Goal: Information Seeking & Learning: Learn about a topic

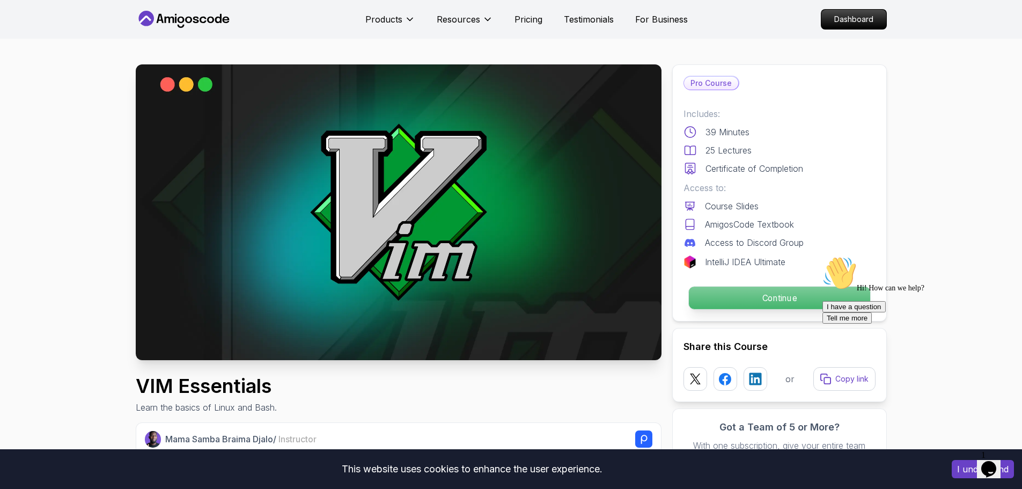
click at [712, 296] on p "Continue" at bounding box center [778, 297] width 181 height 23
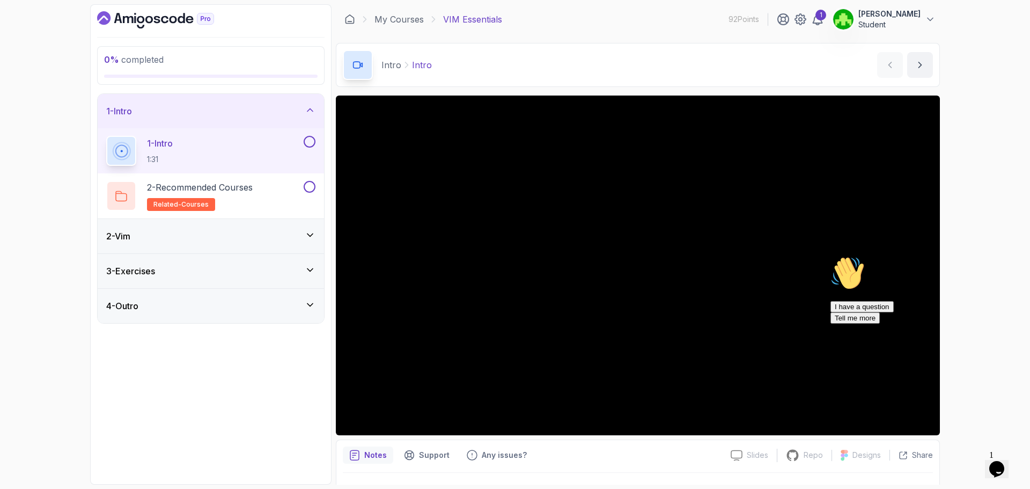
click at [311, 145] on button at bounding box center [310, 142] width 12 height 12
click at [287, 183] on div "2 - Recommended Courses related-courses" at bounding box center [203, 196] width 195 height 30
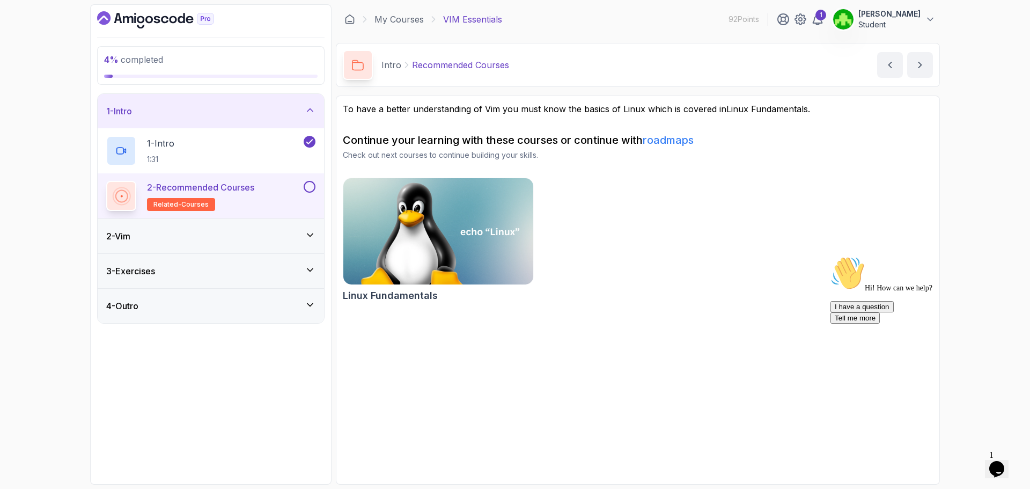
click at [314, 192] on div at bounding box center [309, 187] width 14 height 12
click at [313, 182] on button at bounding box center [310, 187] width 12 height 12
click at [223, 232] on div "2 - Vim" at bounding box center [210, 236] width 209 height 13
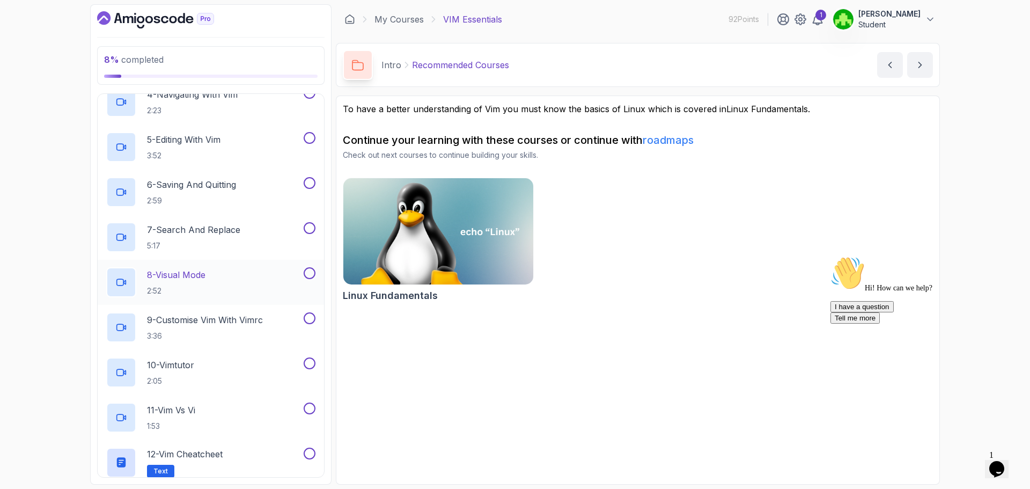
scroll to position [342, 0]
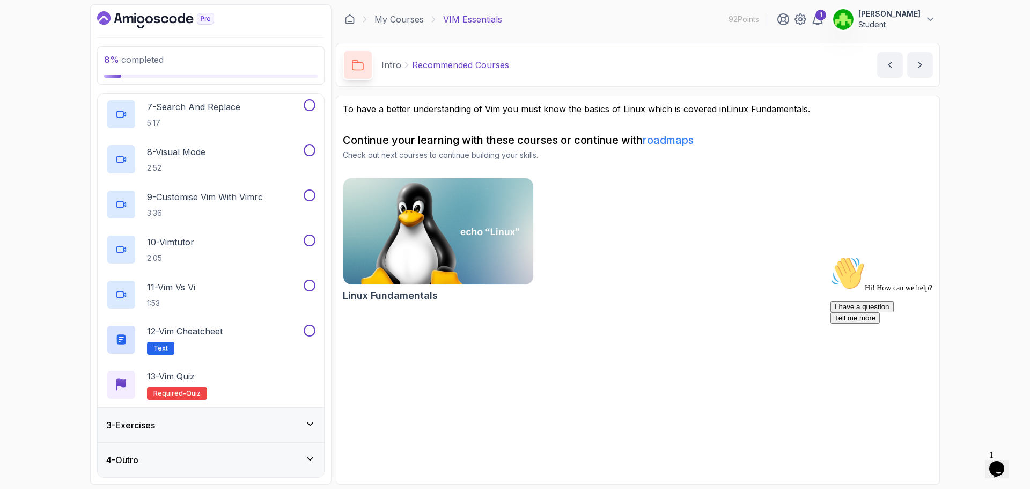
click at [220, 421] on div "3 - Exercises" at bounding box center [210, 424] width 209 height 13
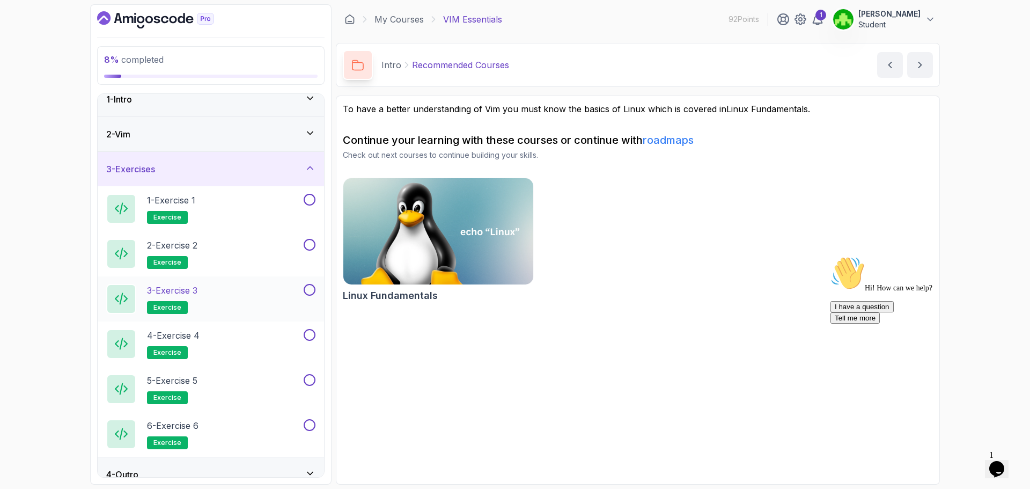
scroll to position [0, 0]
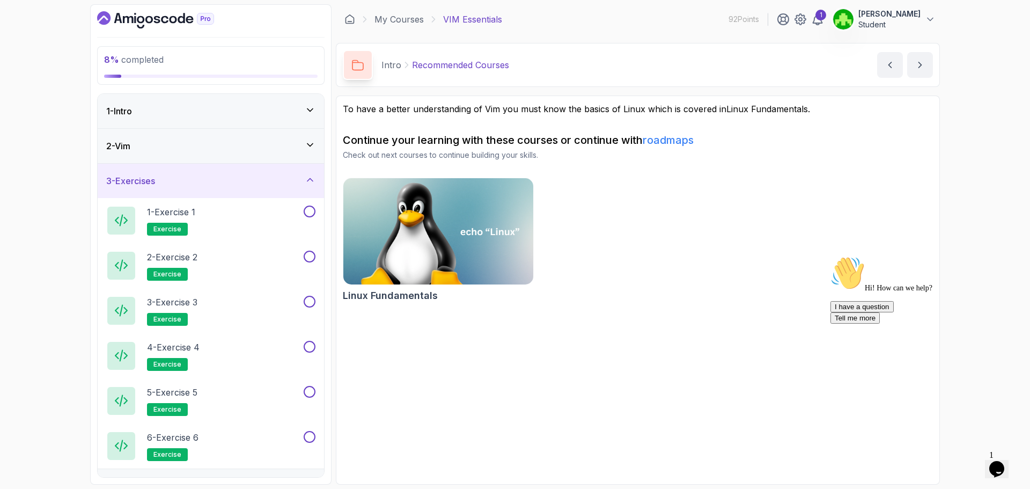
click at [217, 160] on div "2 - Vim" at bounding box center [211, 146] width 226 height 34
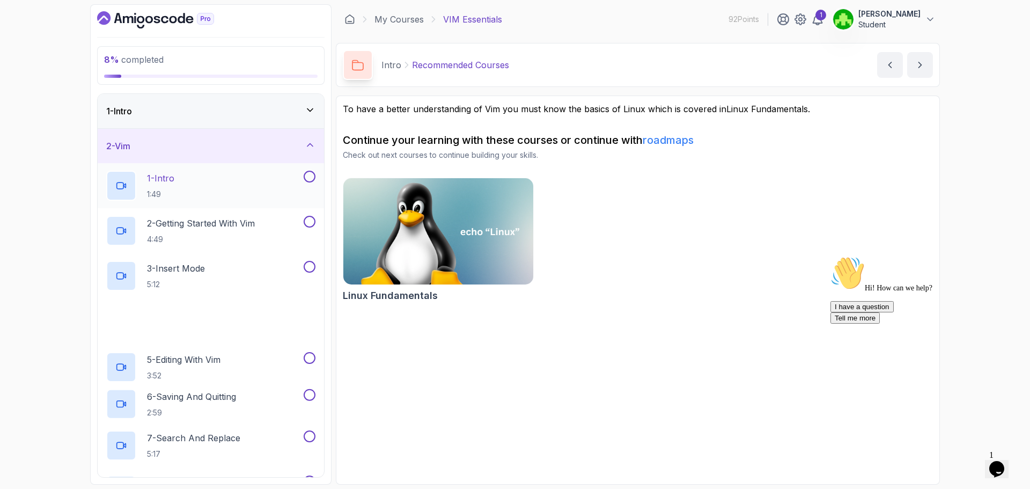
click at [184, 188] on div "1 - Intro 1:49" at bounding box center [203, 186] width 195 height 30
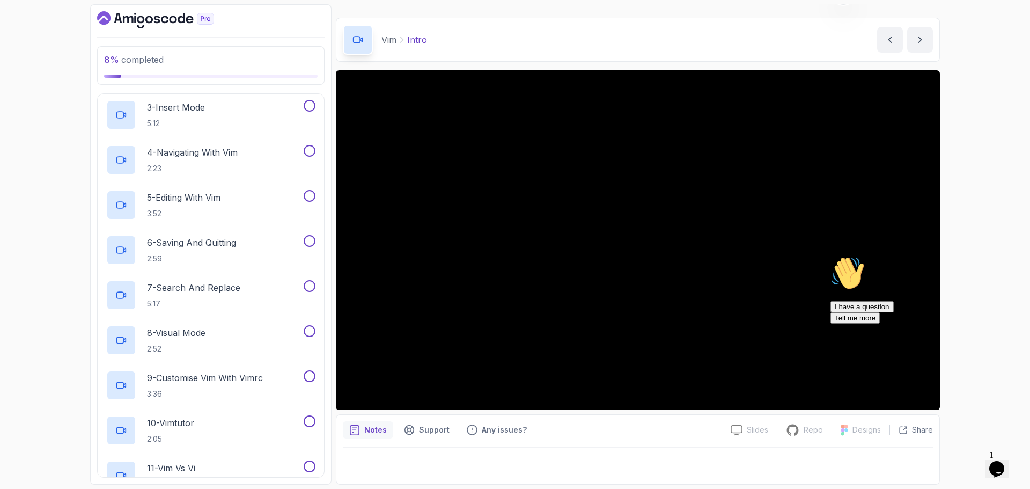
scroll to position [342, 0]
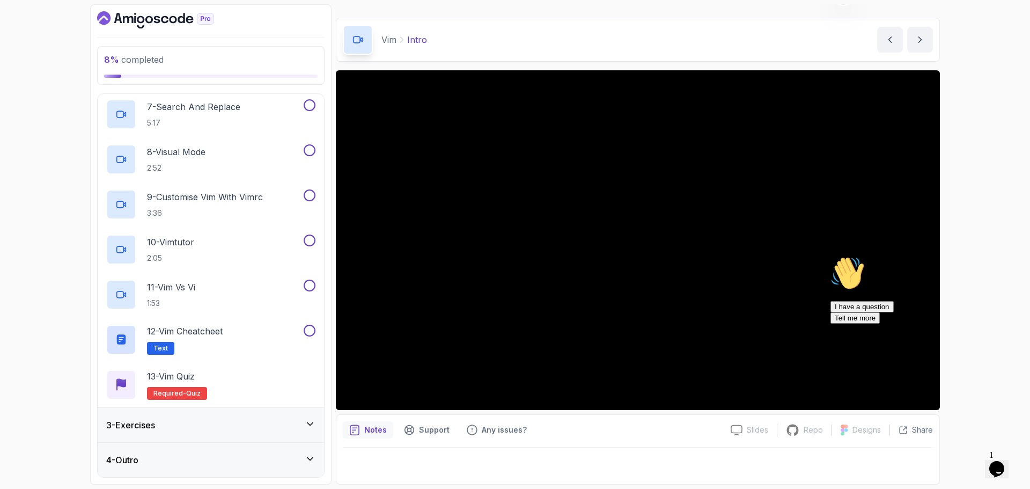
click at [170, 439] on div "3 - Exercises" at bounding box center [211, 425] width 226 height 34
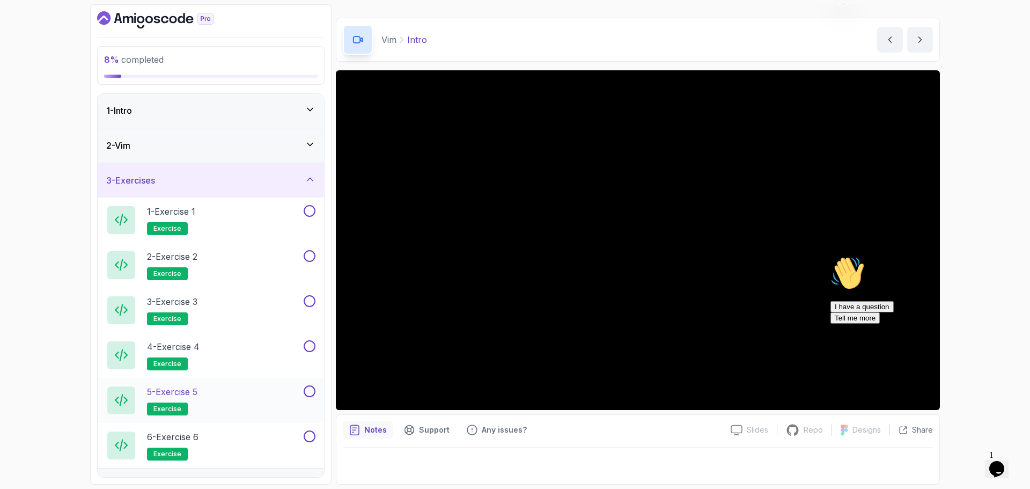
scroll to position [0, 0]
click at [203, 153] on div "2 - Vim" at bounding box center [211, 146] width 226 height 34
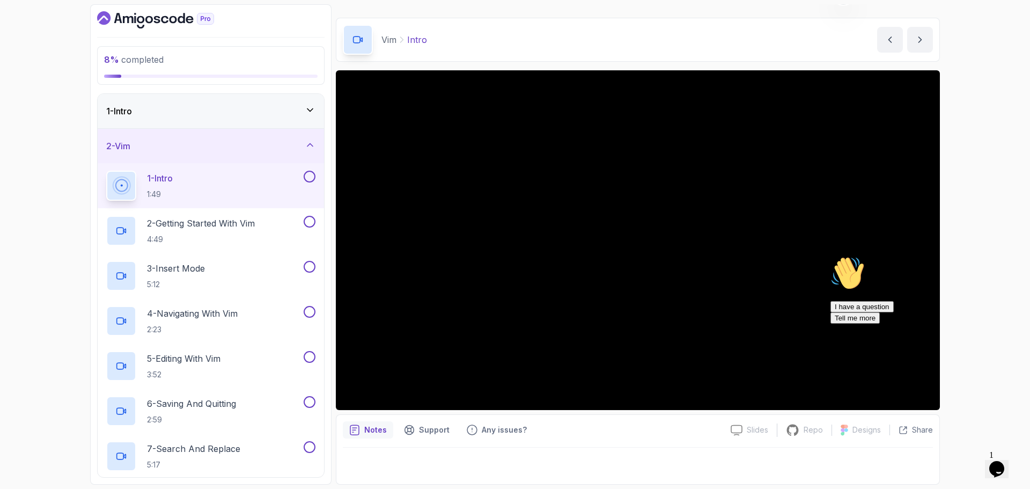
click at [98, 129] on button "2 - Vim" at bounding box center [211, 146] width 226 height 34
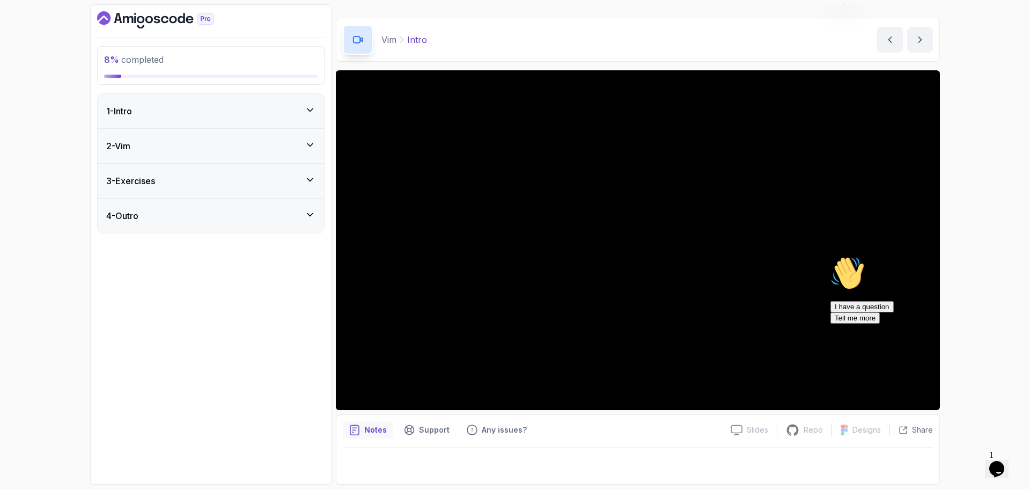
click at [212, 120] on div "1 - Intro" at bounding box center [211, 111] width 226 height 34
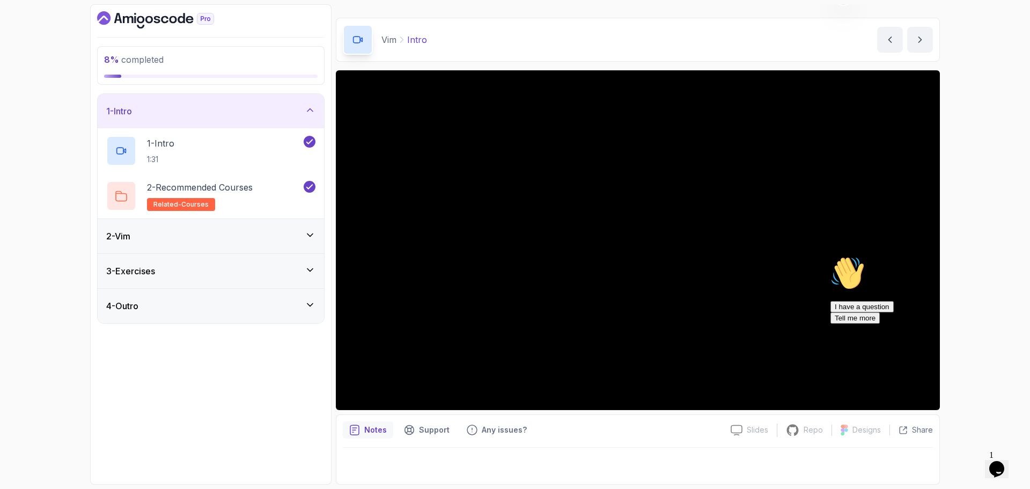
click at [226, 235] on div "2 - Vim" at bounding box center [210, 236] width 209 height 13
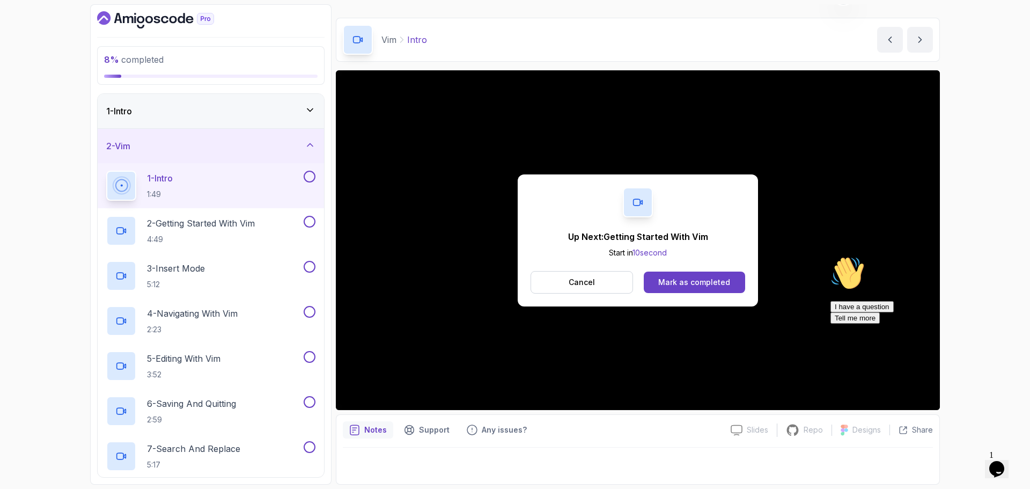
drag, startPoint x: 686, startPoint y: 280, endPoint x: 700, endPoint y: 297, distance: 21.4
click at [693, 295] on div "Up Next: Getting Started With Vim Start in 10 second Cancel Mark as completed" at bounding box center [638, 240] width 240 height 132
click at [678, 282] on div "Mark as completed" at bounding box center [694, 282] width 72 height 11
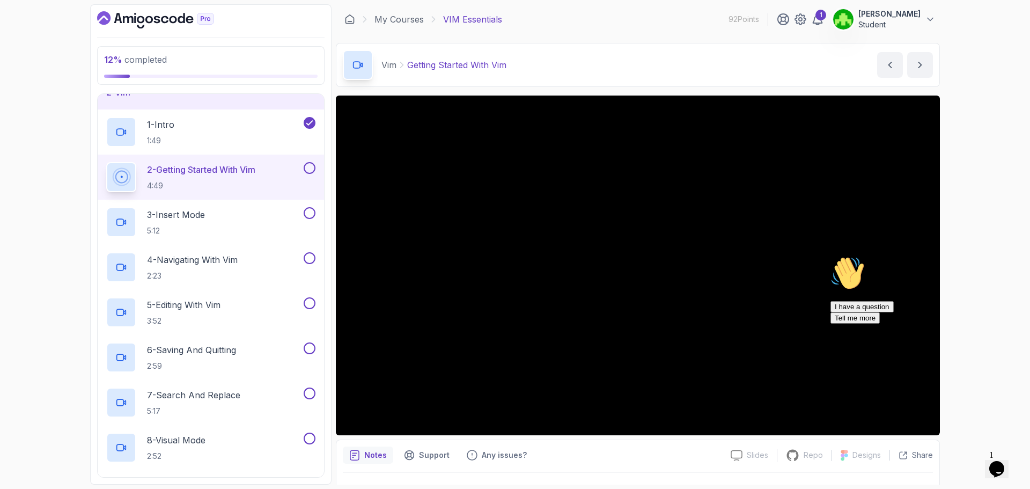
scroll to position [1, 3]
click at [922, 324] on div "I have a question Tell me more" at bounding box center [927, 312] width 193 height 23
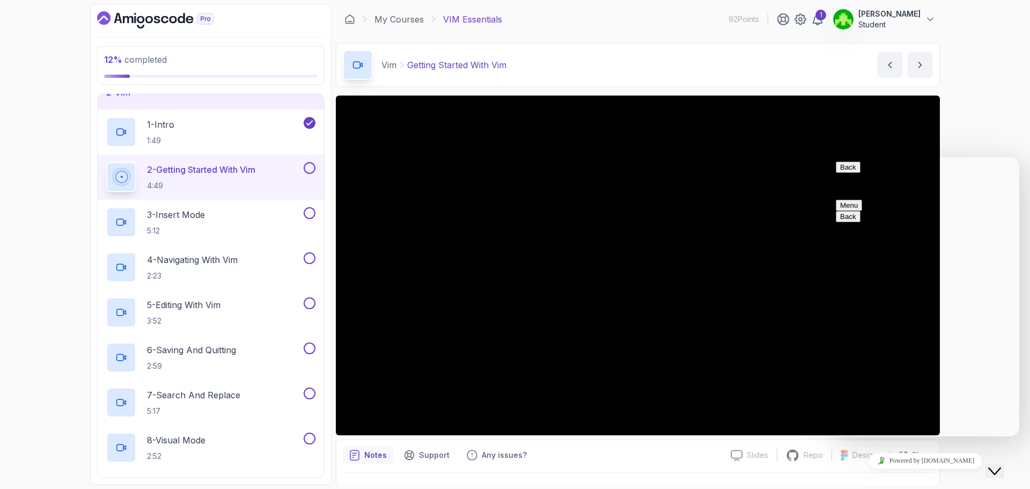
click at [862, 200] on button "Menu" at bounding box center [849, 205] width 26 height 11
click at [847, 170] on button "Back" at bounding box center [848, 166] width 25 height 11
click at [1015, 450] on div "Close Chat This icon closes the chat window." at bounding box center [1002, 450] width 26 height 0
click at [991, 465] on div "Close Chat This icon closes the chat window." at bounding box center [994, 471] width 13 height 13
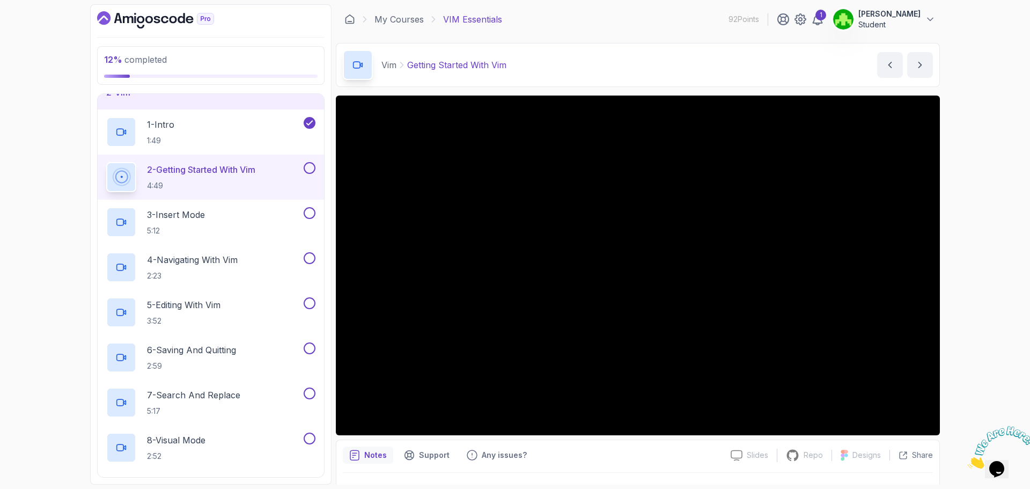
click at [315, 163] on div at bounding box center [309, 168] width 14 height 12
click at [309, 173] on button at bounding box center [310, 168] width 12 height 12
click at [239, 209] on div "3 - Insert Mode 5:12" at bounding box center [203, 222] width 195 height 30
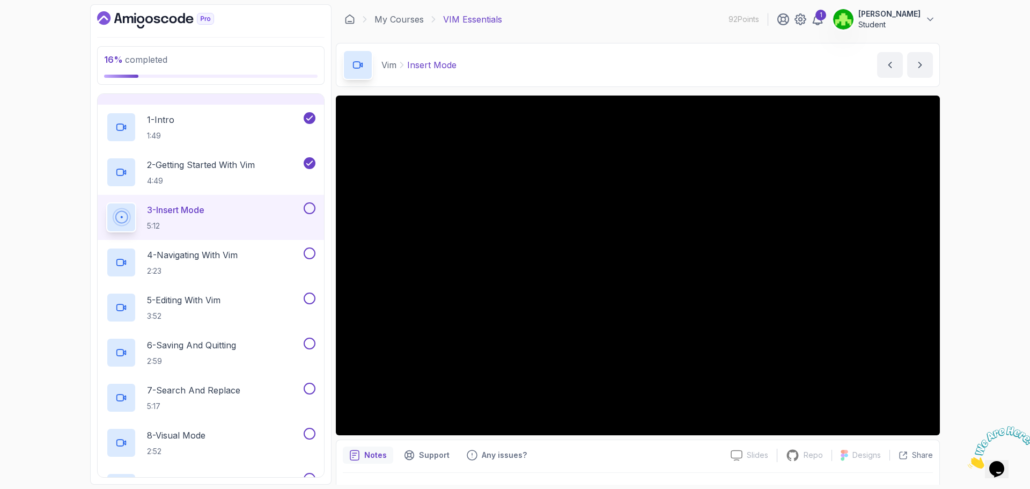
scroll to position [54, 0]
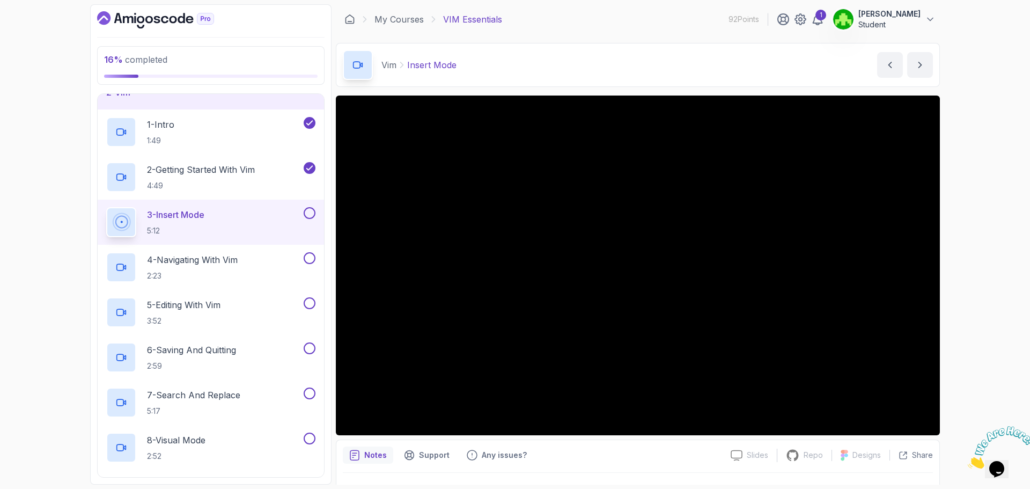
click at [308, 215] on button at bounding box center [310, 213] width 12 height 12
click at [237, 254] on p "4 - Navigating With Vim" at bounding box center [192, 259] width 91 height 13
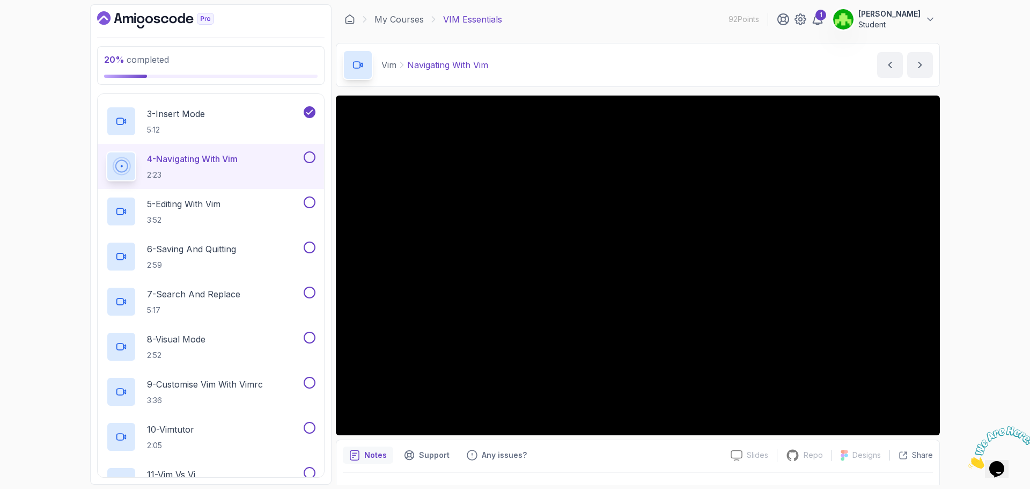
scroll to position [127, 0]
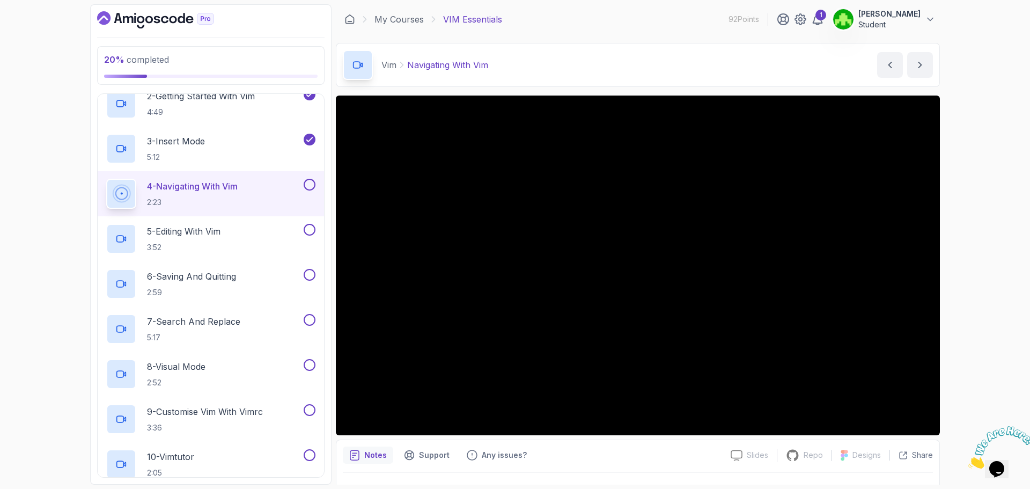
click at [306, 192] on button "4 - Navigating With Vim 2:23" at bounding box center [210, 194] width 209 height 30
click at [306, 188] on button at bounding box center [310, 185] width 12 height 12
click at [276, 217] on div "5 - Editing With Vim 3:52" at bounding box center [211, 238] width 226 height 45
click at [256, 224] on div "5 - Editing With Vim 3:52" at bounding box center [203, 239] width 195 height 30
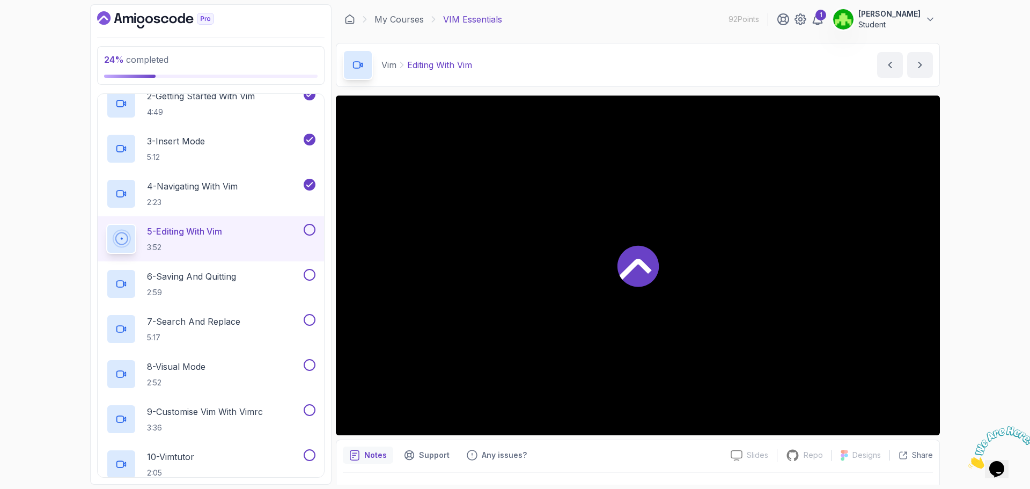
click at [210, 229] on p "5 - Editing With Vim" at bounding box center [184, 231] width 75 height 13
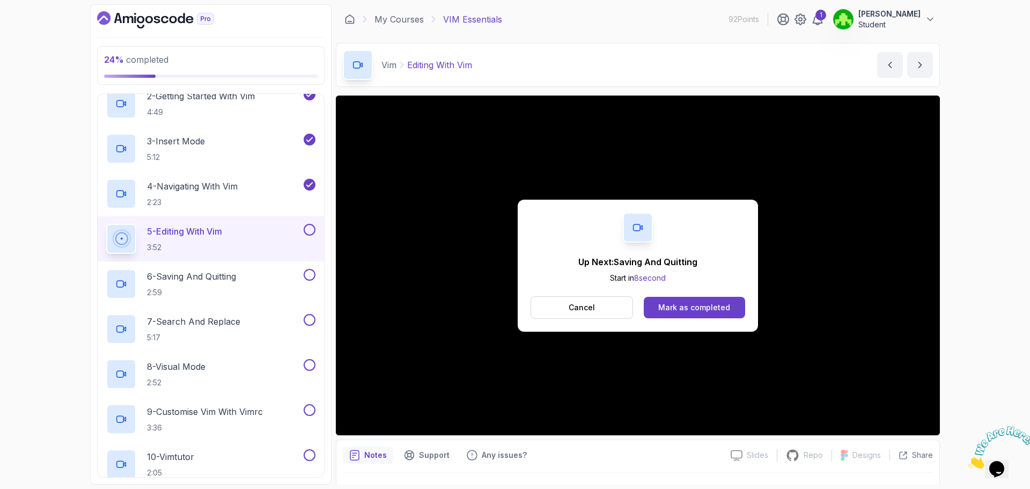
click at [310, 231] on button at bounding box center [310, 230] width 12 height 12
click at [213, 276] on p "6 - Saving And Quitting" at bounding box center [191, 276] width 89 height 13
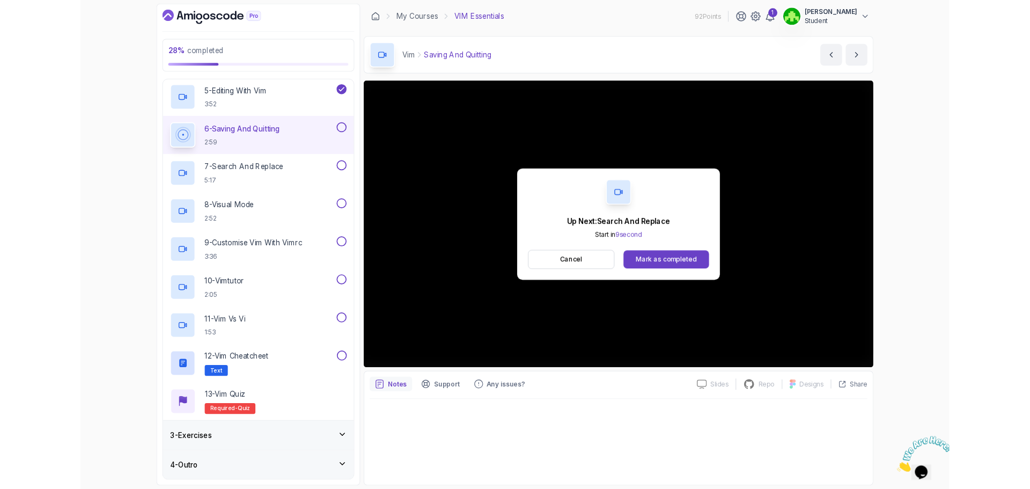
scroll to position [288, 0]
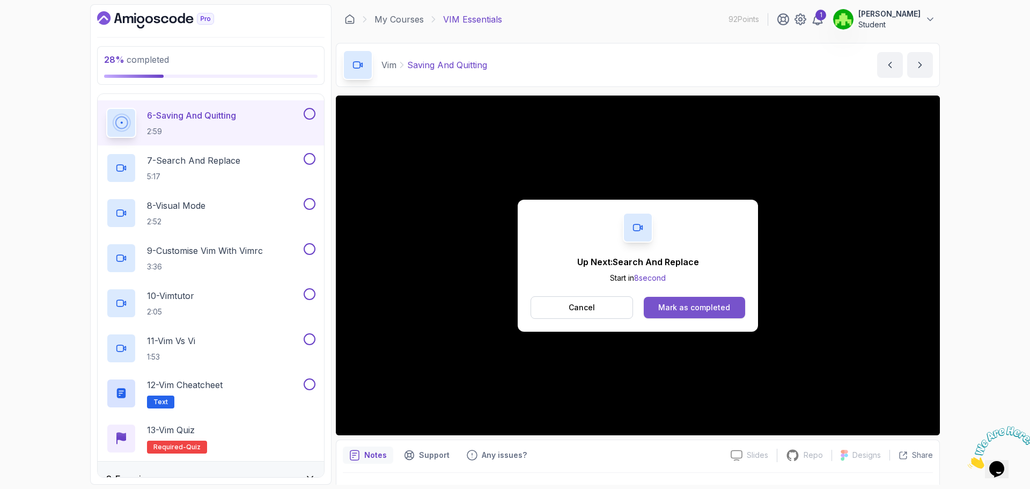
click at [688, 307] on div "Mark as completed" at bounding box center [694, 307] width 72 height 11
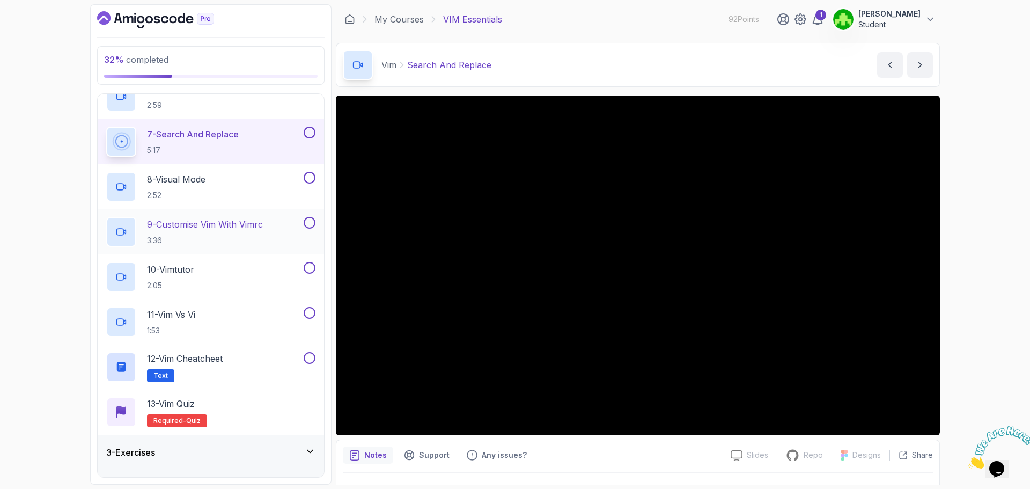
scroll to position [342, 0]
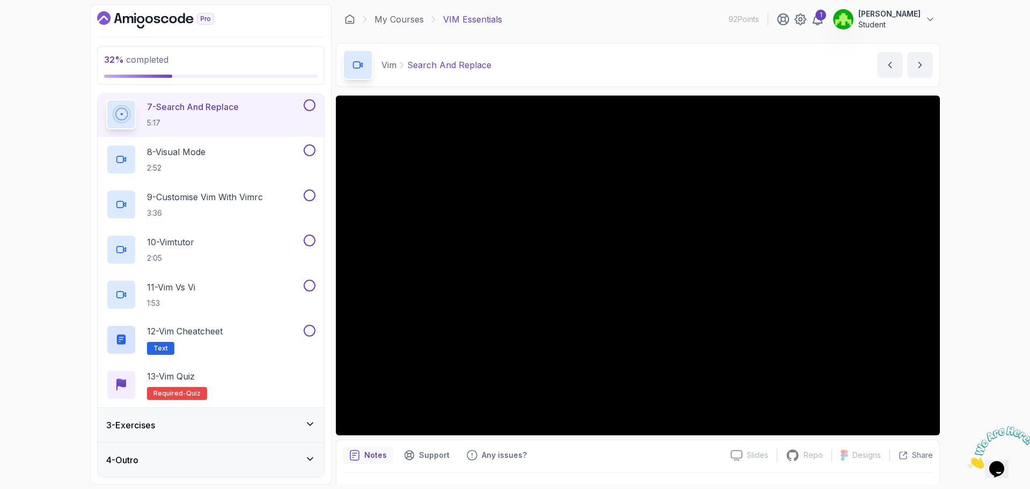
click at [243, 425] on div "3 - Exercises" at bounding box center [210, 424] width 209 height 13
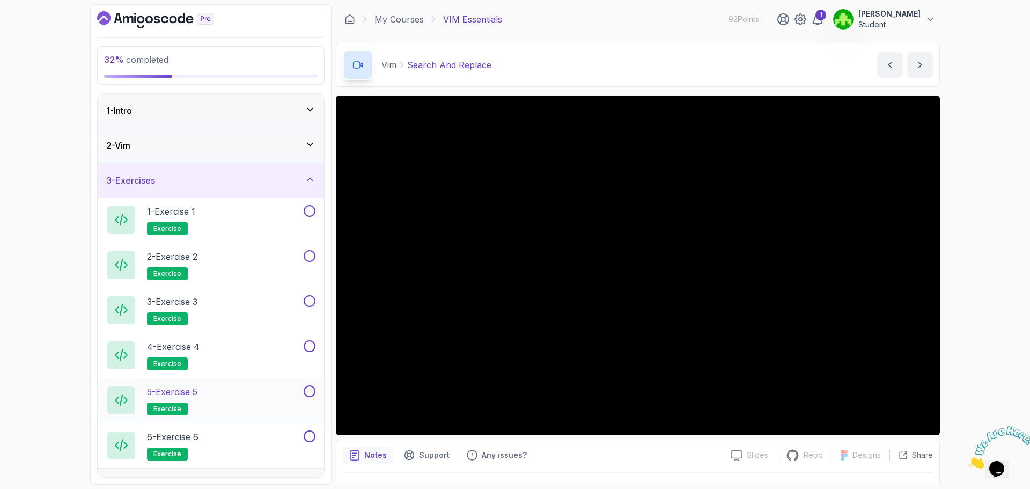
scroll to position [0, 0]
click at [274, 152] on div "2 - Vim" at bounding box center [210, 145] width 209 height 13
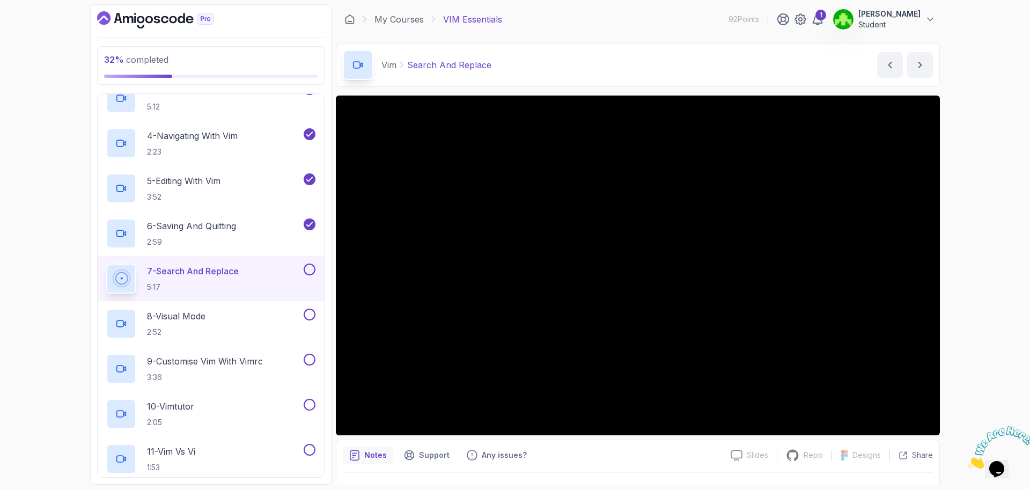
scroll to position [215, 0]
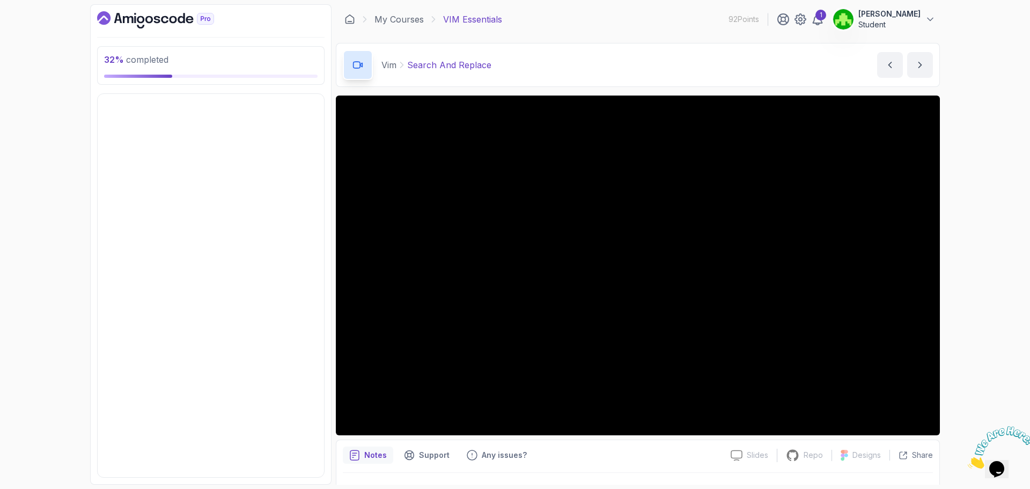
scroll to position [0, 0]
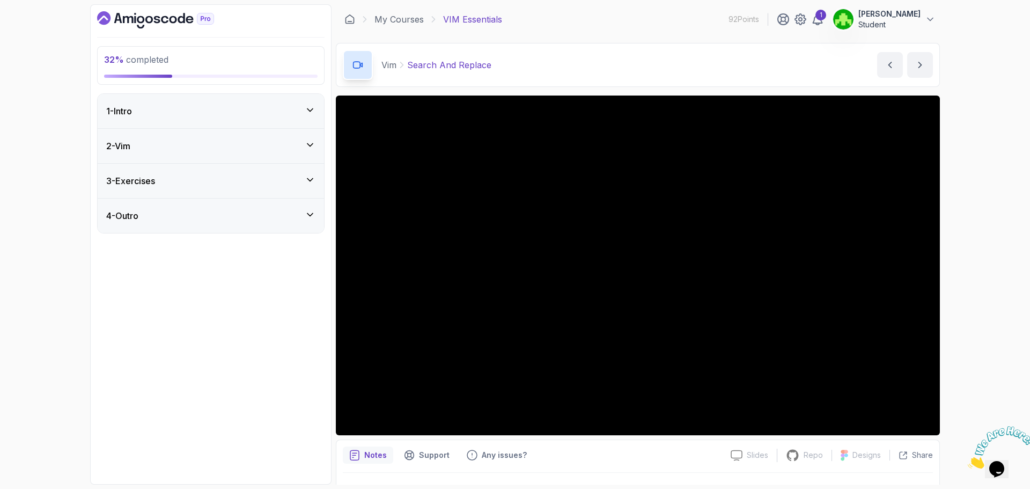
drag, startPoint x: 1023, startPoint y: 426, endPoint x: 1936, endPoint y: 841, distance: 1003.1
click at [968, 461] on icon "Close" at bounding box center [968, 465] width 0 height 9
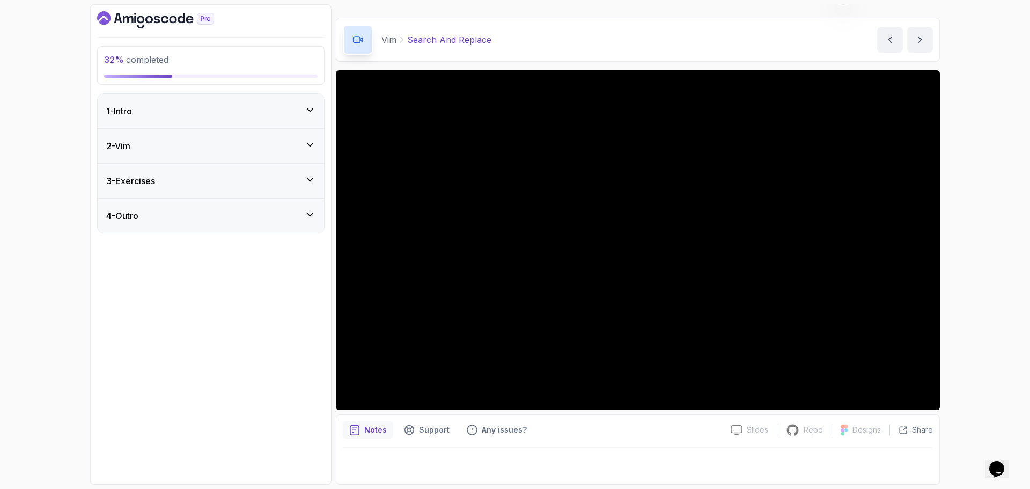
click at [268, 134] on div "2 - Vim" at bounding box center [211, 146] width 226 height 34
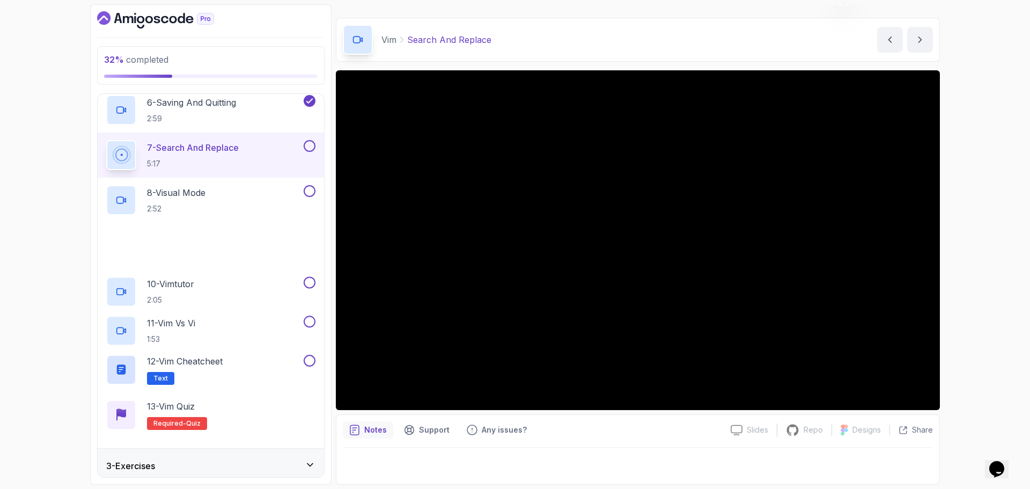
scroll to position [322, 0]
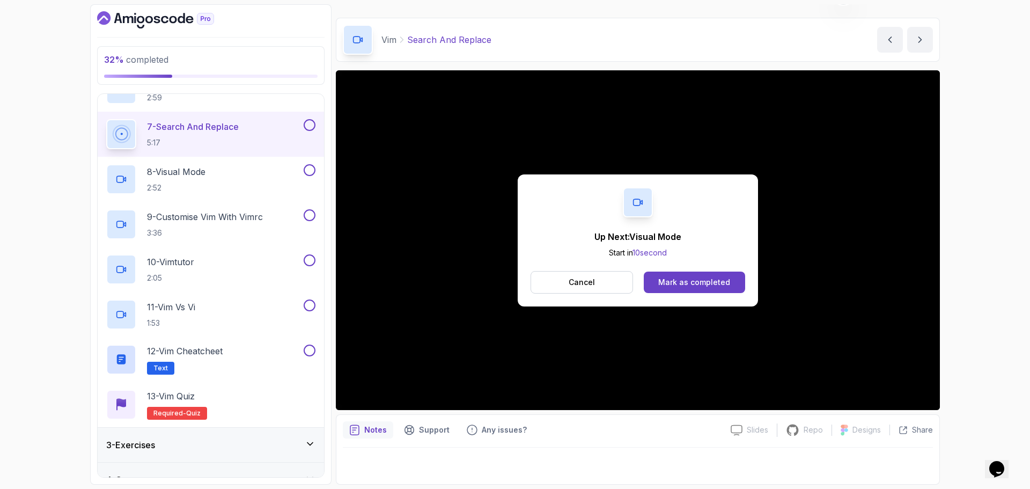
click at [666, 293] on div "Cancel Mark as completed" at bounding box center [638, 282] width 215 height 23
click at [666, 291] on button "Mark as completed" at bounding box center [694, 281] width 101 height 21
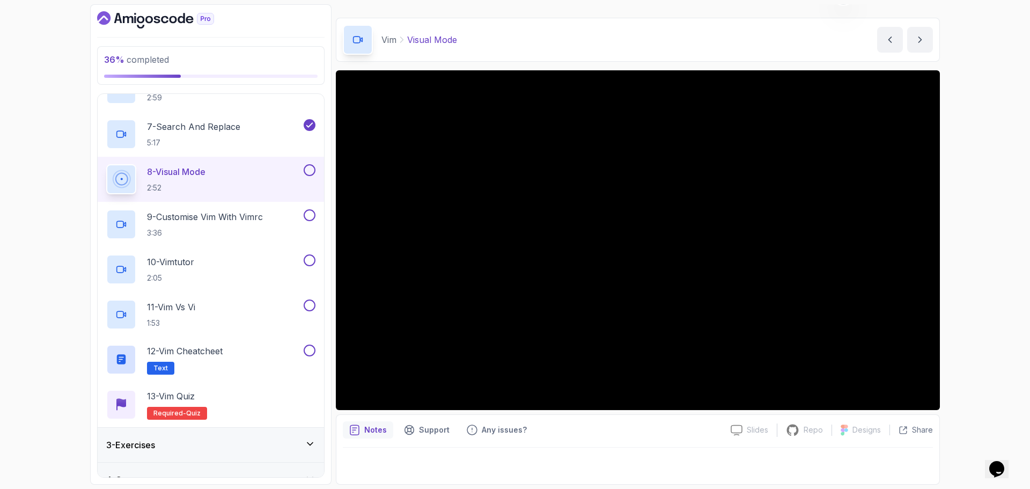
click at [310, 170] on button at bounding box center [310, 170] width 12 height 12
click at [229, 218] on p "9 - Customise Vim With Vimrc" at bounding box center [205, 216] width 116 height 13
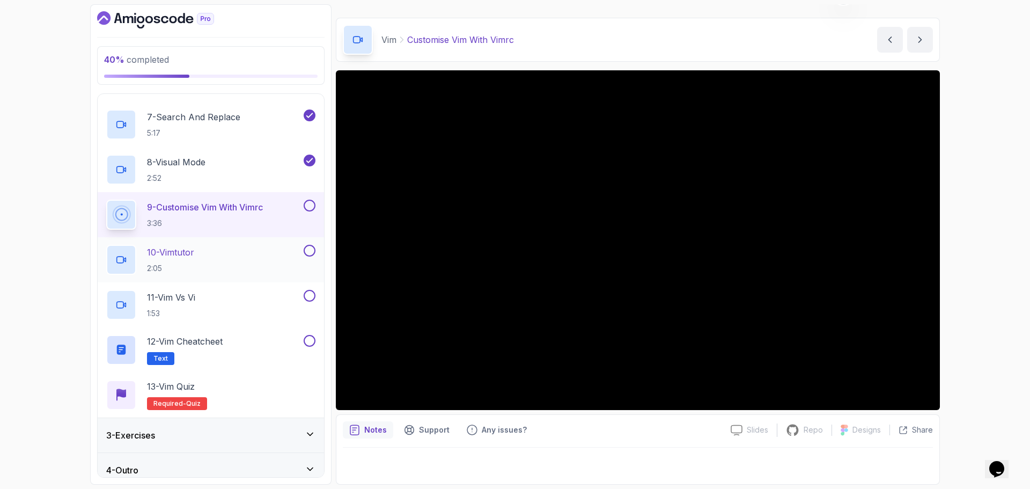
scroll to position [342, 0]
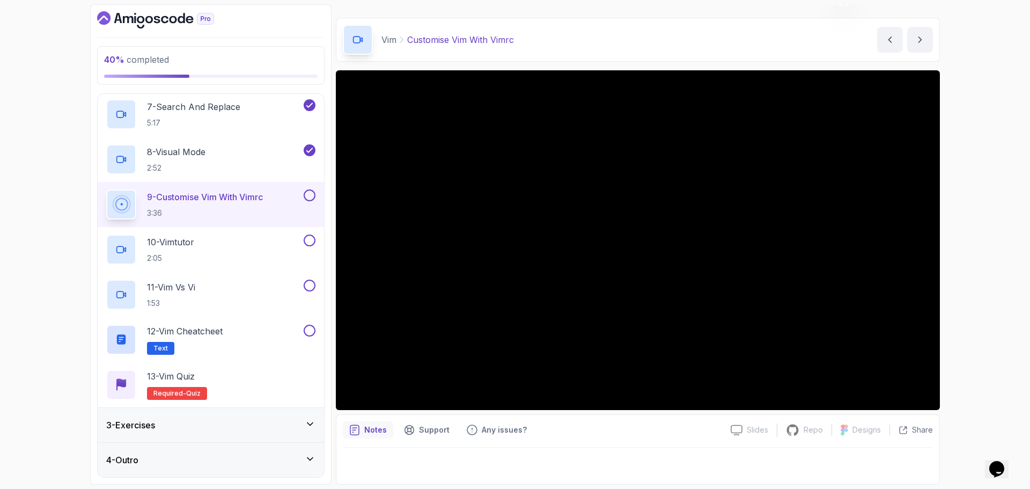
click at [310, 195] on button at bounding box center [310, 195] width 12 height 12
click at [256, 236] on div "10 - Vimtutor 2:05" at bounding box center [203, 249] width 195 height 30
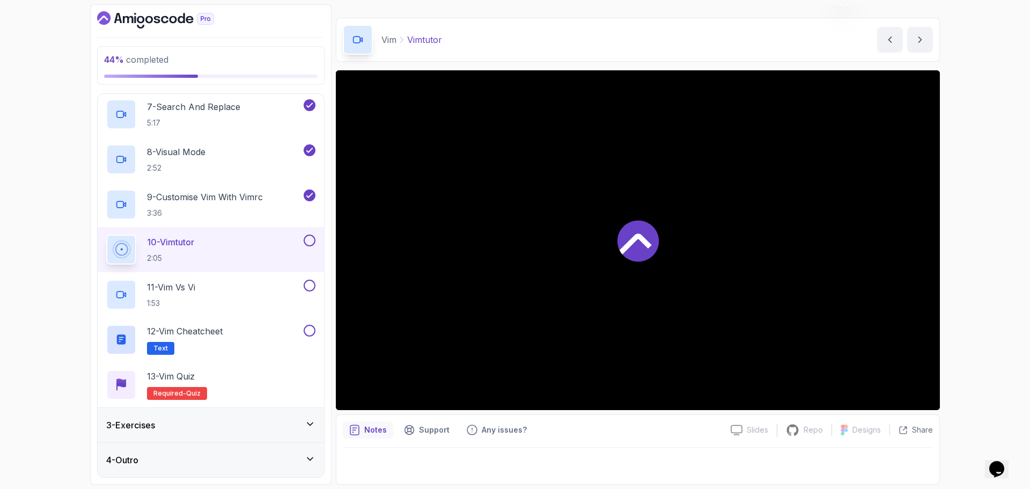
click at [178, 243] on p "10 - Vimtutor" at bounding box center [170, 242] width 47 height 13
click at [311, 233] on div "10 - Vimtutor 2:05" at bounding box center [211, 249] width 226 height 45
click at [309, 240] on button at bounding box center [310, 240] width 12 height 12
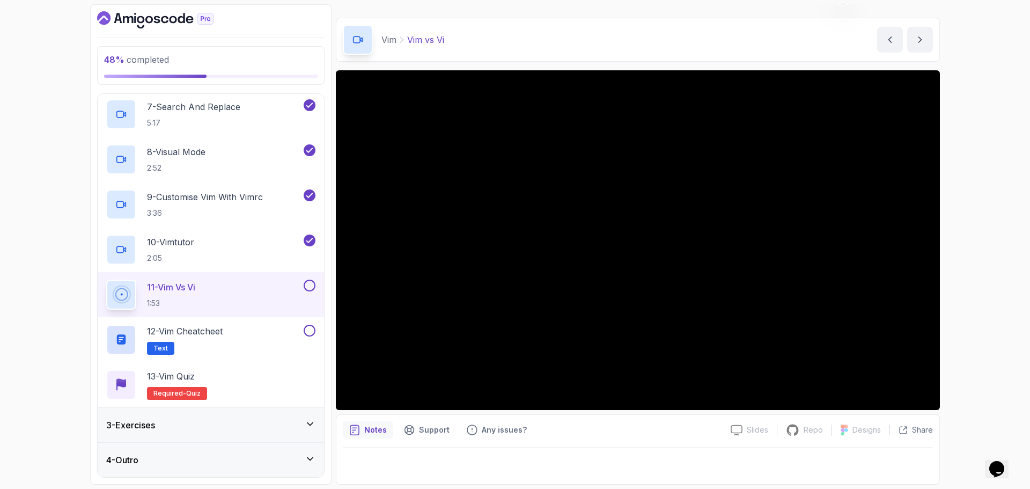
click at [300, 292] on div "11 - Vim vs Vi 1:53" at bounding box center [203, 295] width 195 height 30
click at [308, 287] on button at bounding box center [310, 286] width 12 height 12
click at [254, 330] on div "12 - Vim Cheatcheet Text" at bounding box center [203, 340] width 195 height 30
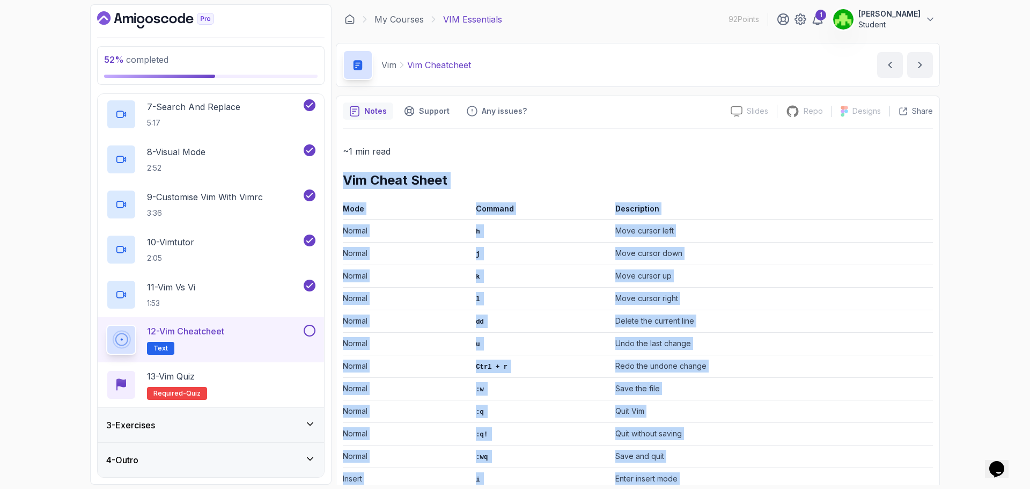
drag, startPoint x: 652, startPoint y: 407, endPoint x: 342, endPoint y: 172, distance: 389.1
copy div "Vim Cheat Sheet Mode Command Description Normal h Move cursor left Normal j Mov…"
drag, startPoint x: 775, startPoint y: 283, endPoint x: 737, endPoint y: 282, distance: 38.1
click at [775, 283] on td "Move cursor up" at bounding box center [772, 276] width 322 height 23
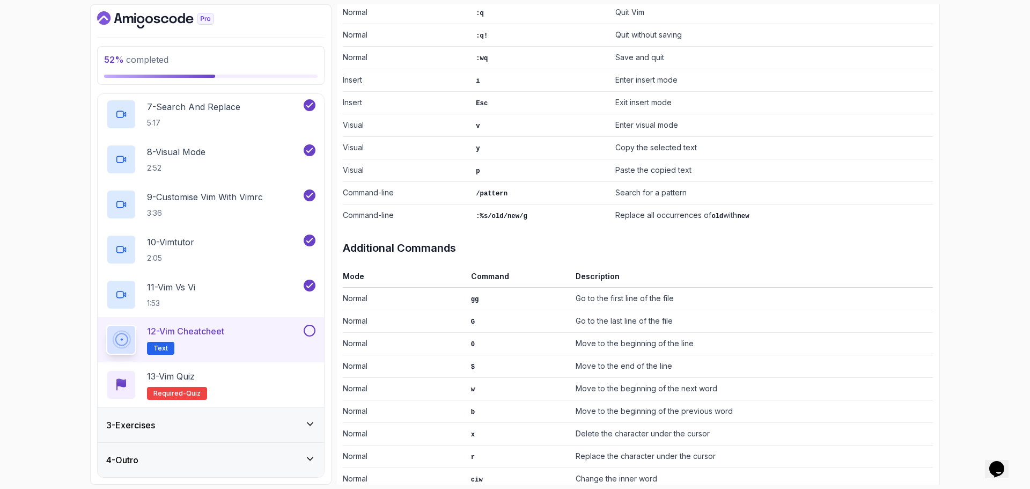
scroll to position [537, 0]
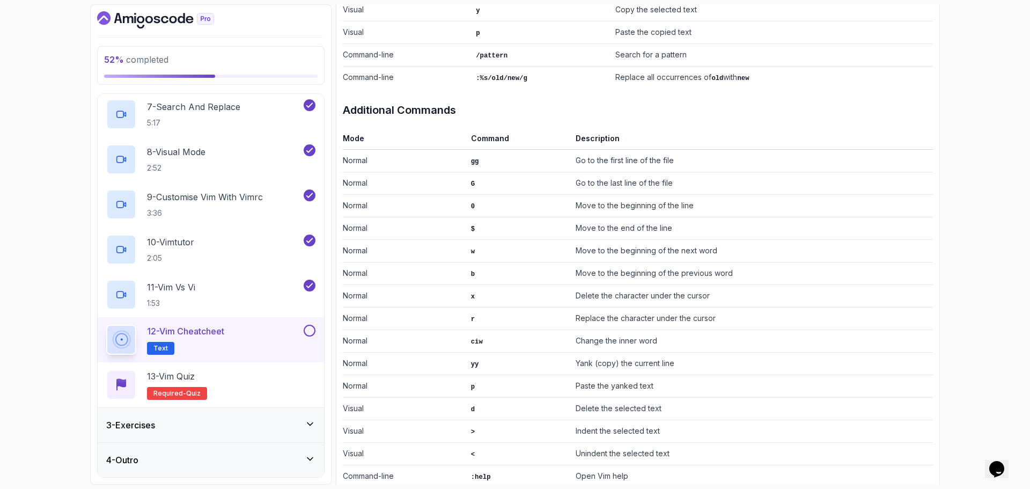
click at [311, 327] on button at bounding box center [310, 331] width 12 height 12
click at [192, 380] on p "13 - Vim Quiz" at bounding box center [171, 376] width 48 height 13
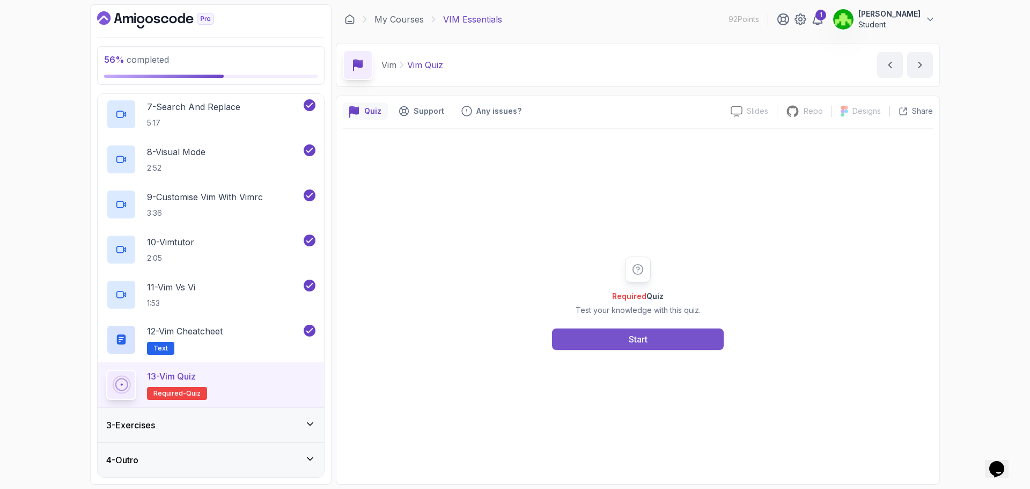
click at [658, 341] on button "Start" at bounding box center [638, 338] width 172 height 21
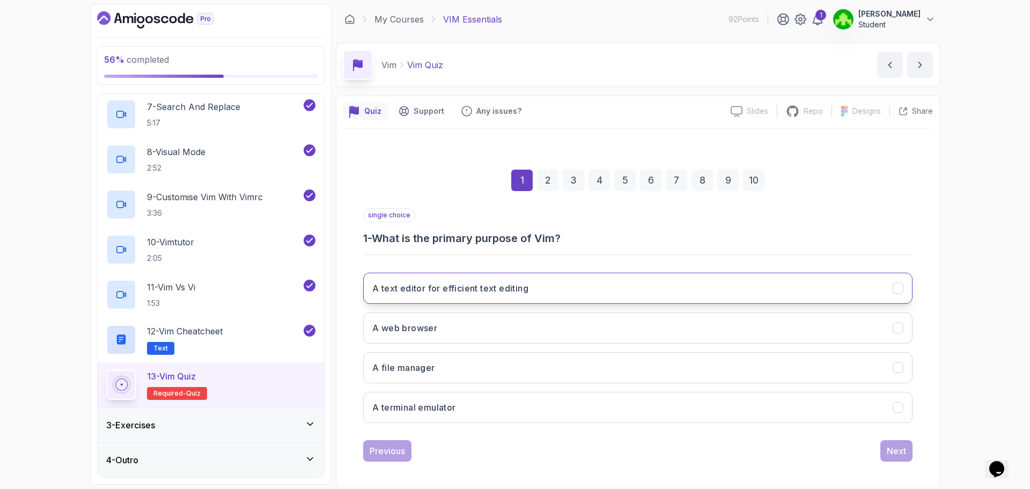
click at [475, 286] on h3 "A text editor for efficient text editing" at bounding box center [450, 288] width 156 height 13
click at [898, 452] on div "Next" at bounding box center [896, 450] width 19 height 13
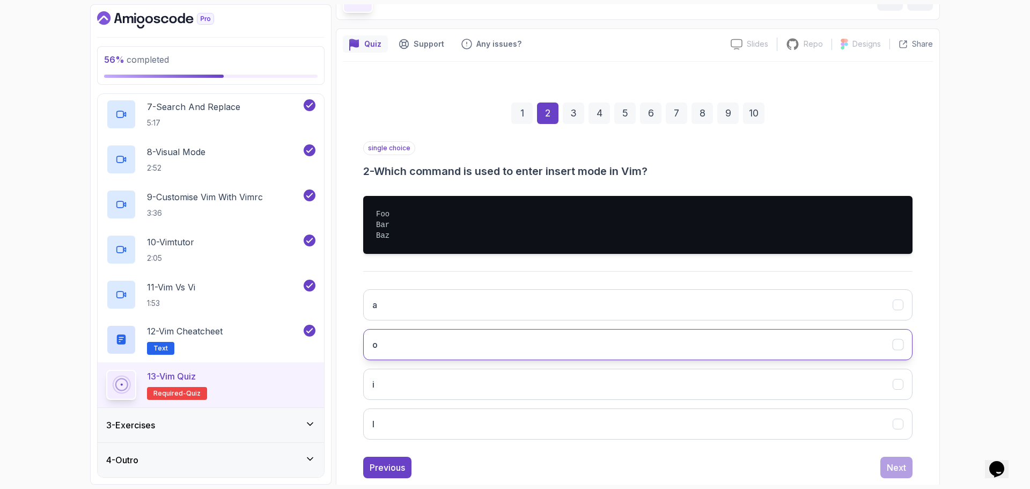
scroll to position [91, 0]
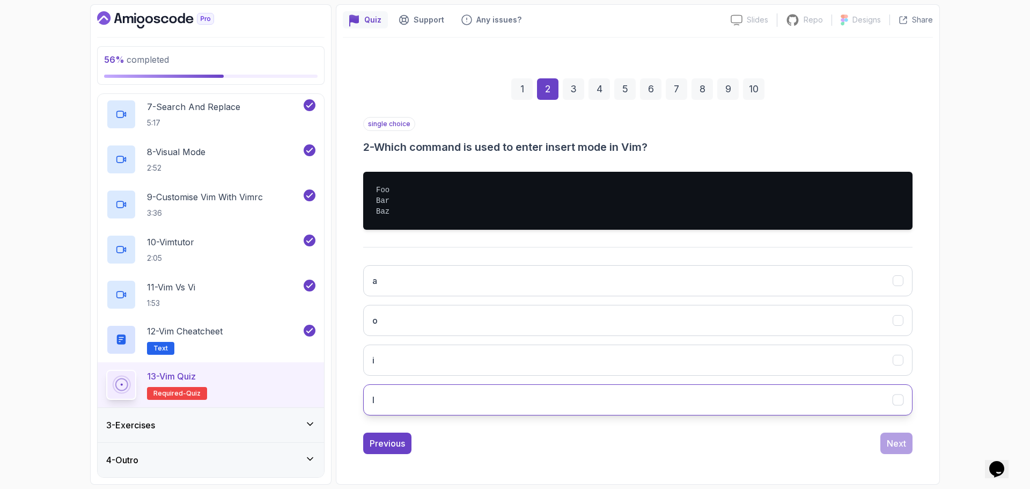
click at [484, 392] on button "I" at bounding box center [637, 399] width 549 height 31
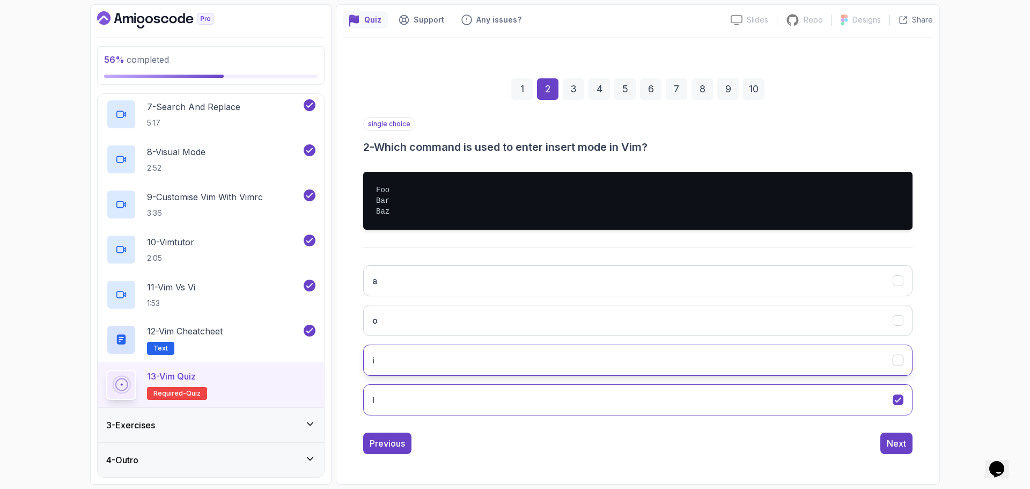
click at [797, 355] on button "i" at bounding box center [637, 359] width 549 height 31
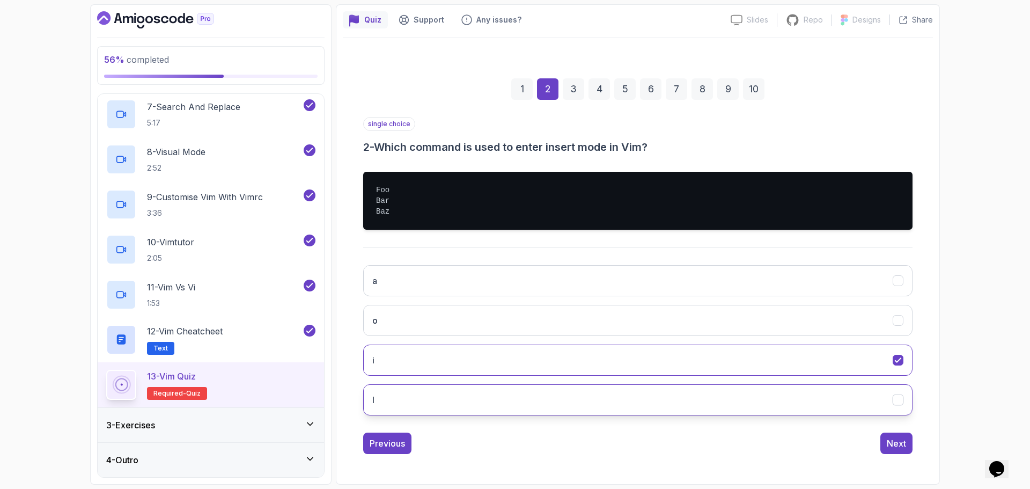
click at [847, 401] on button "I" at bounding box center [637, 399] width 549 height 31
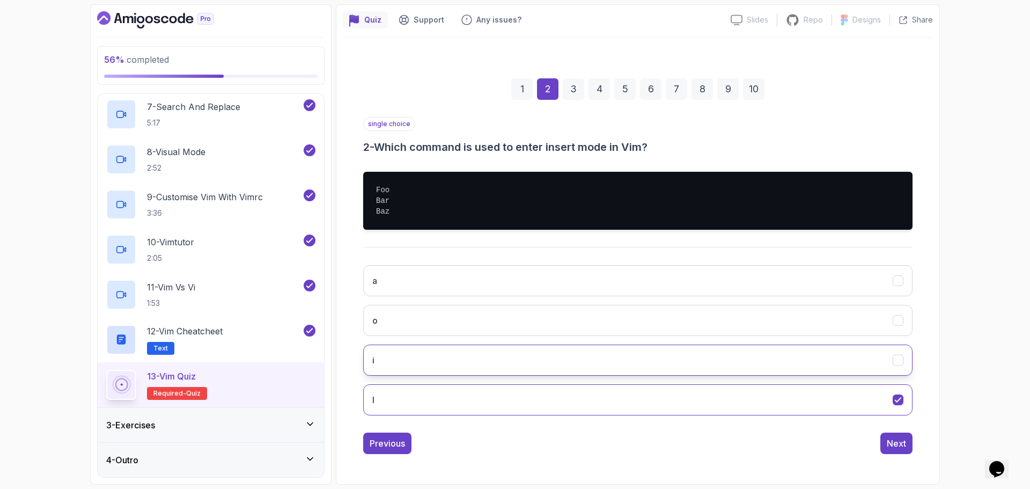
click at [891, 372] on button "i" at bounding box center [637, 359] width 549 height 31
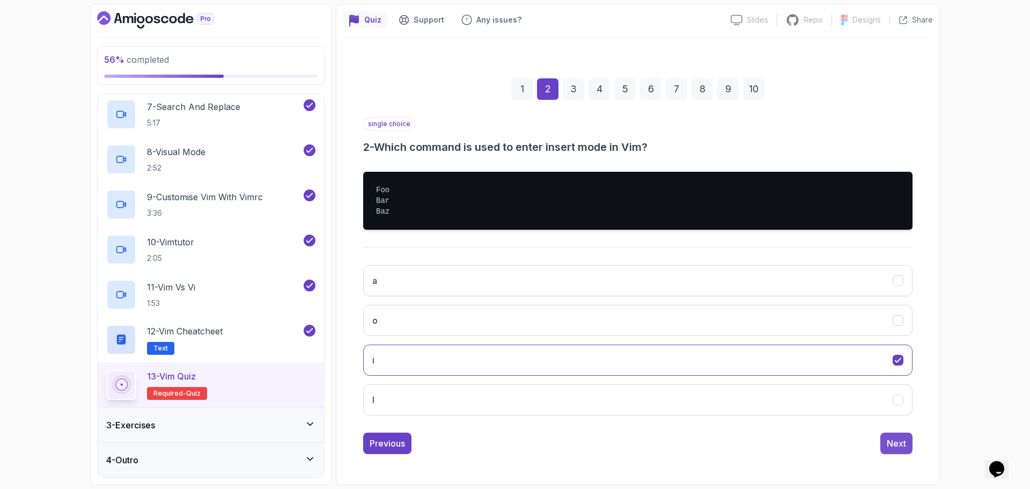
click at [895, 433] on button "Next" at bounding box center [896, 442] width 32 height 21
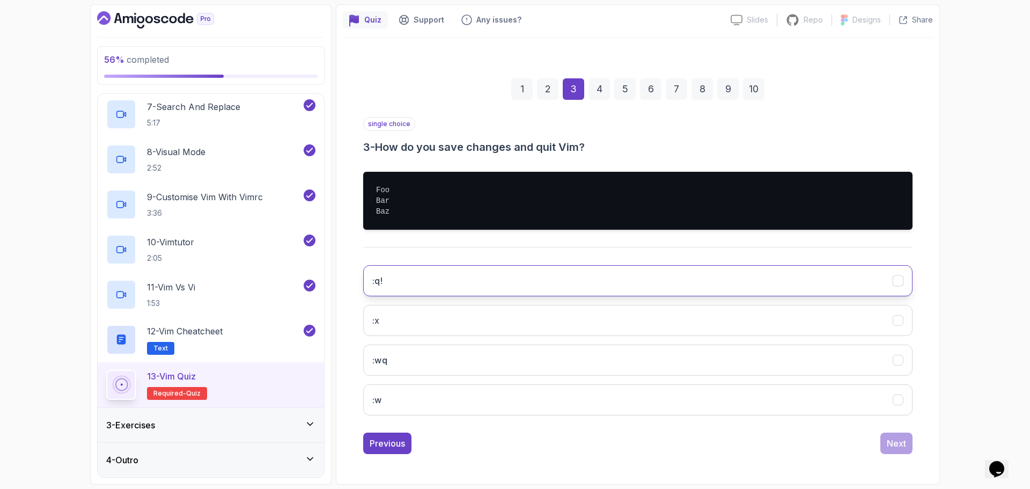
click at [445, 272] on button ":q!" at bounding box center [637, 280] width 549 height 31
click at [909, 440] on button "Next" at bounding box center [896, 442] width 32 height 21
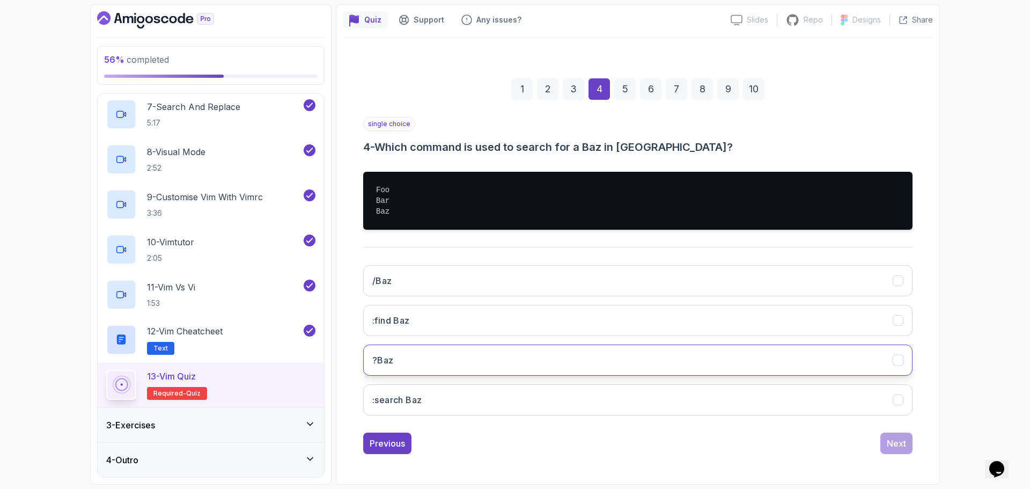
click at [460, 356] on button "?Baz" at bounding box center [637, 359] width 549 height 31
click at [900, 441] on div "Next" at bounding box center [896, 443] width 19 height 13
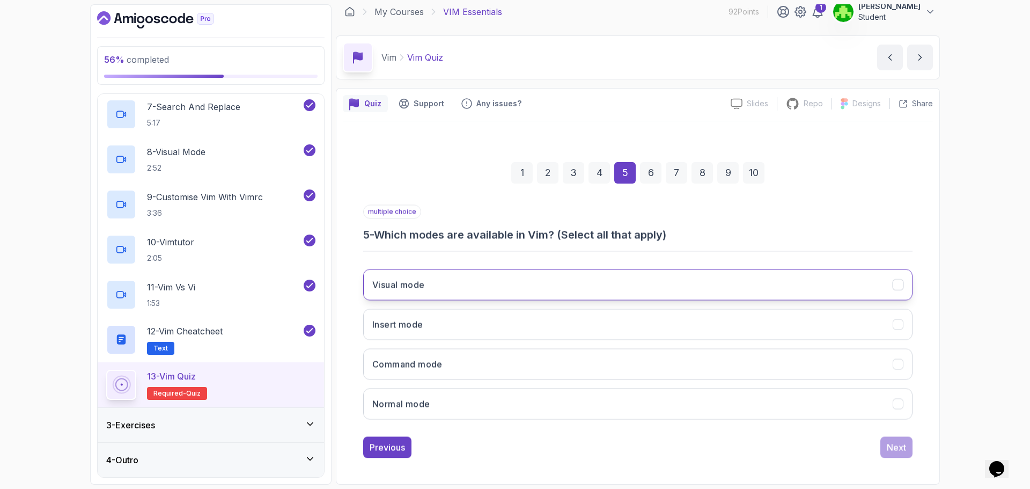
scroll to position [8, 0]
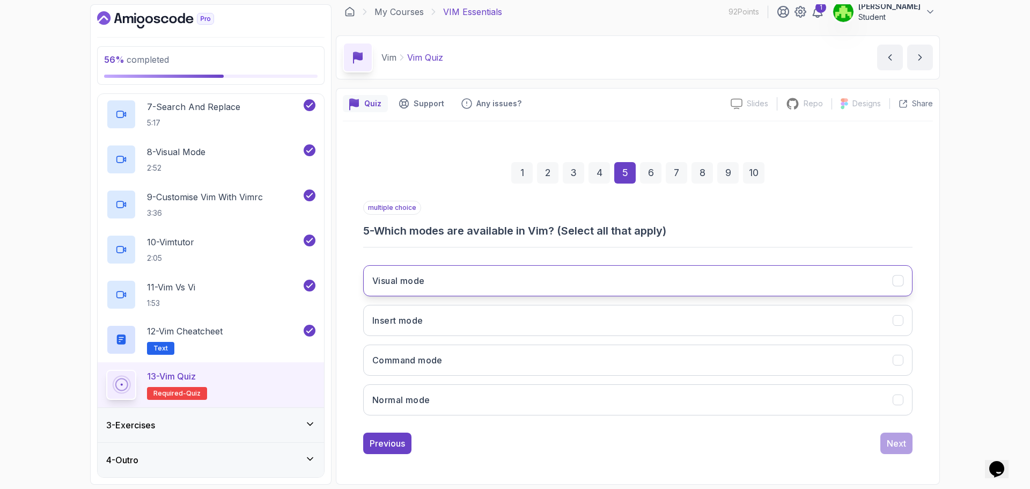
click at [457, 284] on button "Visual mode" at bounding box center [637, 280] width 549 height 31
click at [454, 391] on button "Normal mode" at bounding box center [637, 399] width 549 height 31
click at [900, 439] on div "Next" at bounding box center [896, 443] width 19 height 13
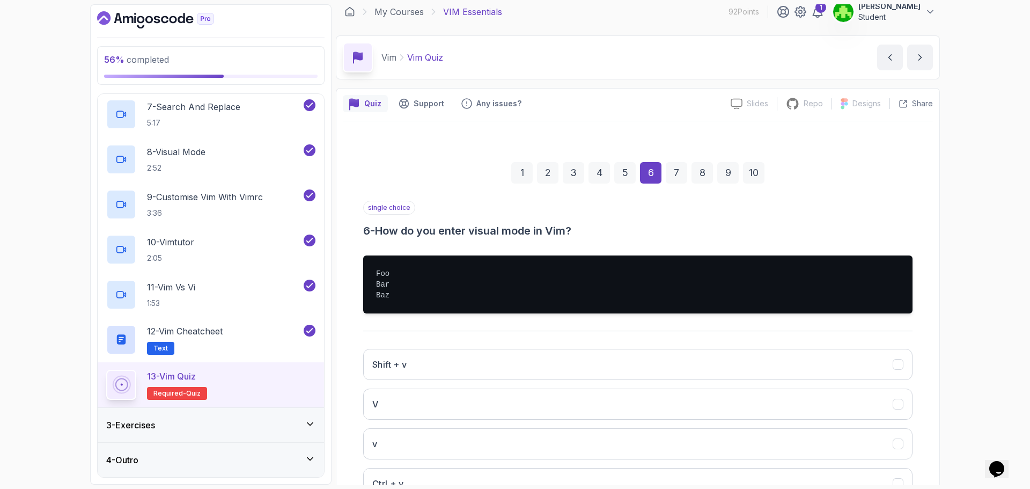
click at [627, 175] on div "5" at bounding box center [624, 172] width 21 height 21
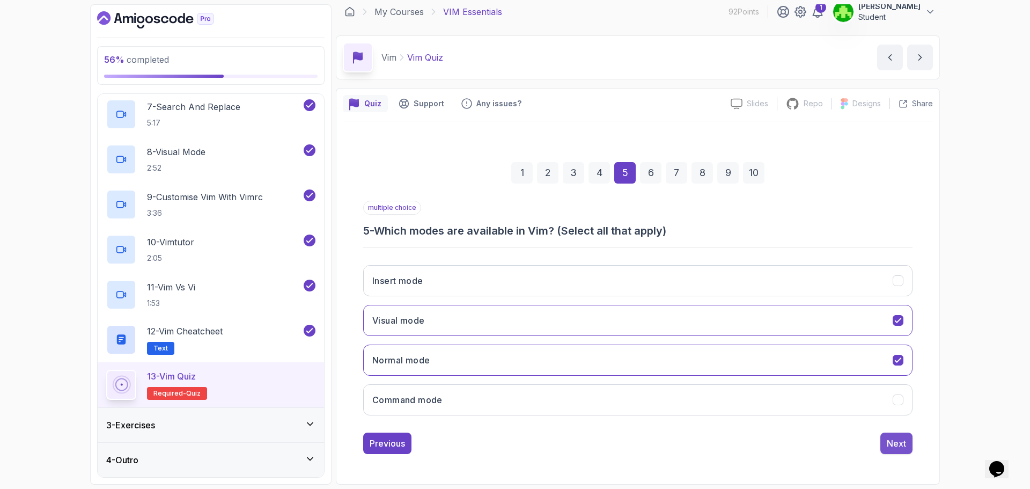
click at [912, 449] on button "Next" at bounding box center [896, 442] width 32 height 21
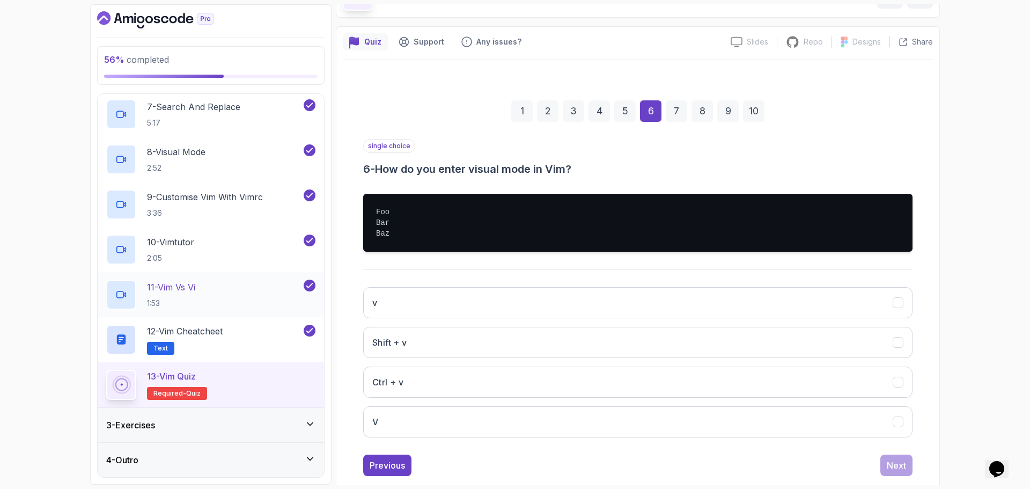
scroll to position [91, 0]
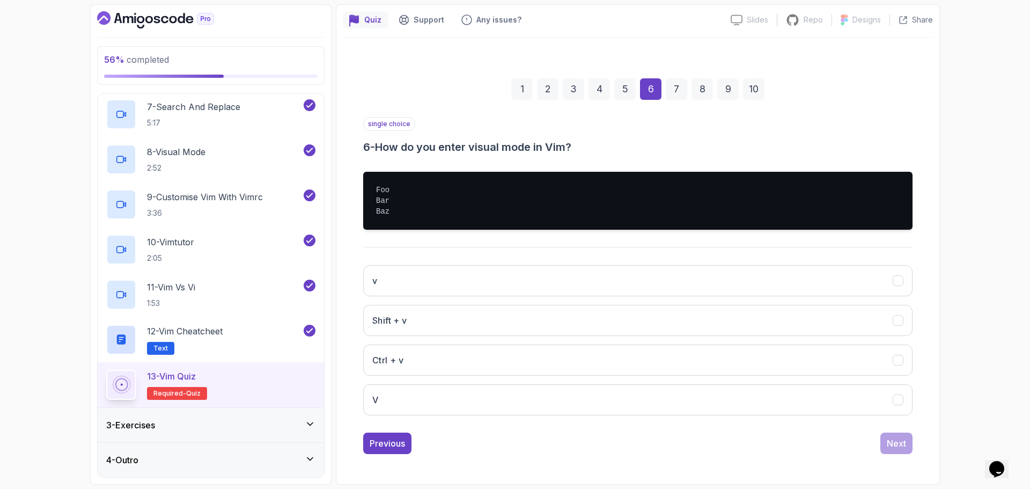
click at [628, 95] on div "5" at bounding box center [624, 88] width 21 height 21
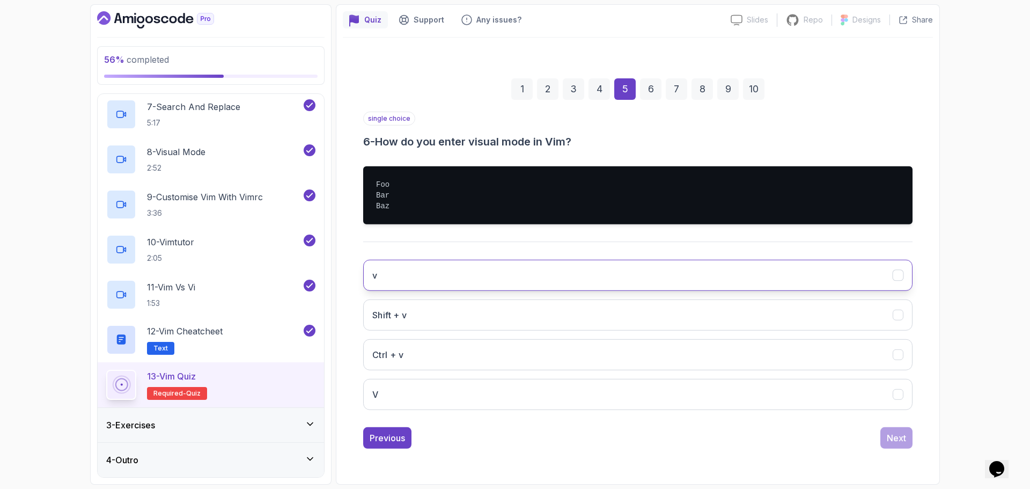
scroll to position [8, 0]
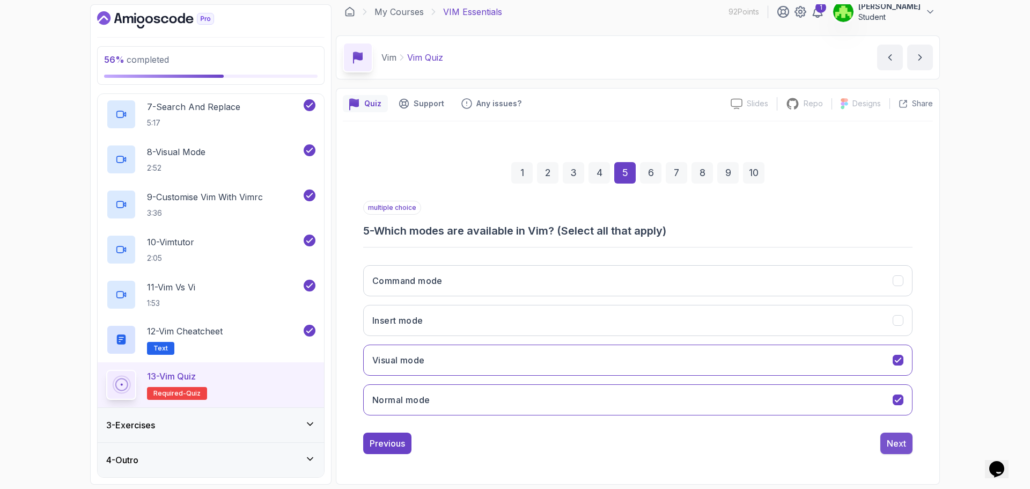
click at [894, 442] on div "Next" at bounding box center [896, 443] width 19 height 13
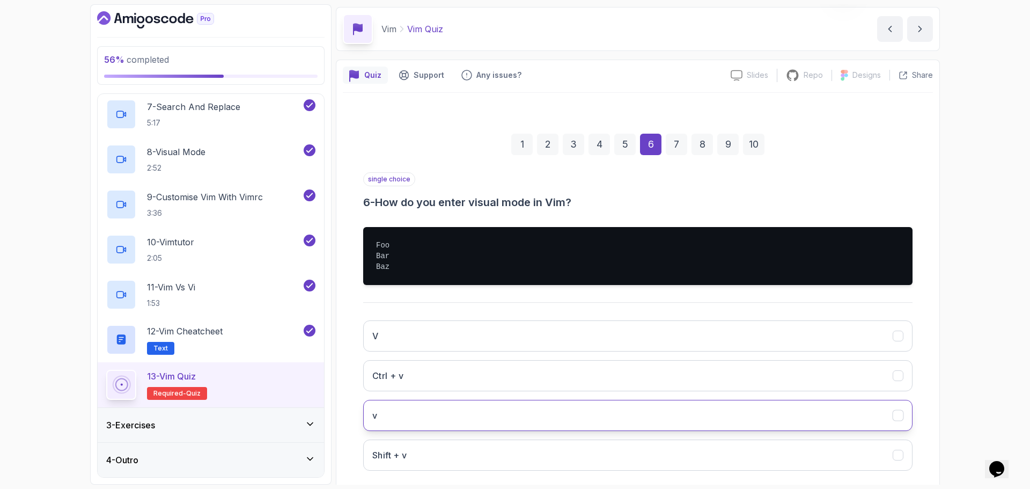
scroll to position [91, 0]
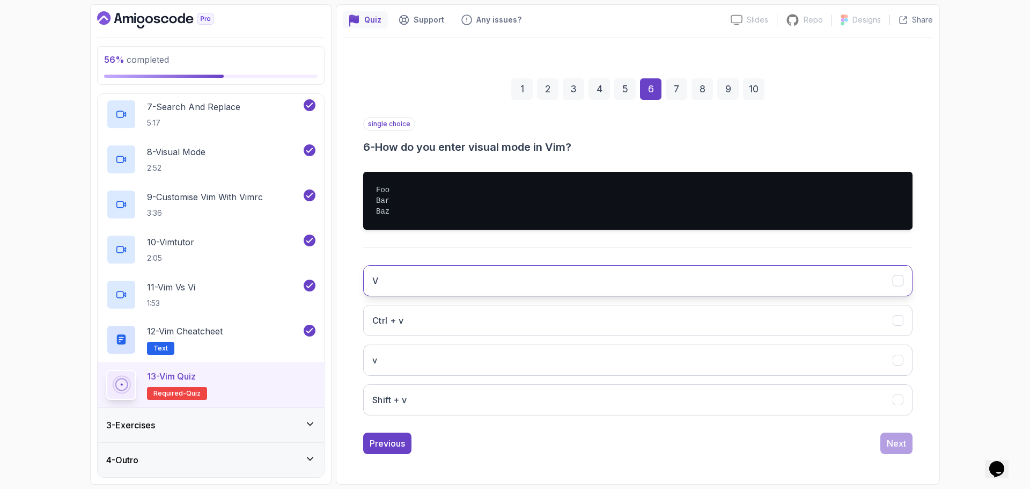
click at [521, 278] on button "V" at bounding box center [637, 280] width 549 height 31
click at [839, 275] on button "V" at bounding box center [637, 280] width 549 height 31
click at [899, 427] on div "single choice 6 - How do you enter visual mode in Vim? Foo Bar Baz V Ctrl + v v…" at bounding box center [637, 285] width 549 height 337
click at [900, 437] on div "Next" at bounding box center [896, 443] width 19 height 13
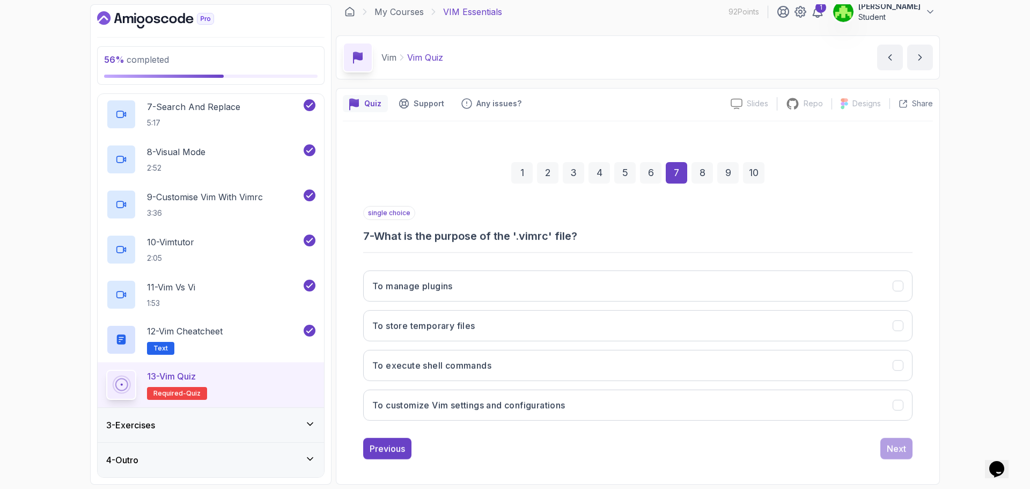
scroll to position [8, 0]
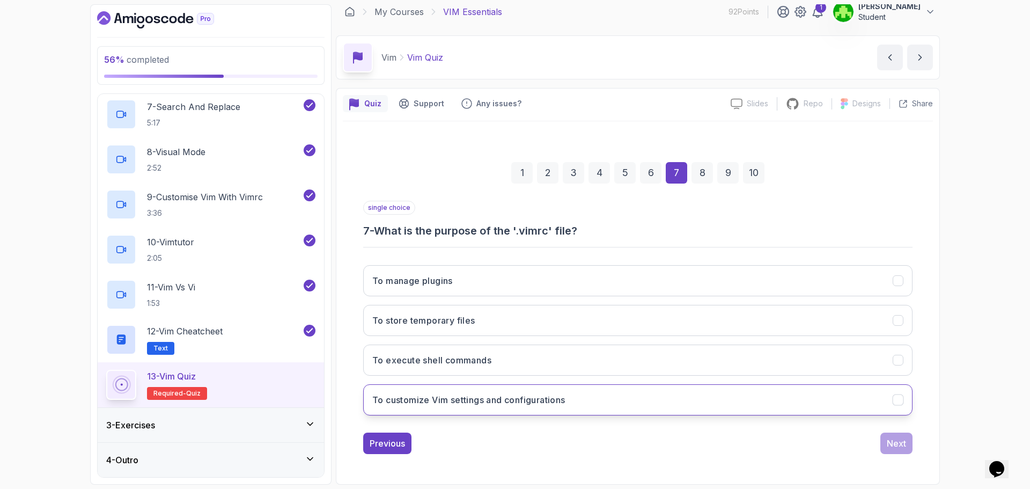
drag, startPoint x: 559, startPoint y: 405, endPoint x: 604, endPoint y: 407, distance: 44.6
click at [558, 405] on h3 "To customize Vim settings and configurations" at bounding box center [468, 399] width 193 height 13
click at [893, 461] on div "1 2 3 4 5 6 7 8 9 10 single choice 7 - What is the purpose of the '.vimrc' file…" at bounding box center [638, 299] width 590 height 326
click at [903, 444] on button "Next" at bounding box center [896, 442] width 32 height 21
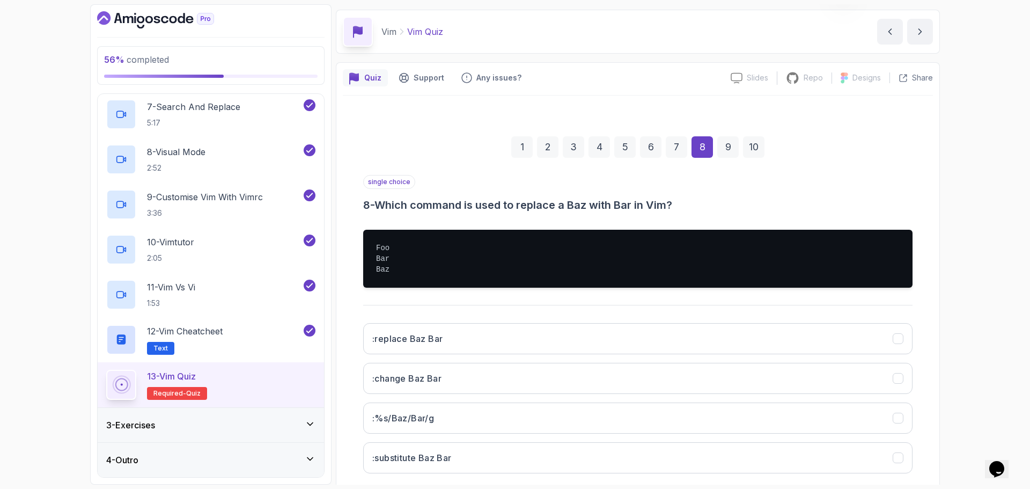
scroll to position [61, 0]
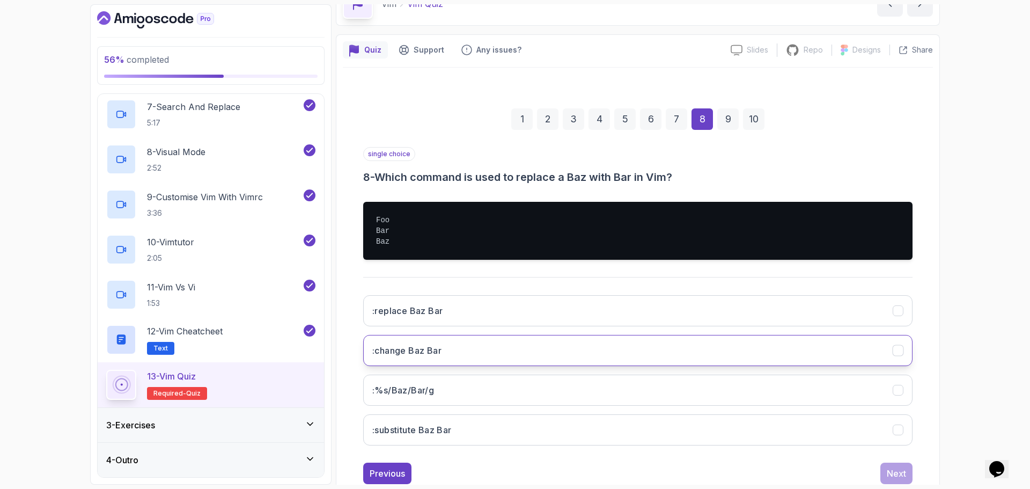
click at [511, 347] on button ":change Baz Bar" at bounding box center [637, 350] width 549 height 31
click at [836, 312] on button ":replace Baz Bar" at bounding box center [637, 310] width 549 height 31
click at [888, 481] on button "Next" at bounding box center [896, 472] width 32 height 21
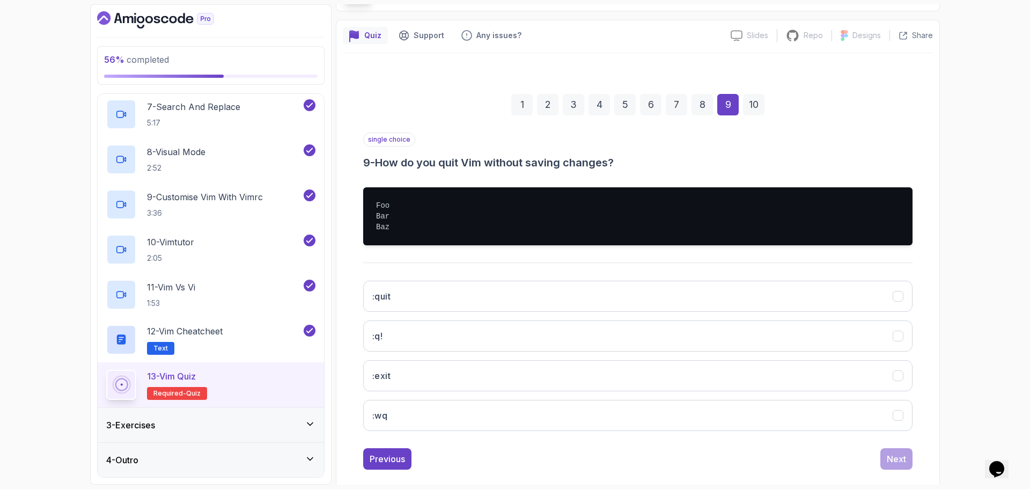
scroll to position [91, 0]
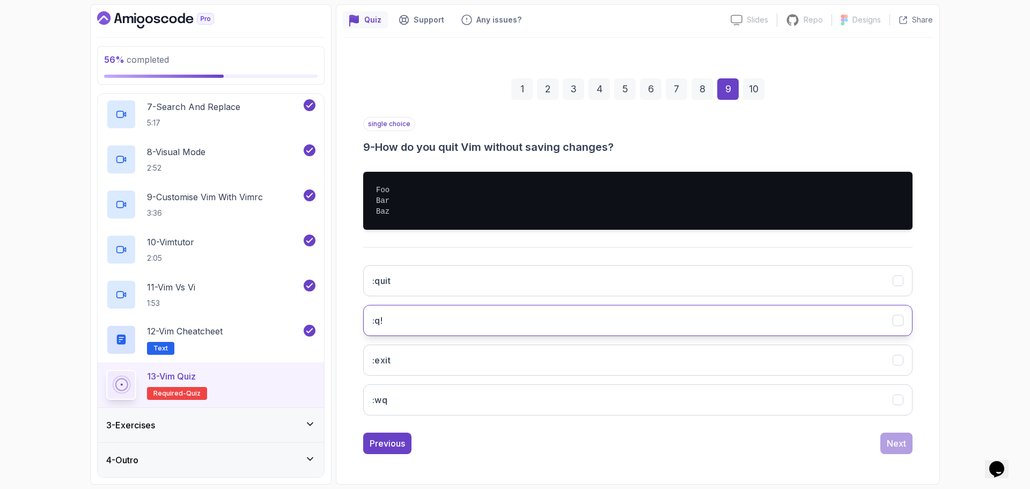
click at [450, 321] on button ":q!" at bounding box center [637, 320] width 549 height 31
click at [898, 451] on button "Next" at bounding box center [896, 442] width 32 height 21
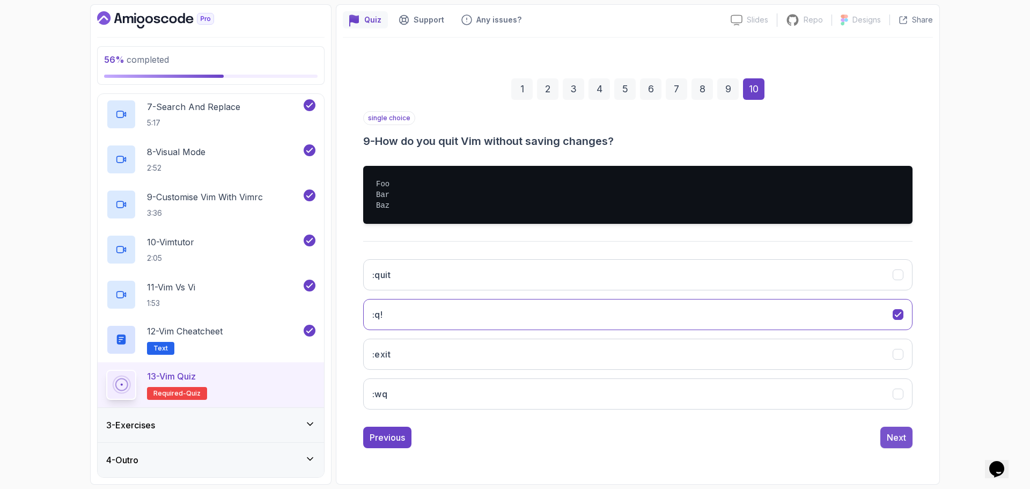
scroll to position [8, 0]
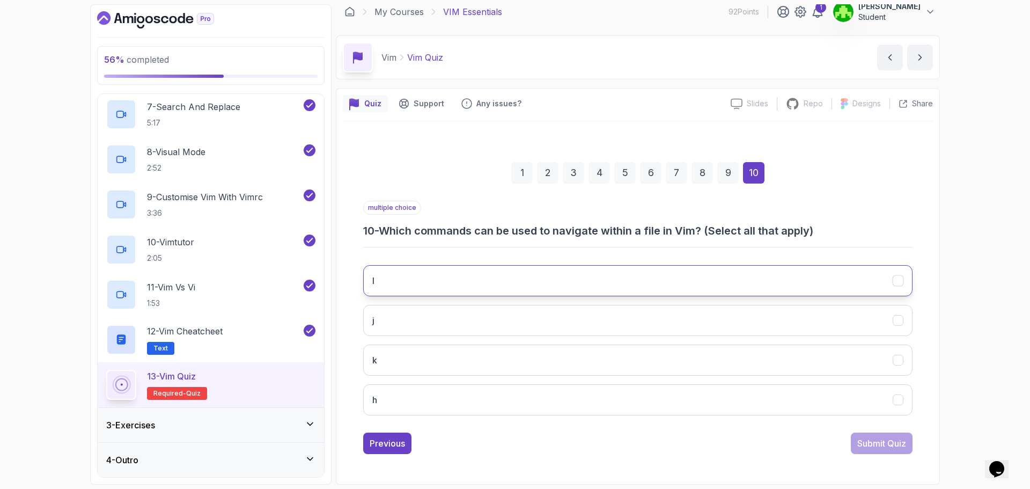
click at [503, 286] on button "l" at bounding box center [637, 280] width 549 height 31
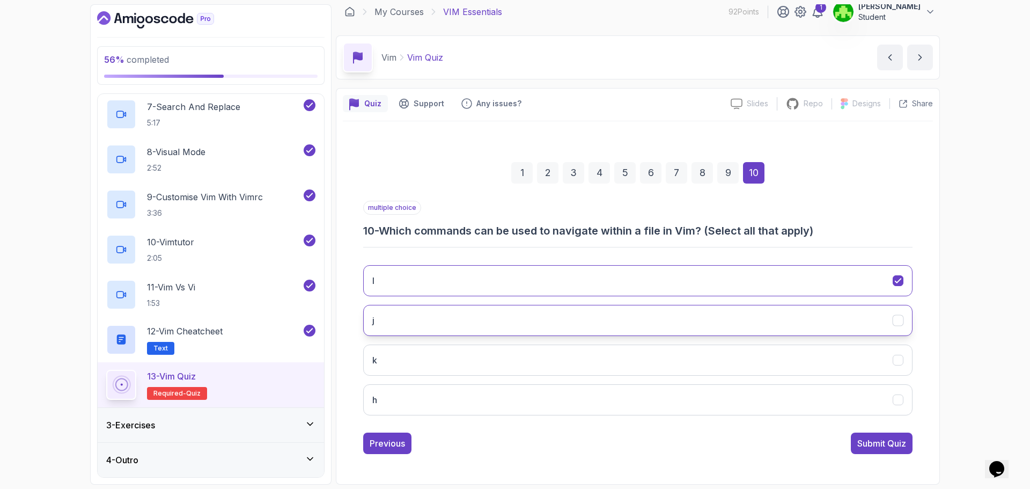
click at [505, 317] on button "j" at bounding box center [637, 320] width 549 height 31
click at [776, 403] on button "h" at bounding box center [637, 399] width 549 height 31
click at [777, 365] on button "k" at bounding box center [637, 359] width 549 height 31
drag, startPoint x: 858, startPoint y: 435, endPoint x: 882, endPoint y: 442, distance: 24.6
click at [860, 435] on button "Submit Quiz" at bounding box center [882, 442] width 62 height 21
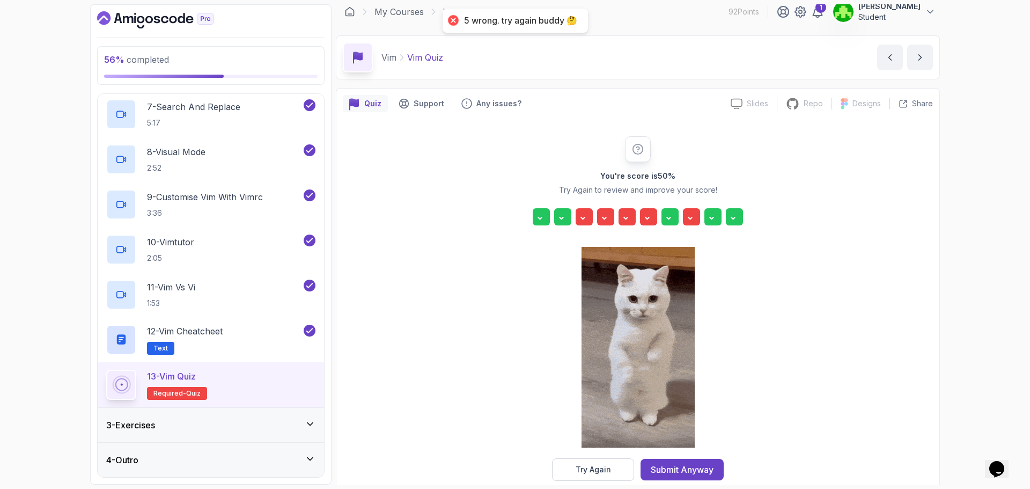
click at [883, 443] on div "You're score is 50 % Try Again to review and improve your score! Try Again Subm…" at bounding box center [638, 308] width 590 height 344
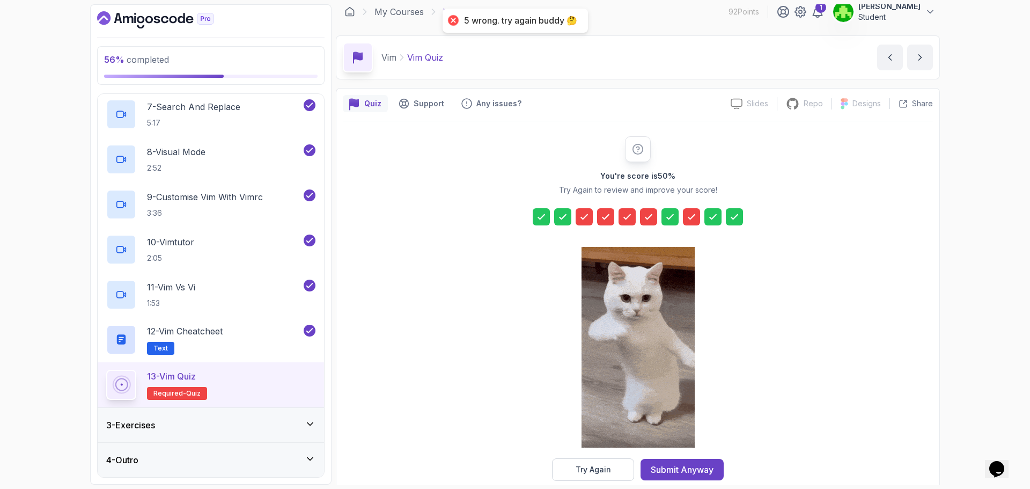
click at [585, 218] on icon at bounding box center [584, 216] width 11 height 11
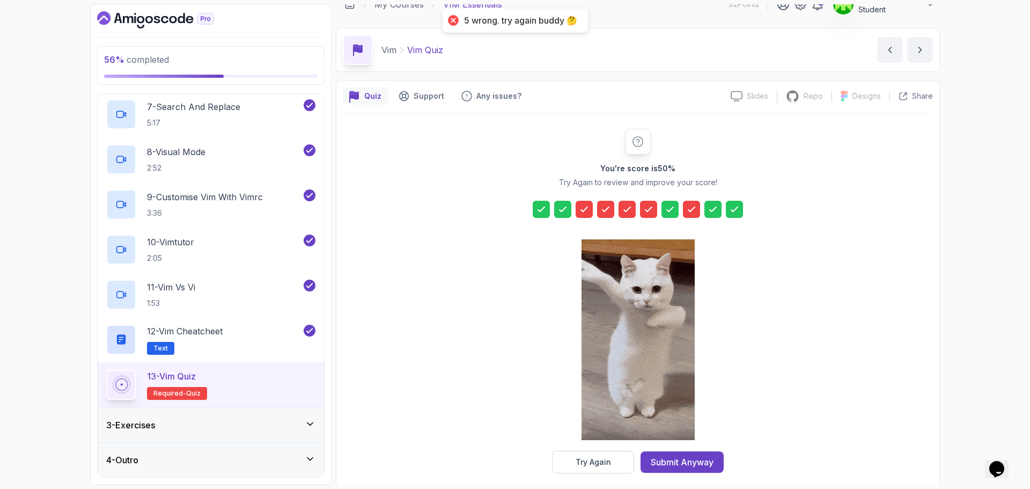
scroll to position [26, 0]
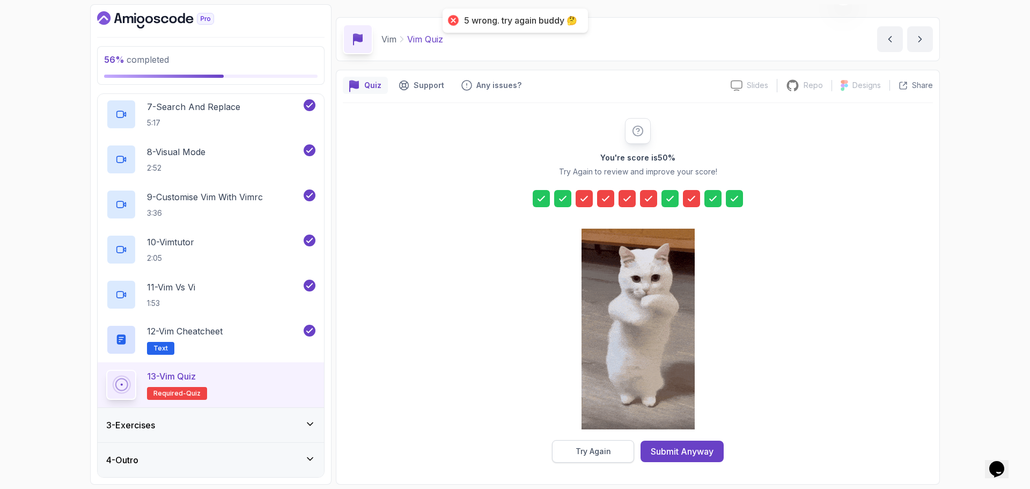
click at [601, 447] on div "Try Again" at bounding box center [593, 451] width 35 height 11
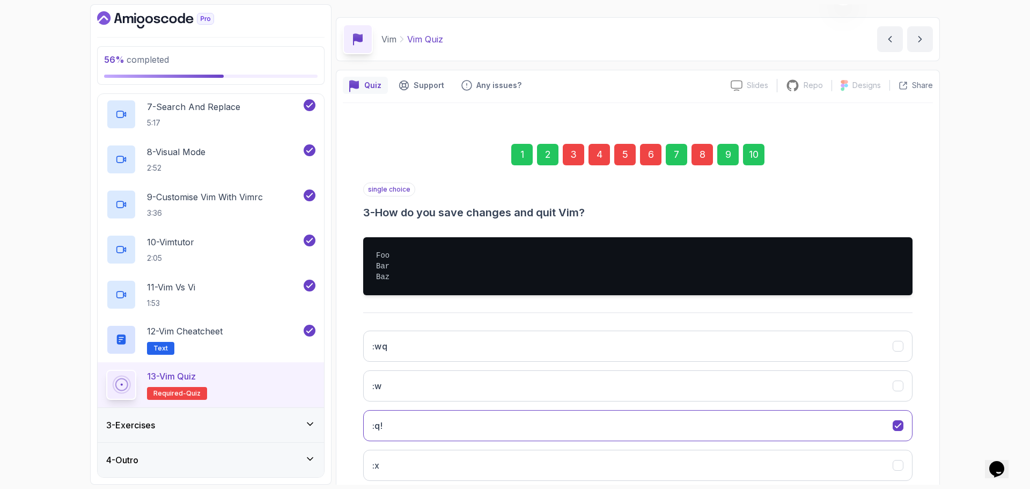
click at [572, 152] on div "3" at bounding box center [573, 154] width 21 height 21
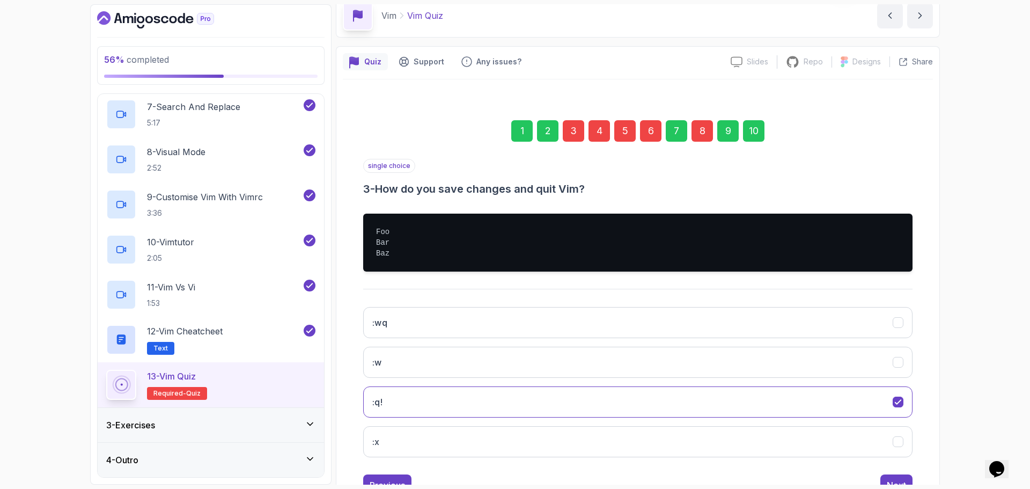
scroll to position [91, 0]
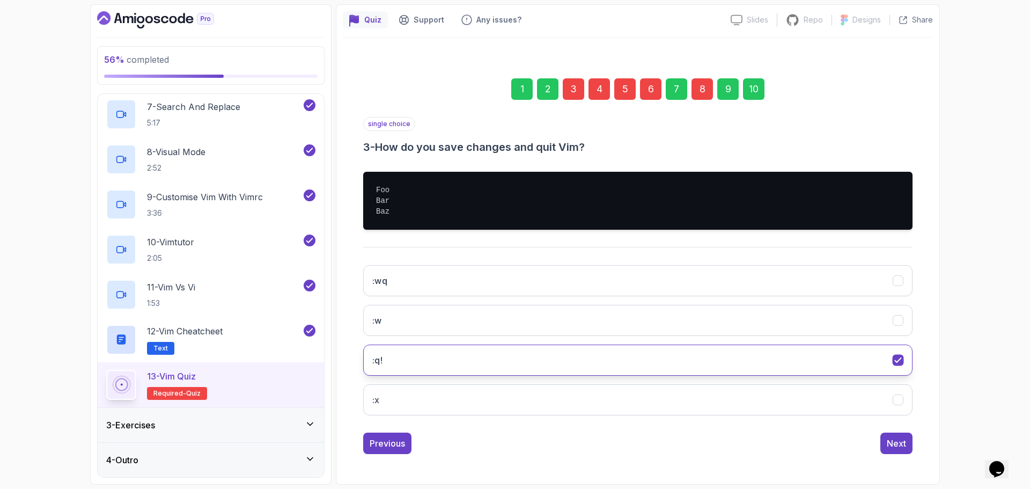
click at [504, 364] on button ":q!" at bounding box center [637, 359] width 549 height 31
click at [767, 335] on button ":w" at bounding box center [637, 320] width 549 height 31
click at [890, 444] on div "Next" at bounding box center [896, 443] width 19 height 13
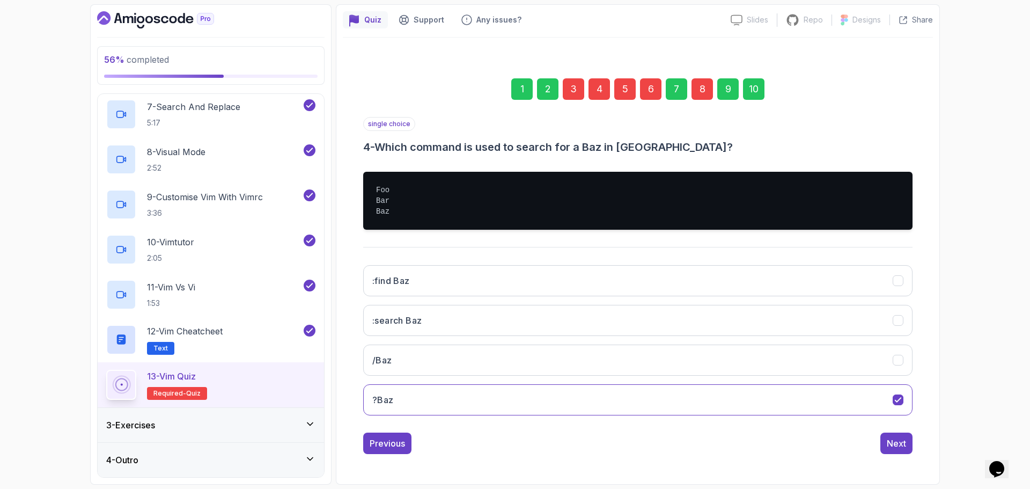
click at [762, 91] on div "10" at bounding box center [753, 88] width 21 height 21
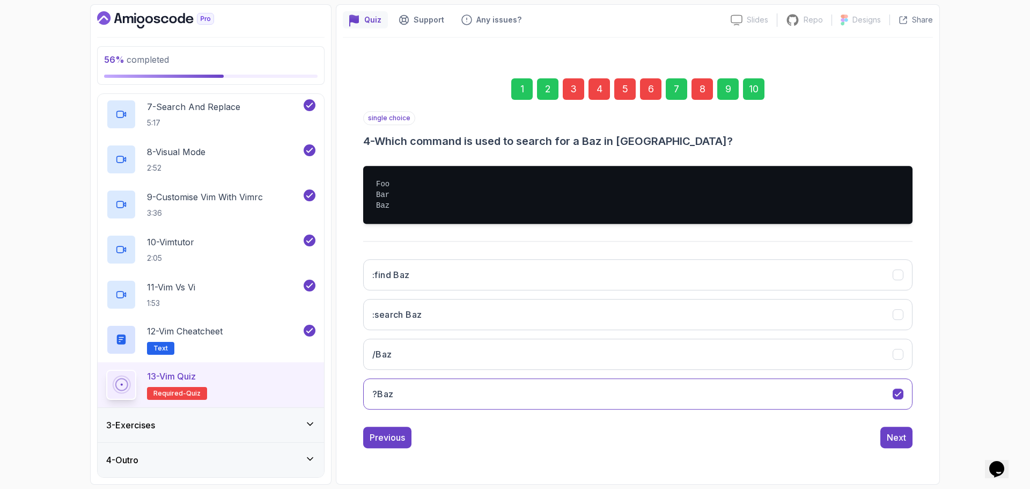
scroll to position [8, 0]
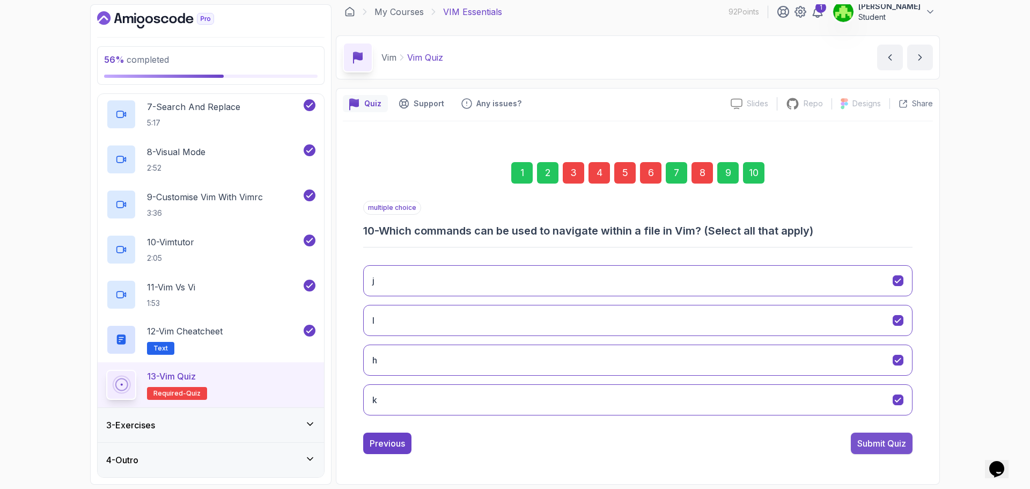
click at [891, 443] on div "Submit Quiz" at bounding box center [881, 443] width 49 height 13
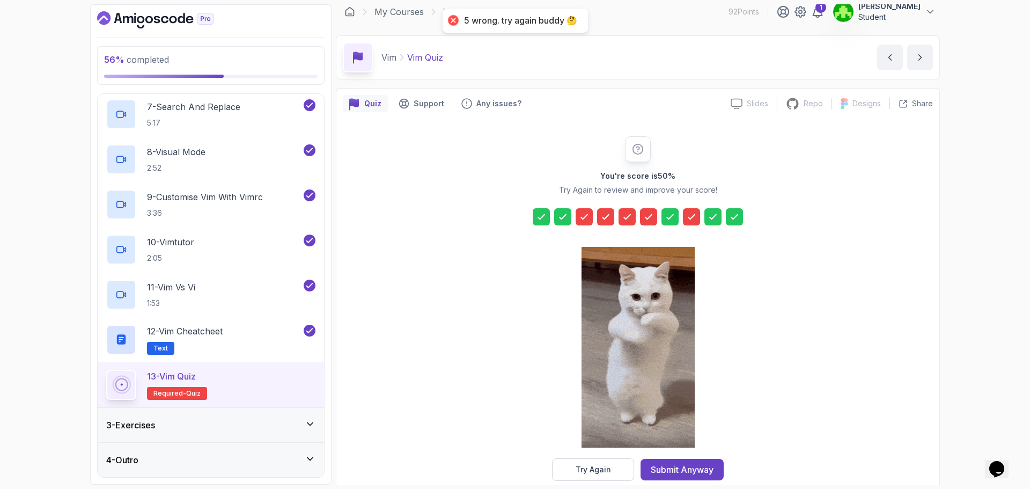
click at [586, 209] on div at bounding box center [584, 216] width 17 height 17
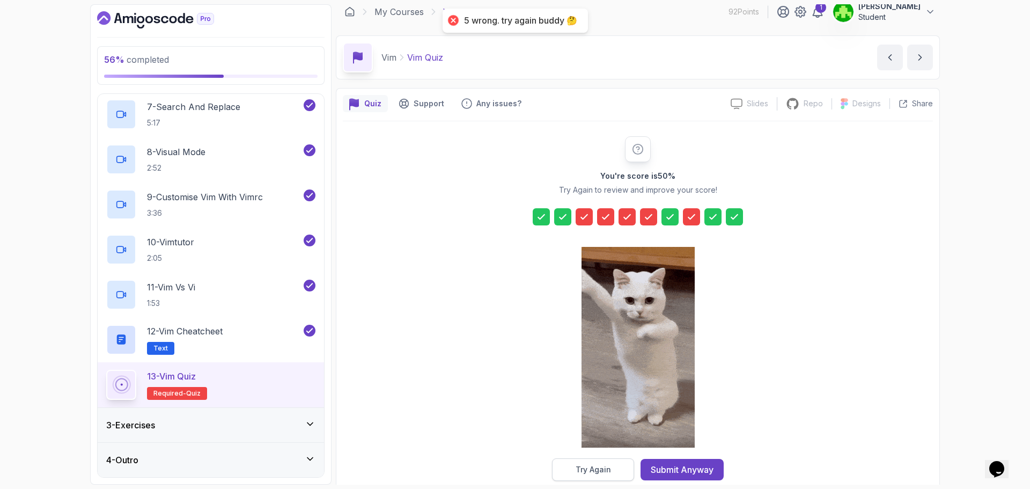
click at [592, 466] on div "Try Again" at bounding box center [593, 469] width 35 height 11
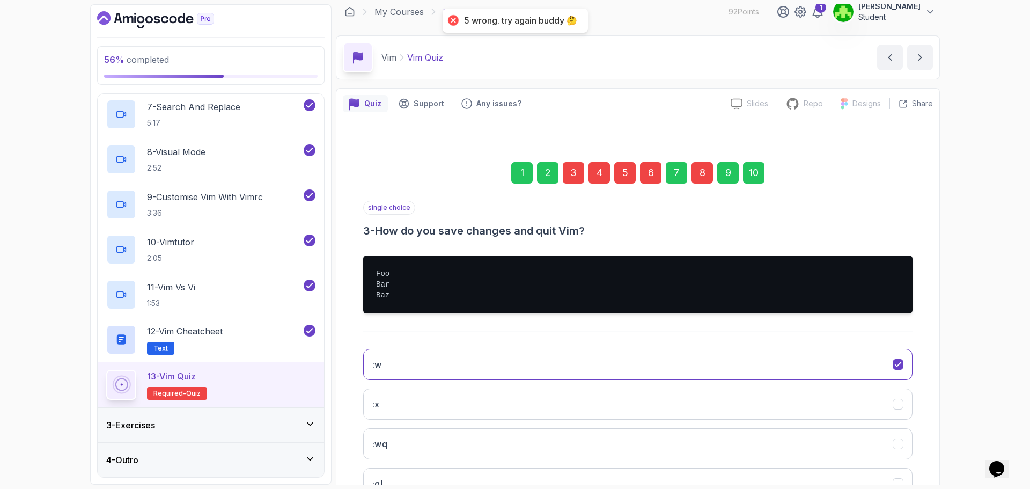
click at [571, 164] on div "3" at bounding box center [573, 172] width 21 height 21
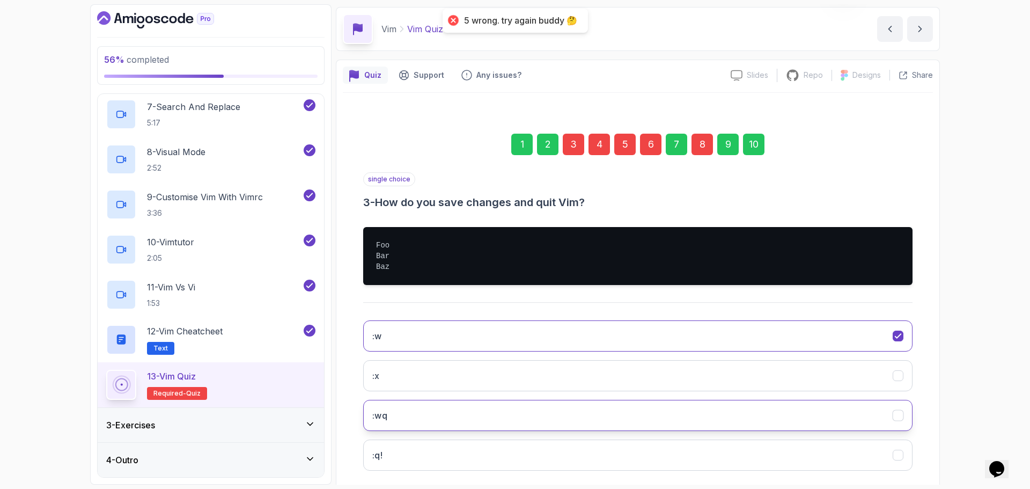
scroll to position [91, 0]
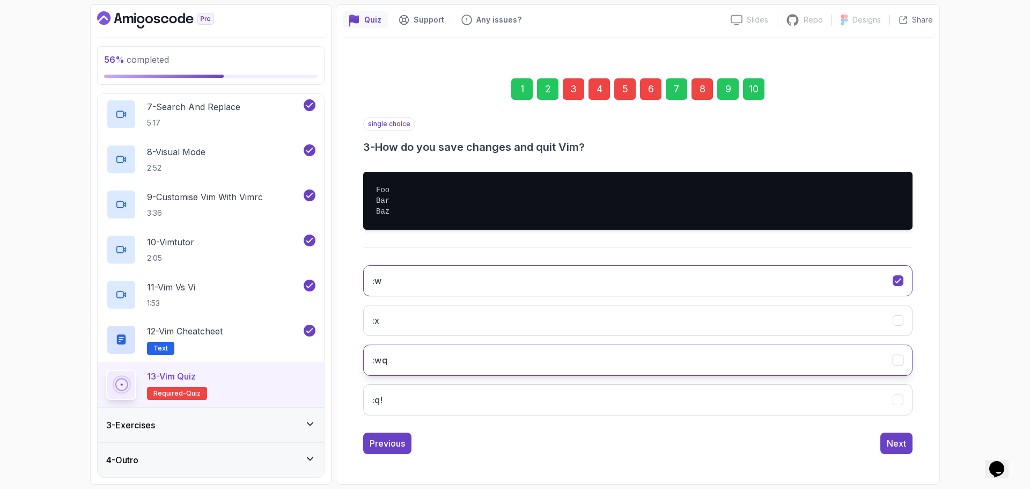
click at [527, 351] on button ":wq" at bounding box center [637, 359] width 549 height 31
click at [890, 442] on div "Next" at bounding box center [896, 443] width 19 height 13
click at [606, 86] on div "4" at bounding box center [599, 88] width 21 height 21
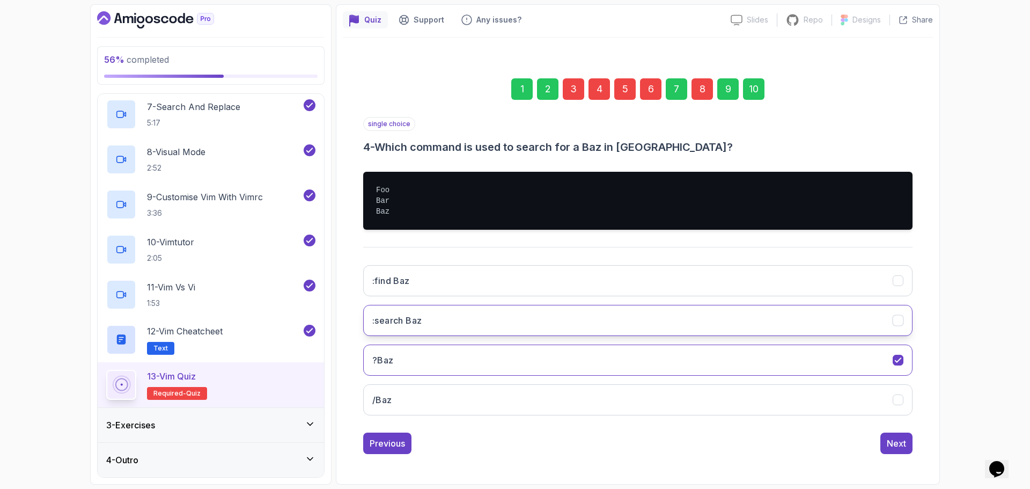
click at [496, 314] on button ":search Baz" at bounding box center [637, 320] width 549 height 31
click at [747, 89] on div "10" at bounding box center [753, 88] width 21 height 21
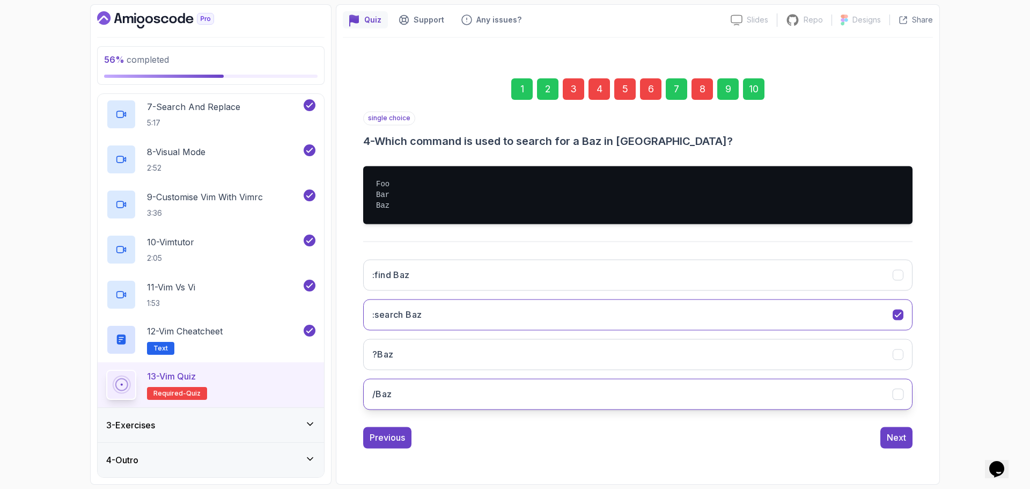
scroll to position [8, 0]
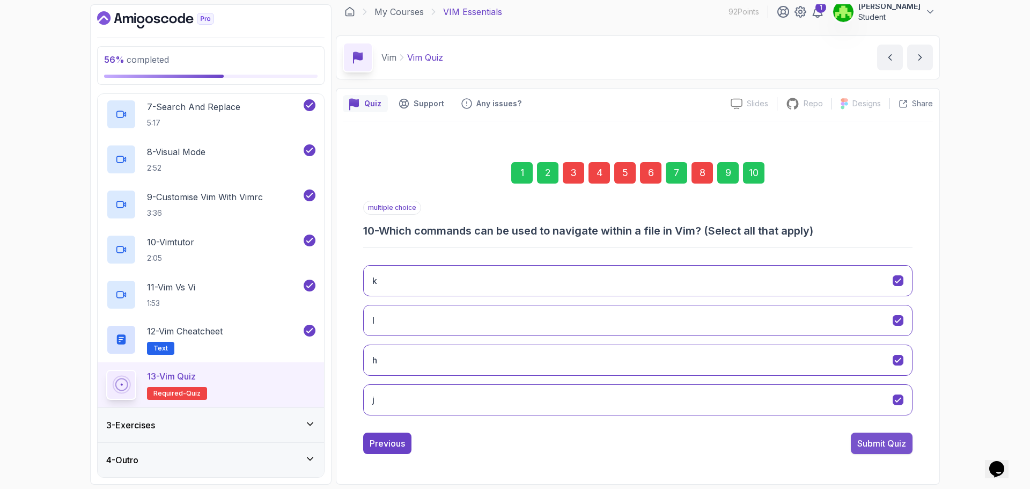
click at [859, 438] on div "Submit Quiz" at bounding box center [881, 443] width 49 height 13
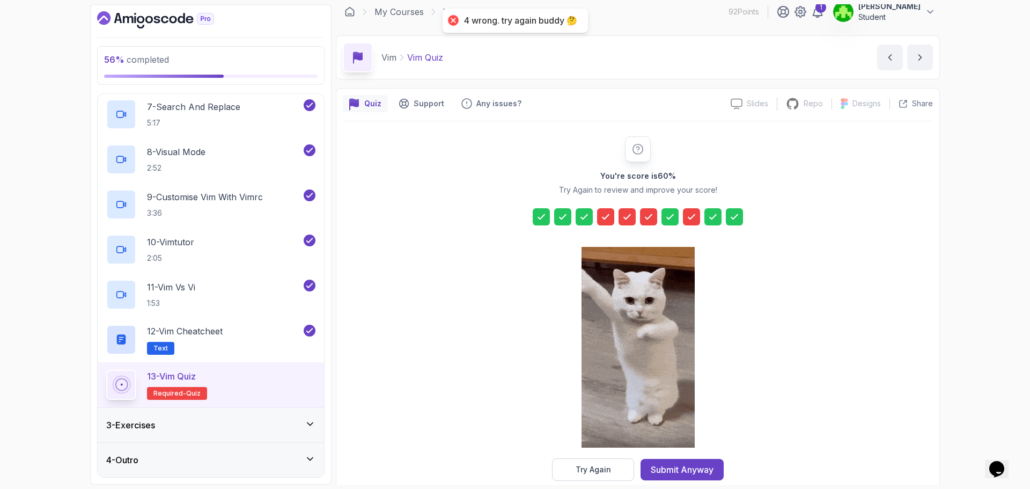
click at [601, 216] on icon at bounding box center [605, 216] width 11 height 11
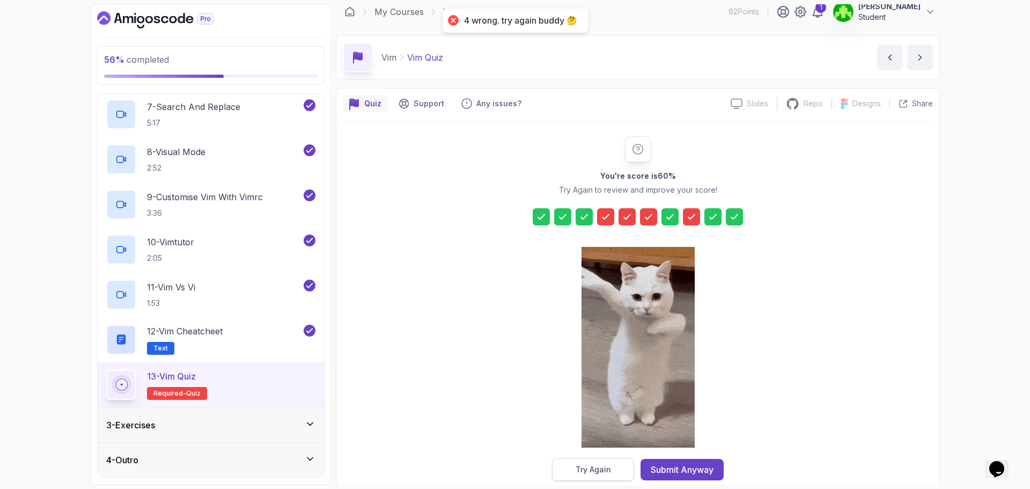
click at [600, 480] on button "Try Again" at bounding box center [593, 469] width 82 height 23
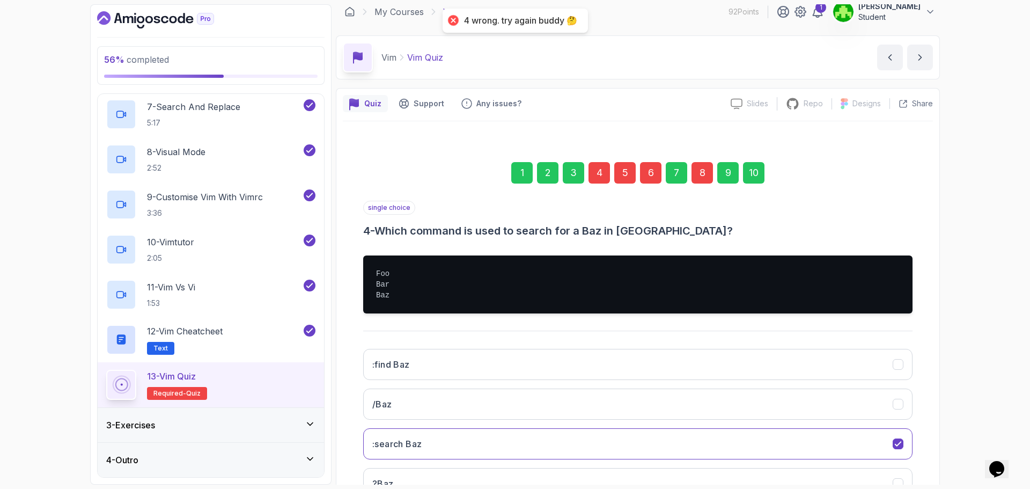
click at [607, 173] on div "4" at bounding box center [599, 172] width 21 height 21
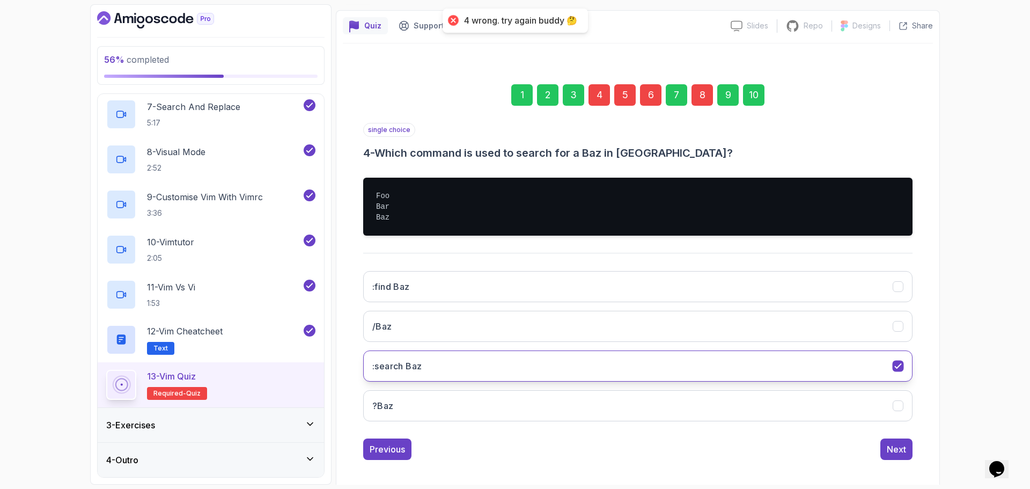
scroll to position [91, 0]
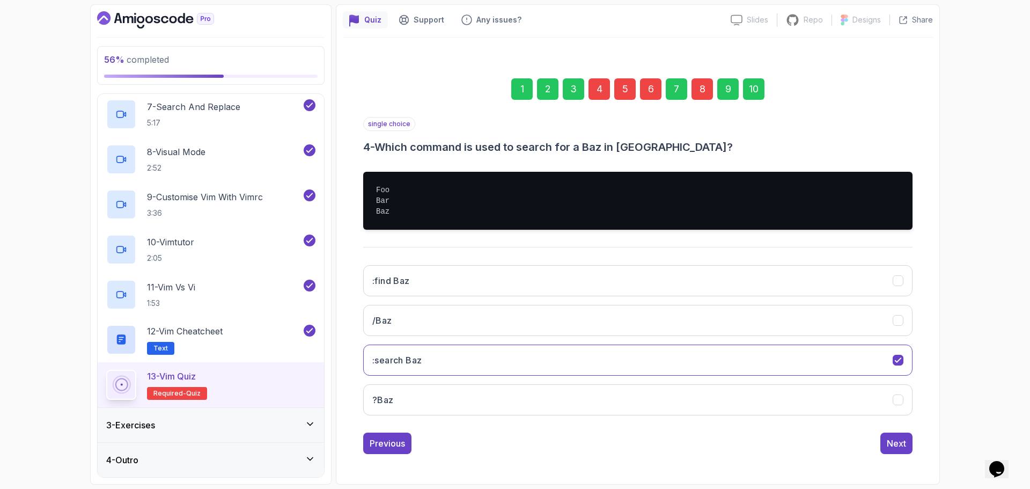
click at [523, 376] on div ":find Baz /Baz :search Baz ?Baz" at bounding box center [637, 339] width 549 height 167
click at [577, 298] on div ":find Baz /Baz :search Baz ?Baz" at bounding box center [637, 339] width 549 height 167
click at [623, 285] on button ":find Baz" at bounding box center [637, 280] width 549 height 31
click at [900, 439] on div "Next" at bounding box center [896, 443] width 19 height 13
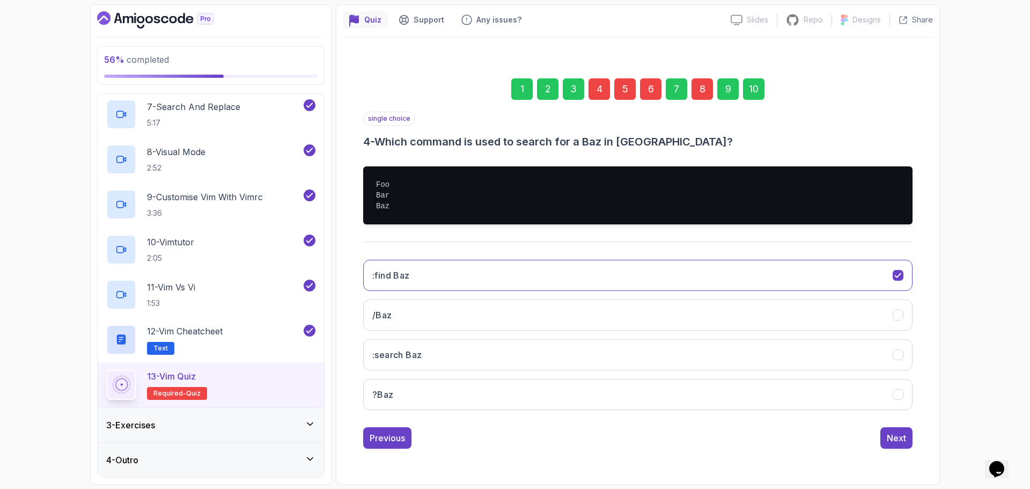
scroll to position [8, 0]
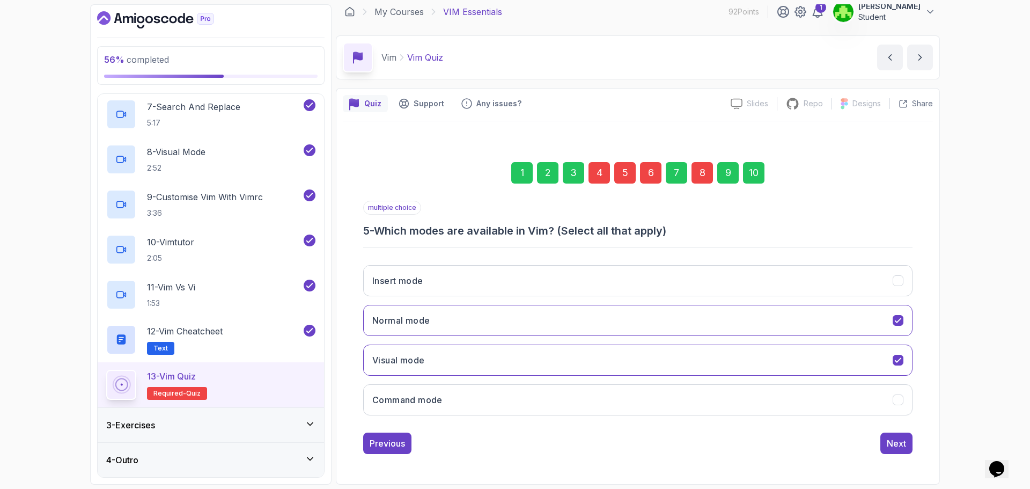
click at [756, 160] on div "1 2 3 4 5 6 7 8 9 10" at bounding box center [637, 173] width 549 height 56
click at [756, 166] on div "10" at bounding box center [753, 172] width 21 height 21
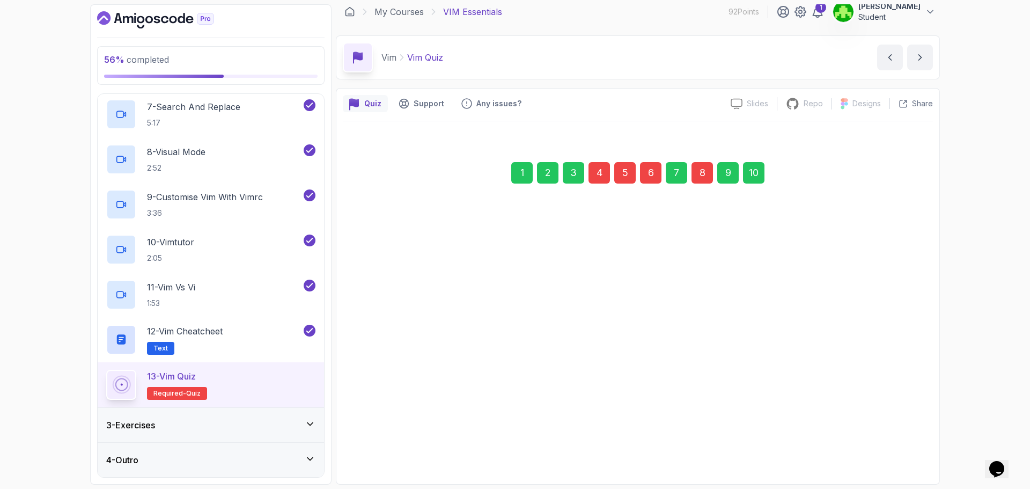
click at [891, 447] on div "Submit Quiz" at bounding box center [881, 442] width 49 height 13
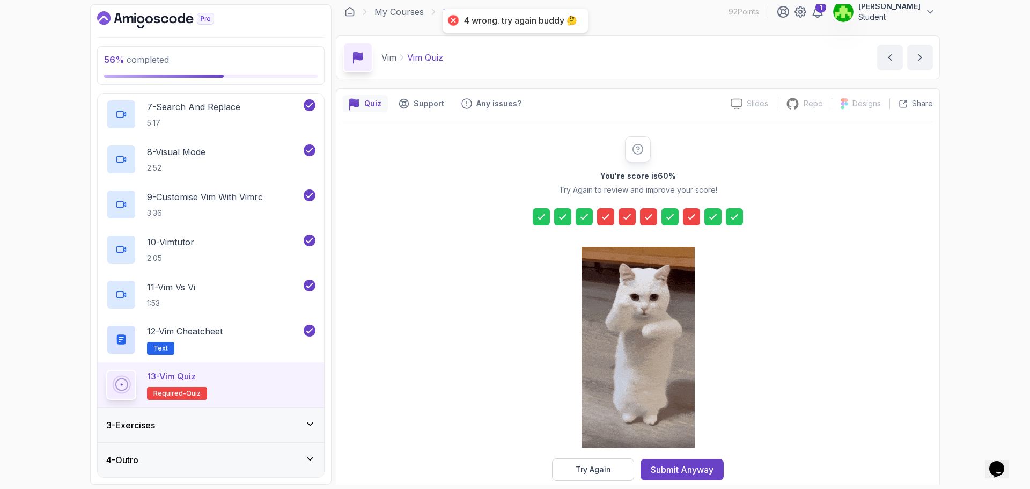
click at [613, 218] on div at bounding box center [605, 216] width 17 height 17
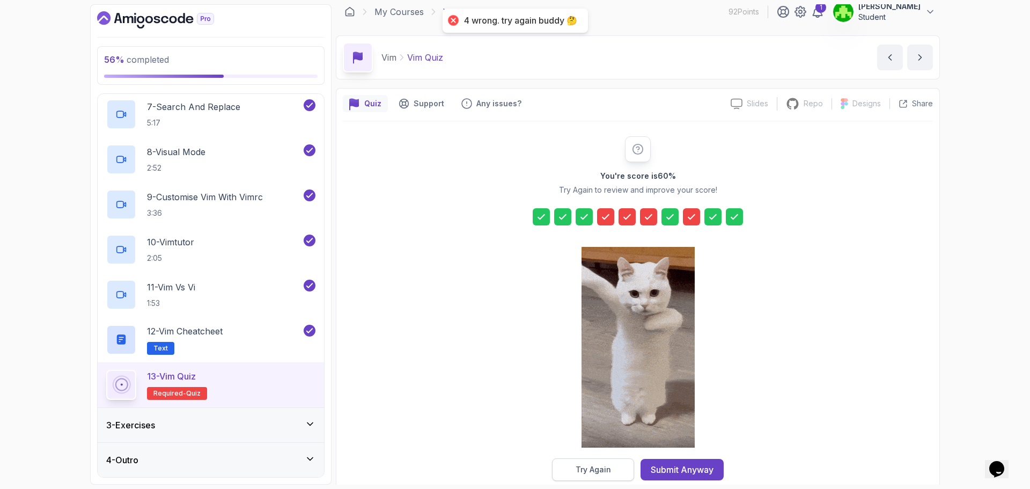
click at [590, 470] on div "Try Again" at bounding box center [593, 469] width 35 height 11
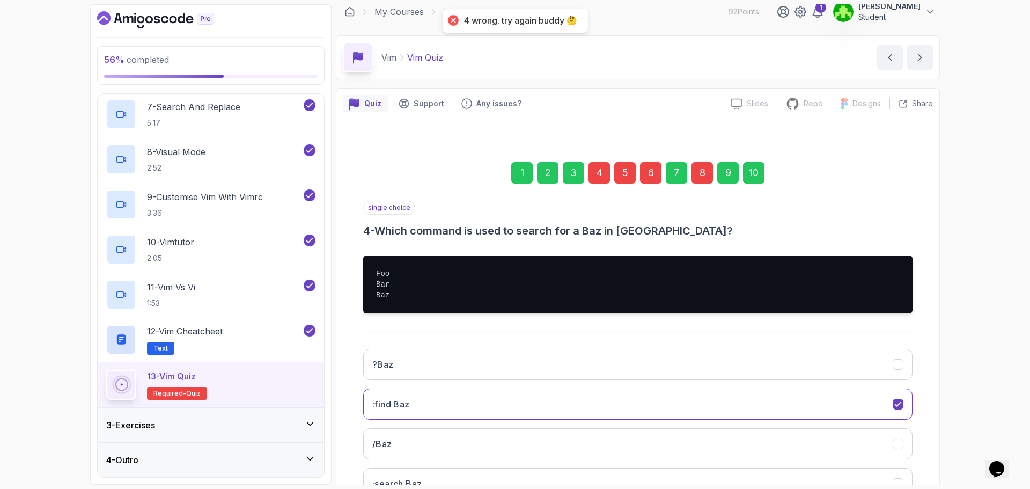
click at [600, 175] on div "4" at bounding box center [599, 172] width 21 height 21
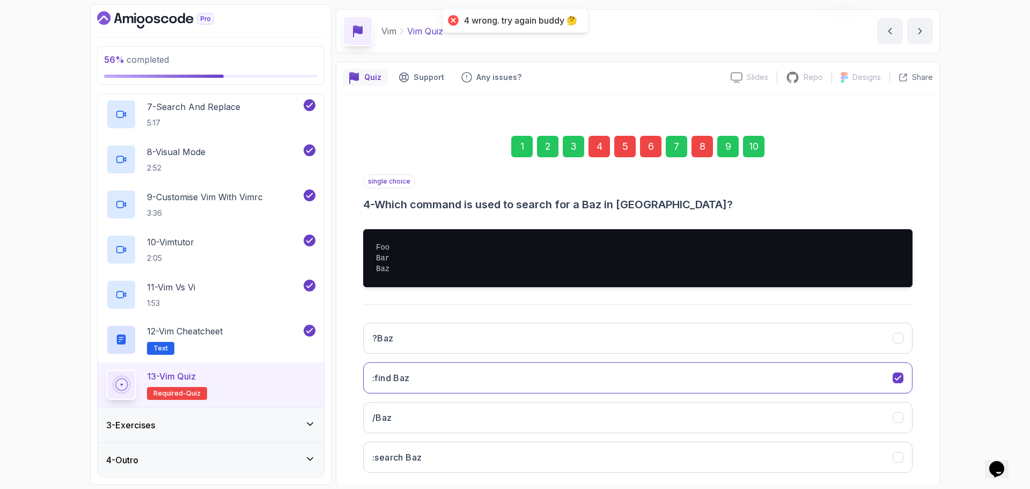
scroll to position [91, 0]
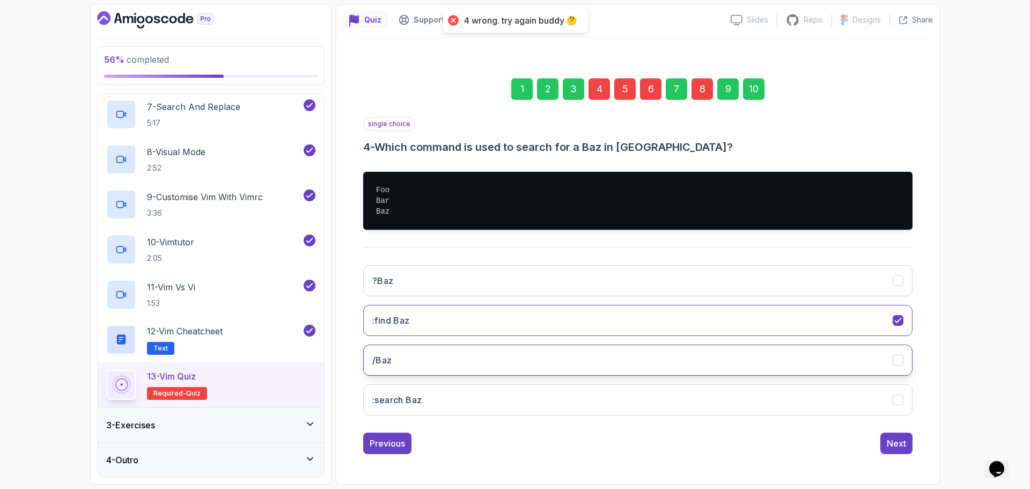
click at [546, 360] on button "/Baz" at bounding box center [637, 359] width 549 height 31
click at [894, 448] on div "Next" at bounding box center [896, 443] width 19 height 13
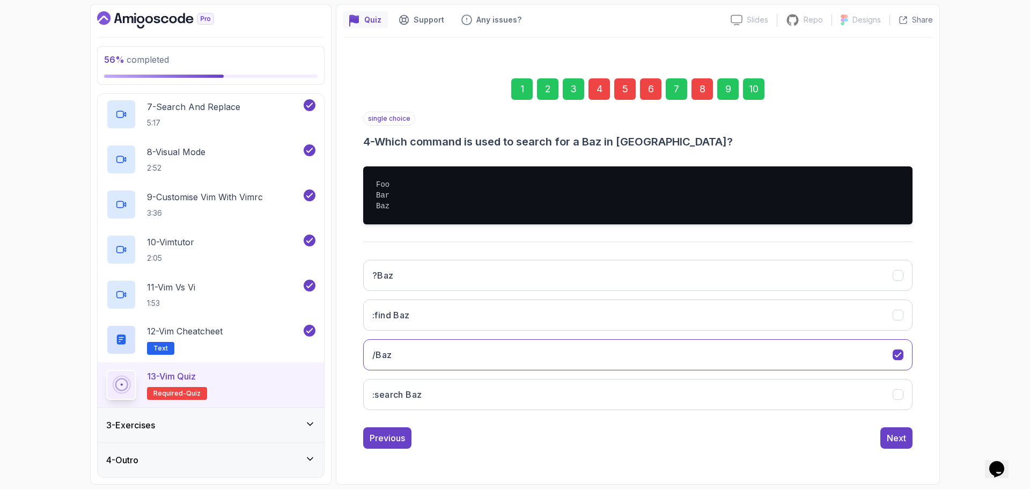
scroll to position [8, 0]
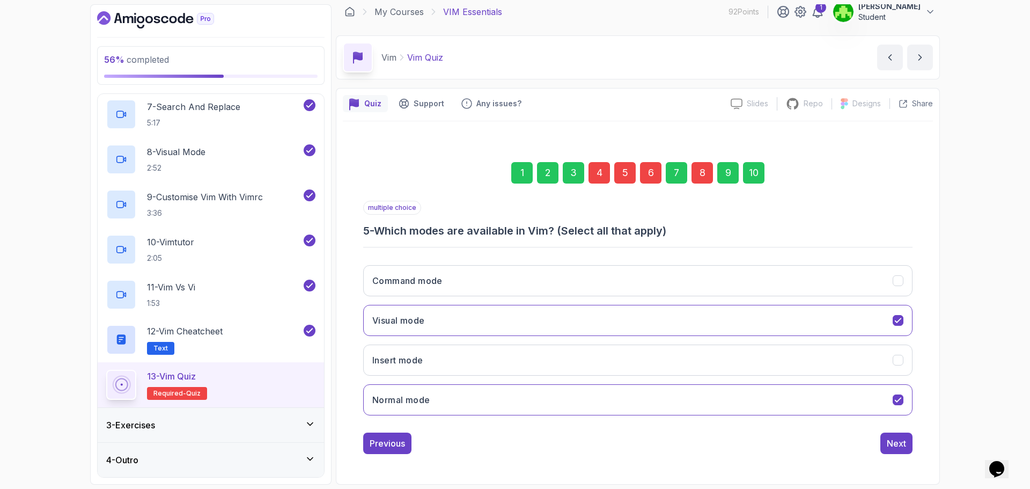
click at [752, 170] on div "10" at bounding box center [753, 172] width 21 height 21
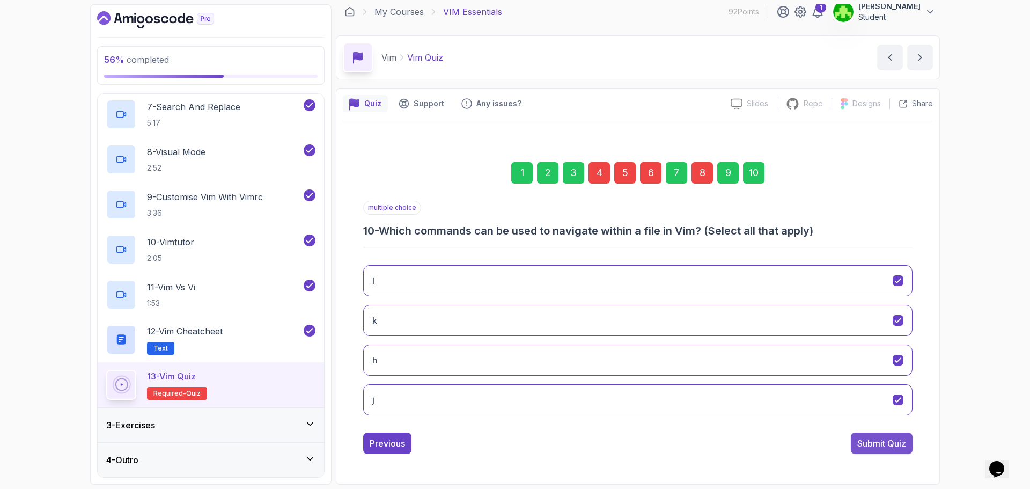
click at [868, 442] on div "Submit Quiz" at bounding box center [881, 443] width 49 height 13
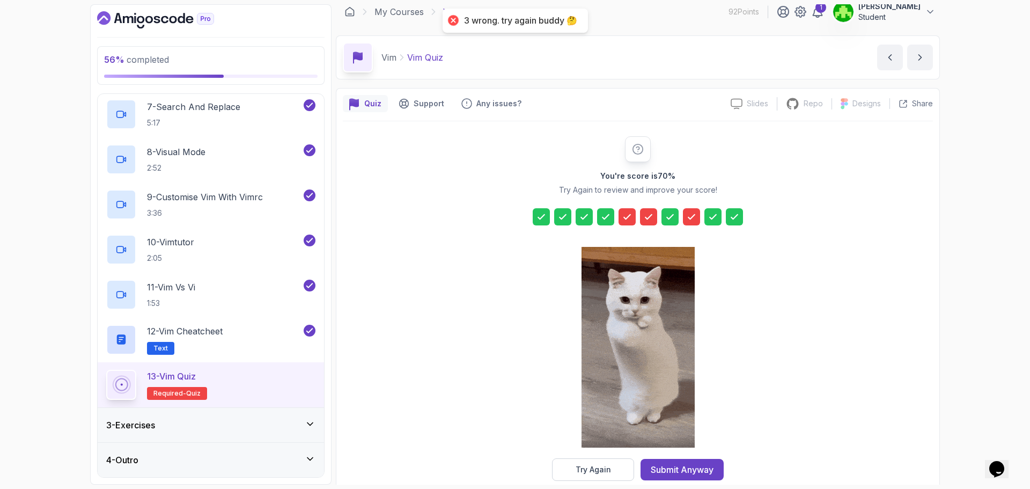
click at [618, 216] on div at bounding box center [638, 216] width 210 height 17
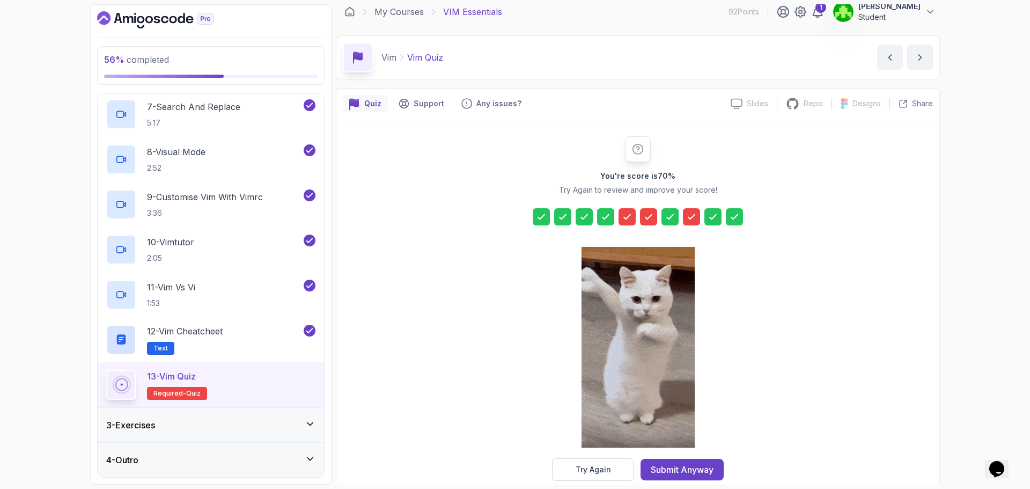
click at [623, 217] on icon at bounding box center [627, 216] width 11 height 11
click at [581, 467] on div "Try Again" at bounding box center [593, 469] width 35 height 11
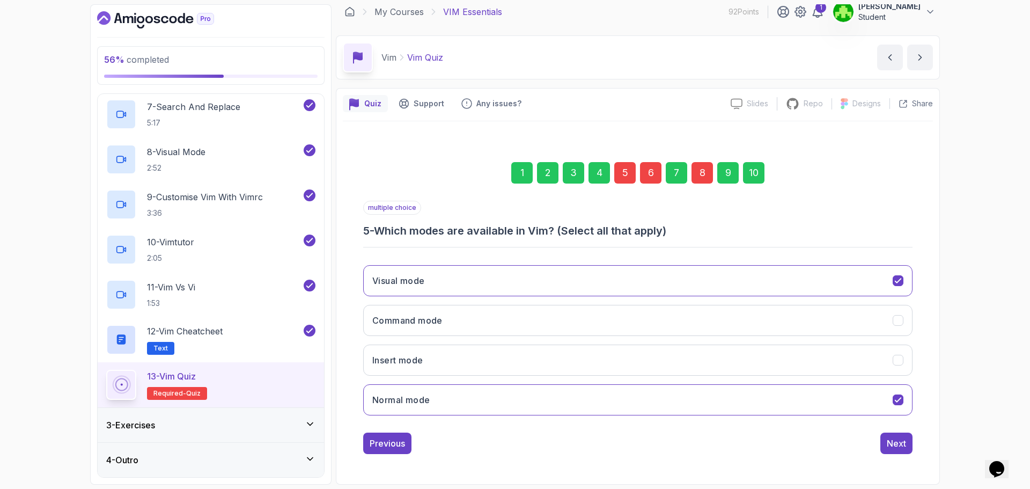
click at [620, 173] on div "5" at bounding box center [624, 172] width 21 height 21
click at [587, 354] on button "Insert mode" at bounding box center [637, 359] width 549 height 31
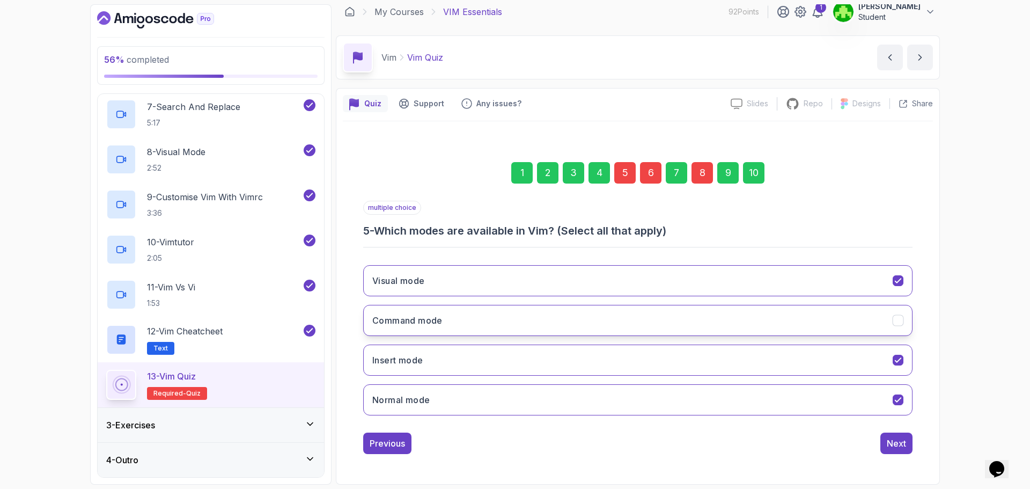
click at [833, 311] on button "Command mode" at bounding box center [637, 320] width 549 height 31
click at [898, 440] on div "Next" at bounding box center [896, 443] width 19 height 13
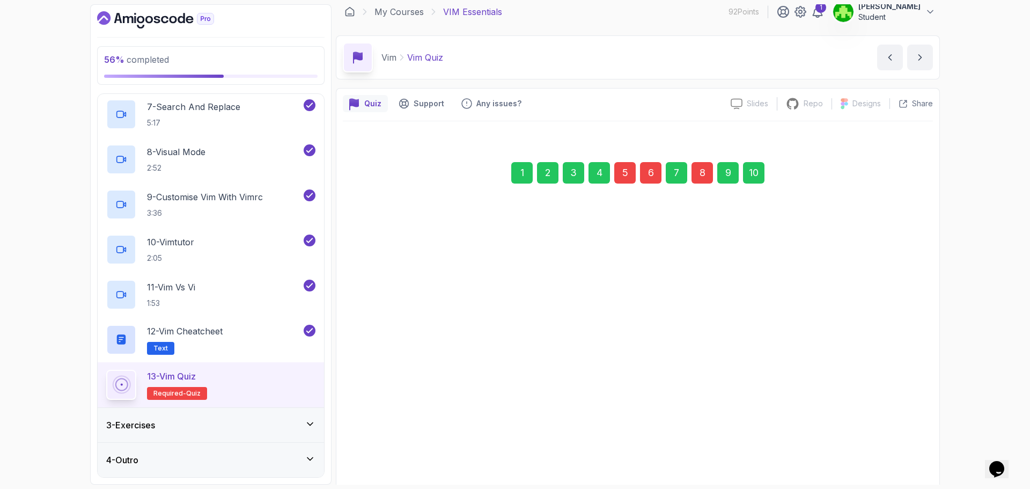
click at [747, 174] on div "10" at bounding box center [753, 172] width 21 height 21
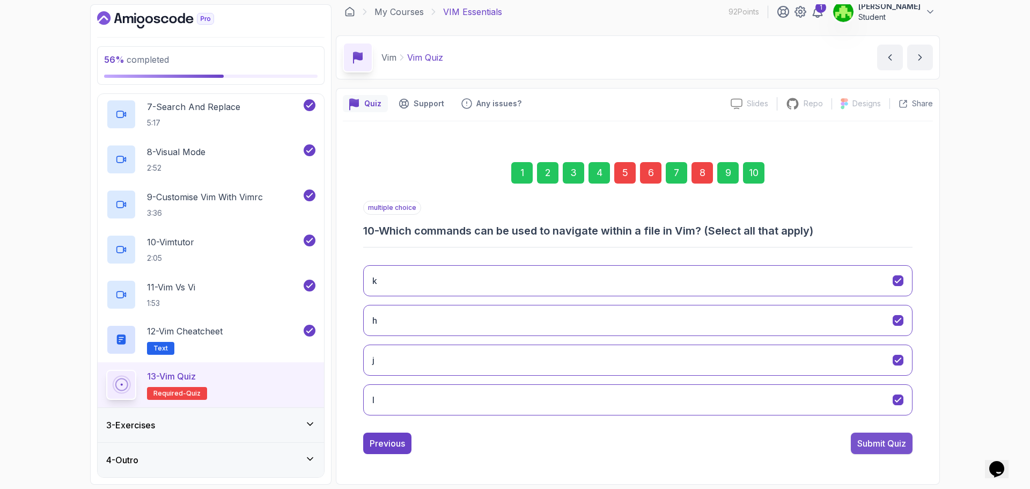
click at [871, 443] on div "Submit Quiz" at bounding box center [881, 443] width 49 height 13
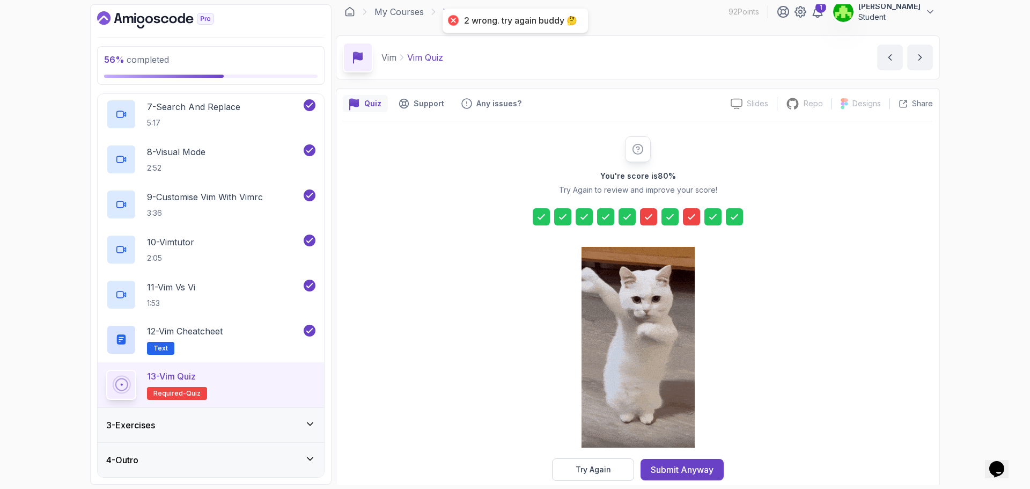
click at [648, 224] on div at bounding box center [648, 216] width 17 height 17
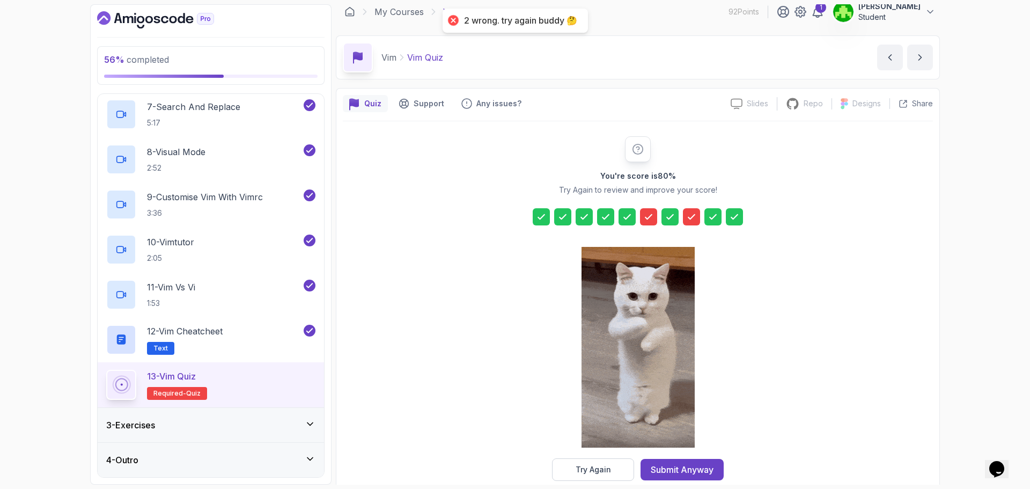
click at [655, 222] on div at bounding box center [648, 216] width 17 height 17
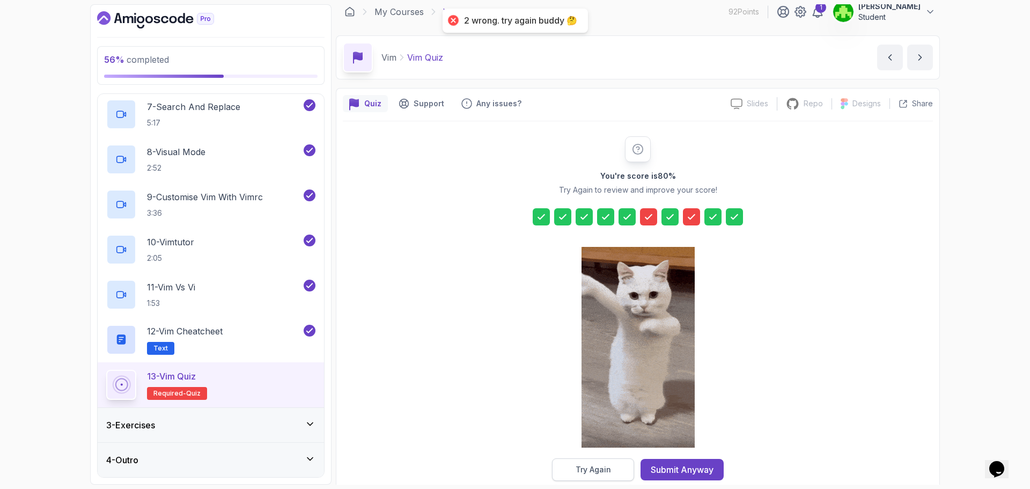
click at [586, 465] on div "Try Again" at bounding box center [593, 469] width 35 height 11
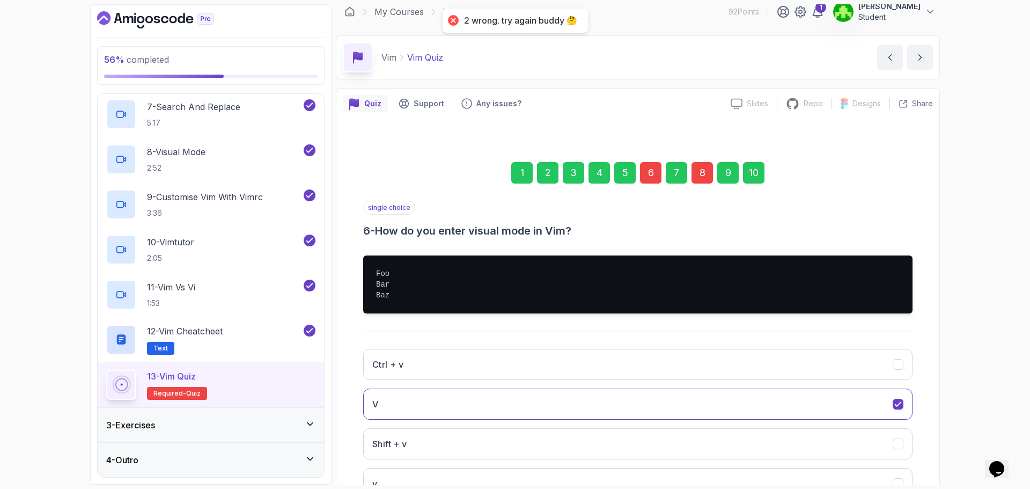
click at [645, 175] on div "6" at bounding box center [650, 172] width 21 height 21
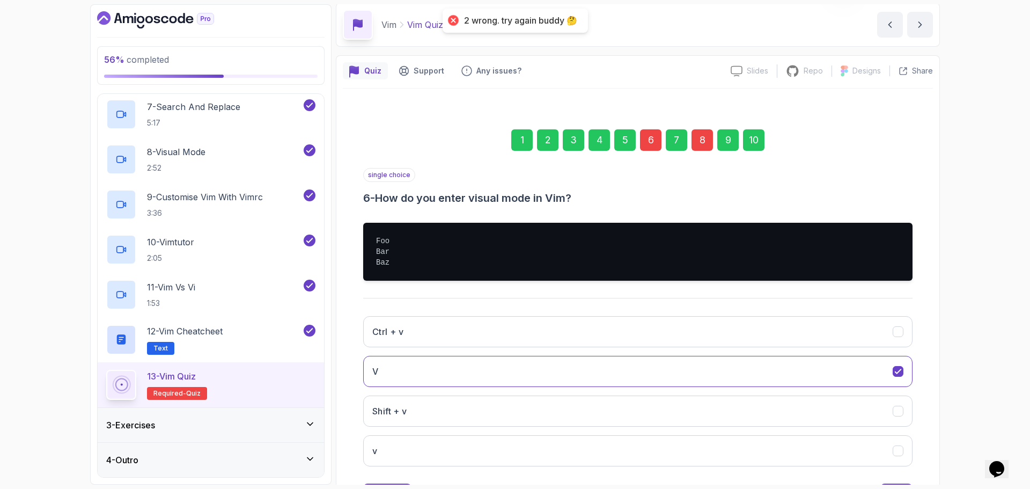
scroll to position [91, 0]
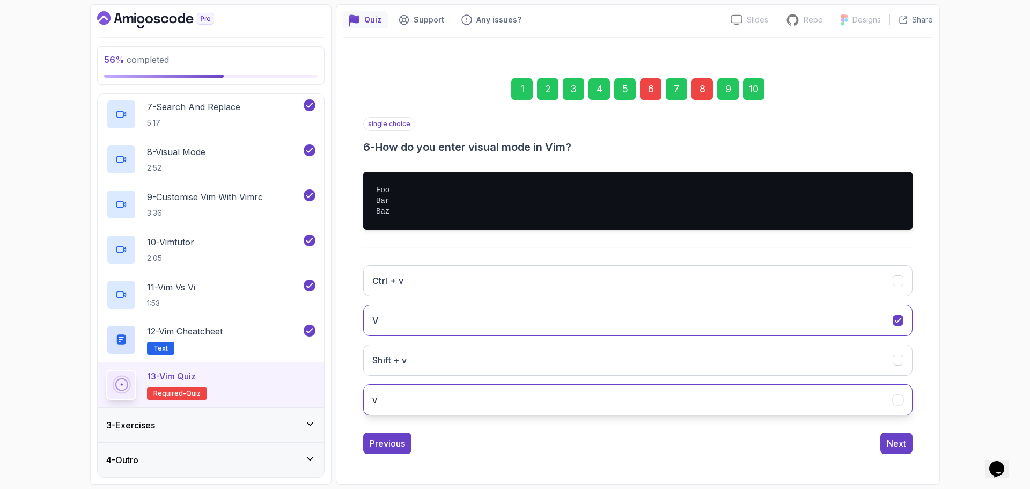
click at [678, 405] on button "v" at bounding box center [637, 399] width 549 height 31
click at [487, 261] on div "Ctrl + v V Shift + v v" at bounding box center [637, 339] width 549 height 167
click at [409, 311] on button "V" at bounding box center [637, 320] width 549 height 31
click at [731, 299] on div "Ctrl + v V Shift + v v" at bounding box center [637, 339] width 549 height 167
click at [767, 296] on div "Ctrl + v V Shift + v v" at bounding box center [637, 339] width 549 height 167
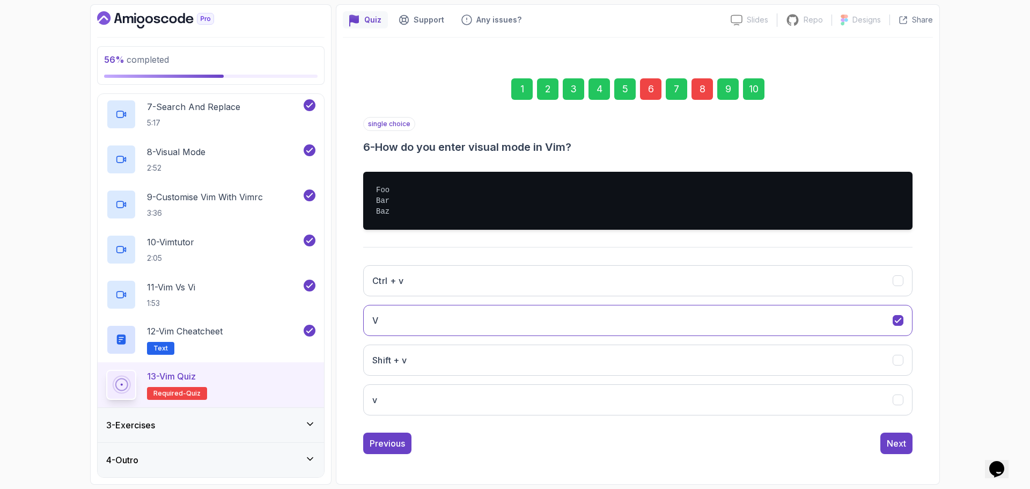
click at [802, 265] on div "Ctrl + v V Shift + v v" at bounding box center [637, 339] width 549 height 167
click at [618, 349] on button "Shift + v" at bounding box center [637, 359] width 549 height 31
click at [833, 282] on button "Ctrl + v" at bounding box center [637, 280] width 549 height 31
click at [888, 444] on div "Next" at bounding box center [896, 443] width 19 height 13
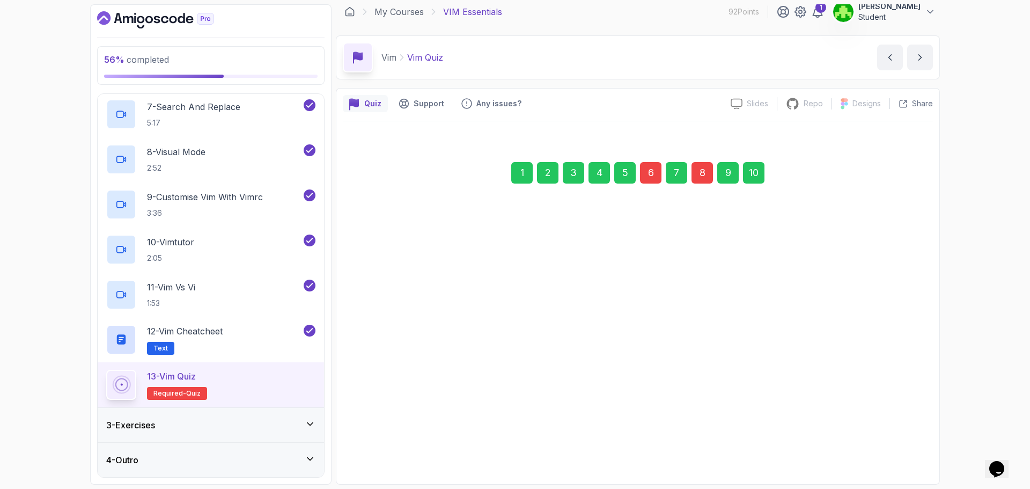
scroll to position [8, 0]
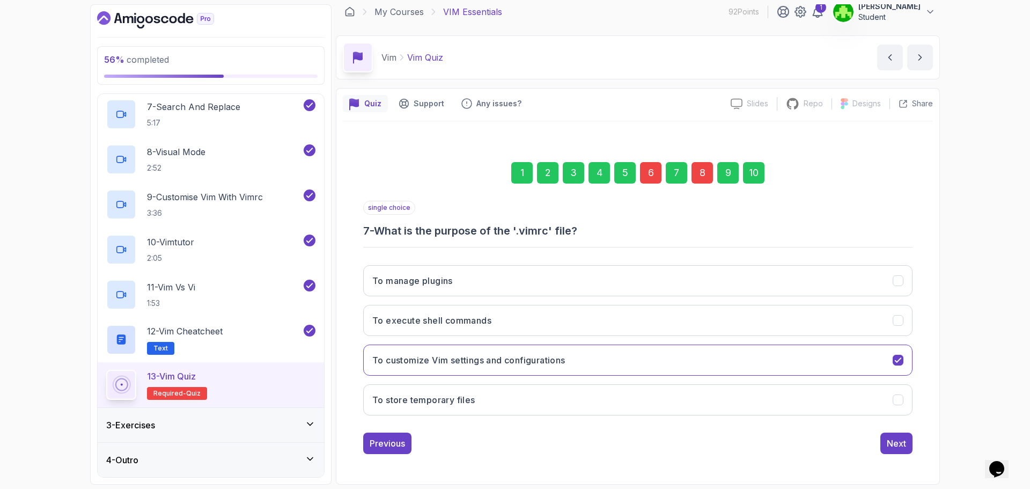
click at [703, 171] on div "8" at bounding box center [702, 172] width 21 height 21
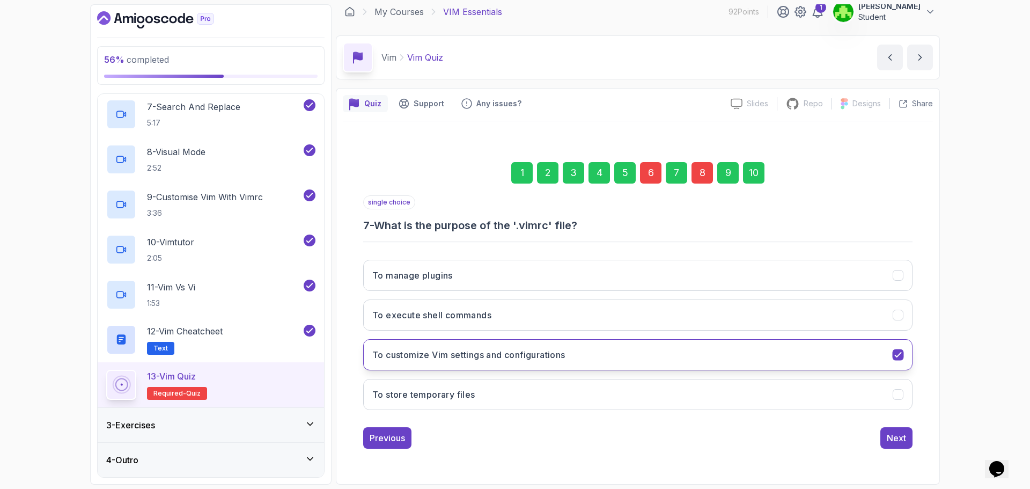
scroll to position [91, 0]
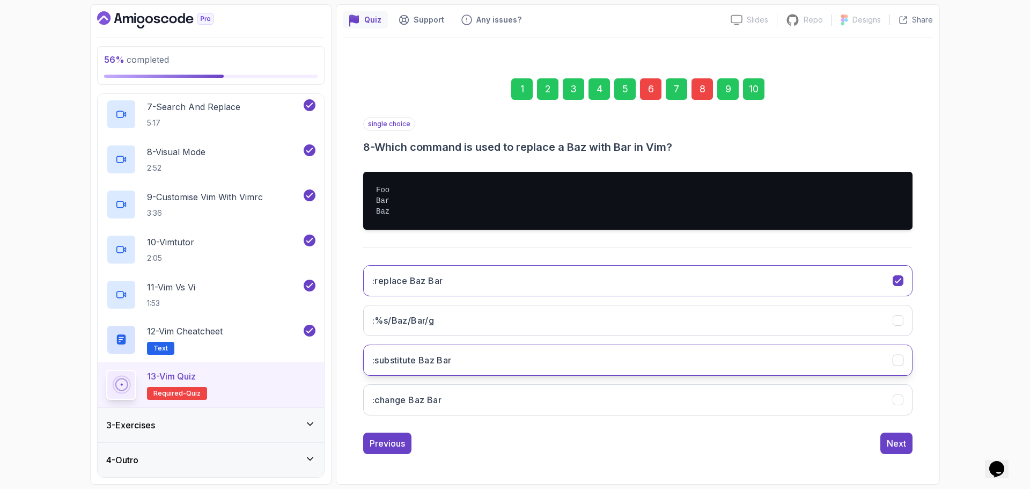
click at [492, 361] on button ":substitute Baz Bar" at bounding box center [637, 359] width 549 height 31
click at [895, 450] on button "Next" at bounding box center [896, 442] width 32 height 21
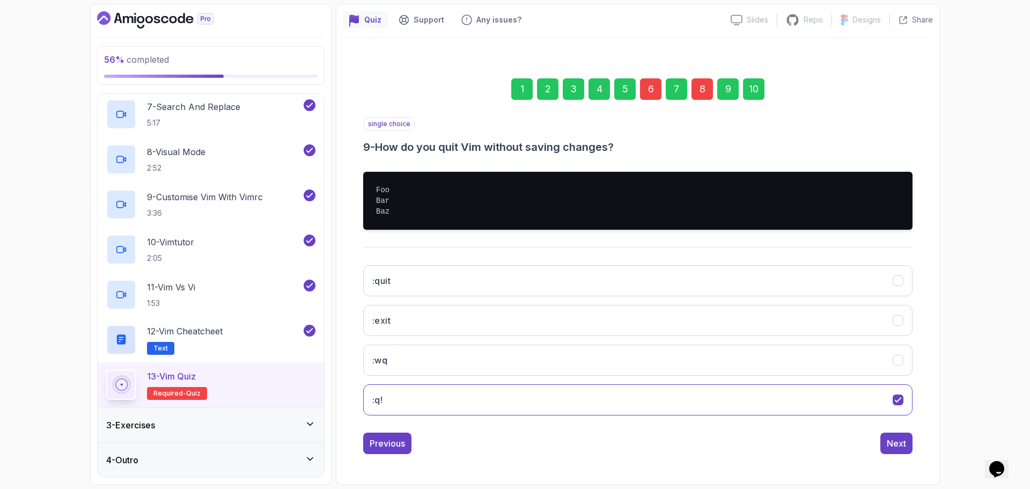
click at [750, 94] on div "10" at bounding box center [753, 88] width 21 height 21
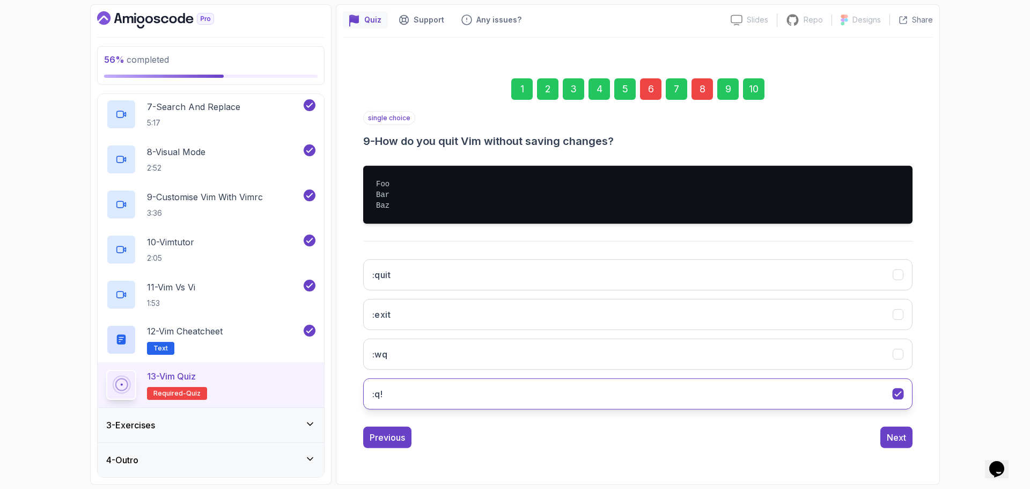
scroll to position [8, 0]
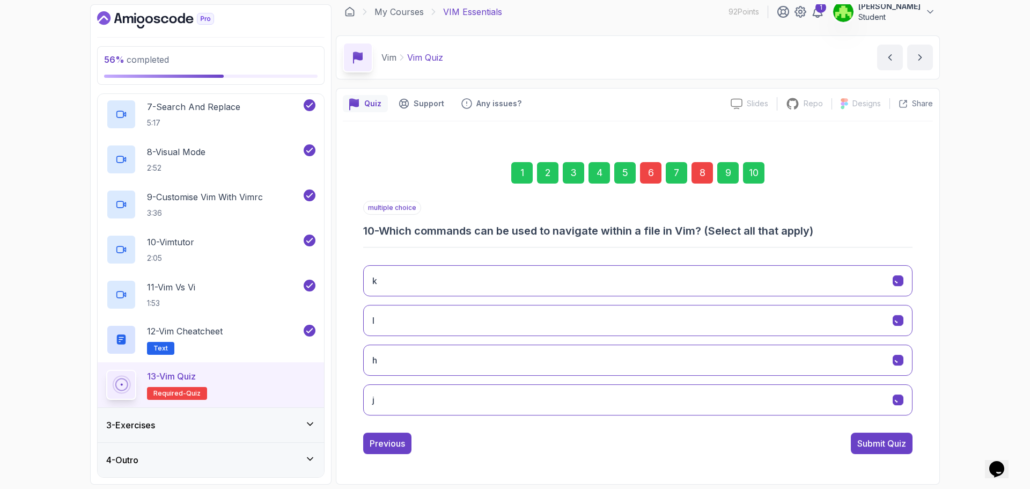
click at [883, 428] on div "multiple choice 10 - Which commands can be used to navigate within a file in Vi…" at bounding box center [637, 327] width 549 height 253
click at [876, 442] on div "Submit Quiz" at bounding box center [881, 443] width 49 height 13
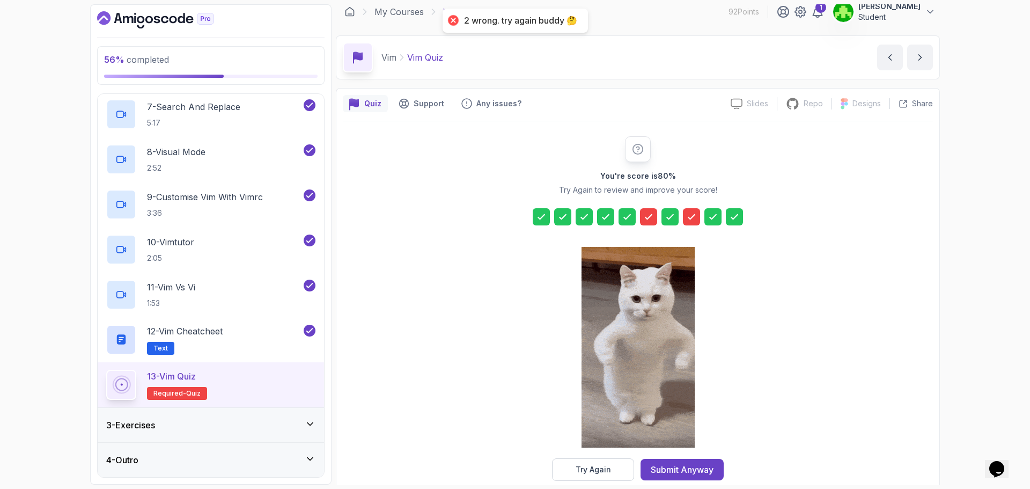
click at [642, 212] on div at bounding box center [648, 216] width 17 height 17
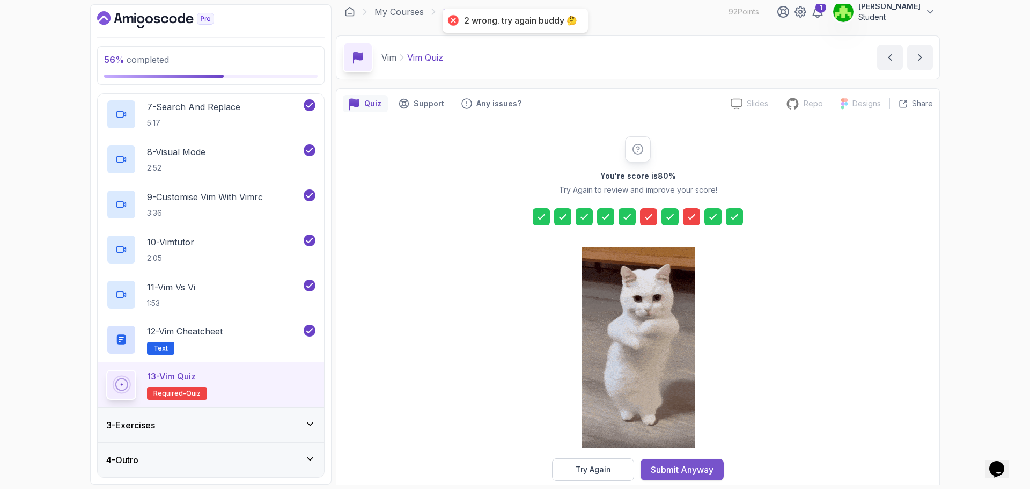
click at [677, 461] on button "Submit Anyway" at bounding box center [682, 469] width 83 height 21
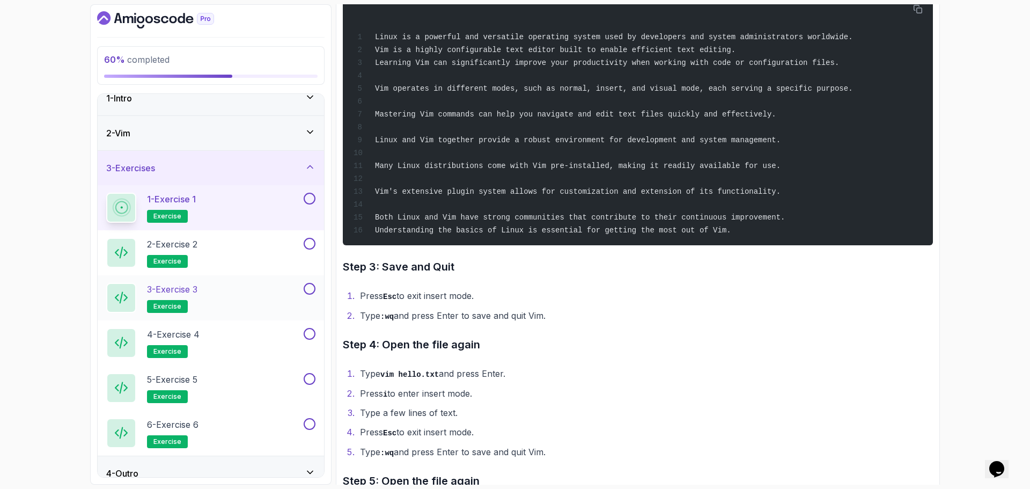
scroll to position [26, 0]
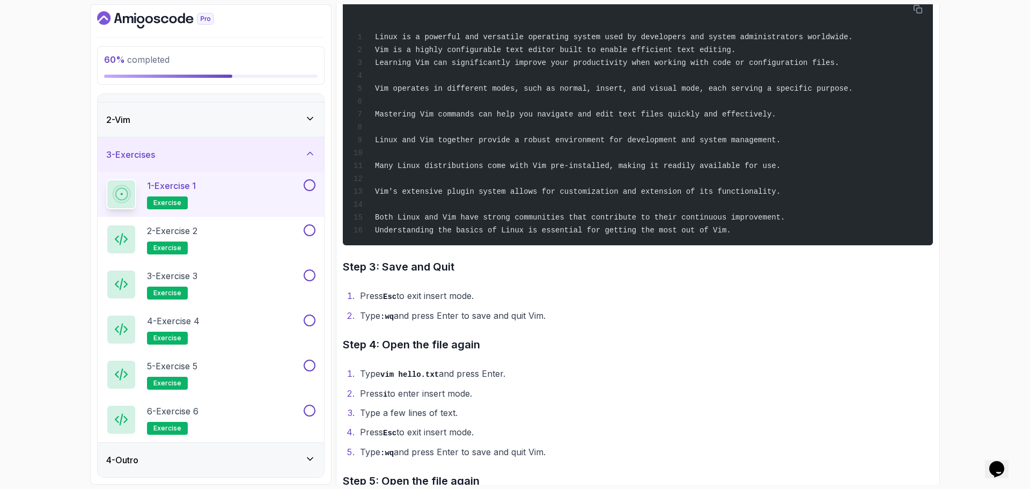
click at [149, 467] on div "4 - Outro" at bounding box center [211, 460] width 226 height 34
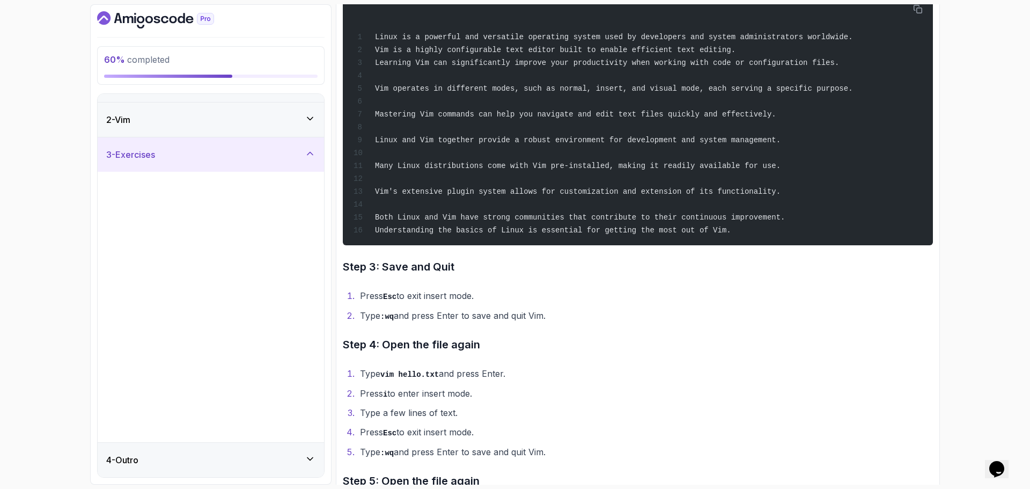
scroll to position [0, 0]
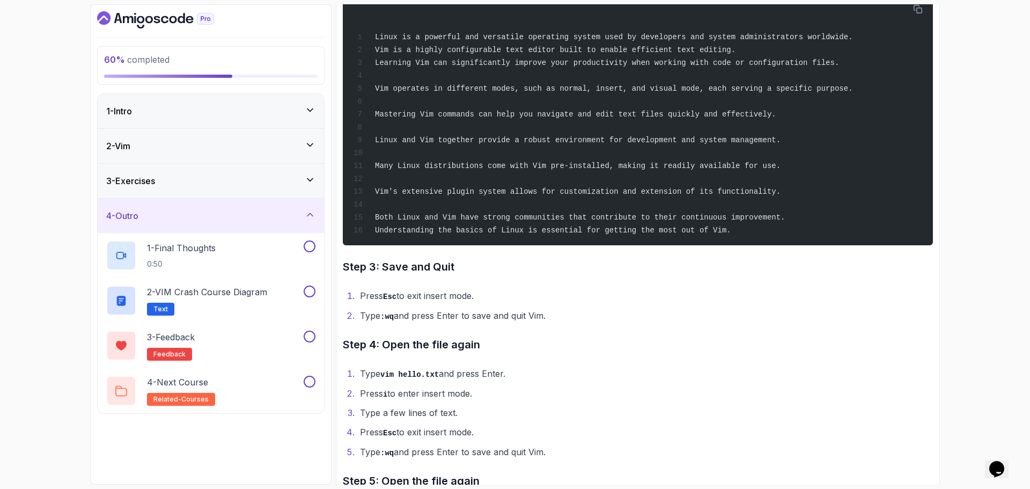
click at [221, 114] on div "1 - Intro" at bounding box center [210, 111] width 209 height 13
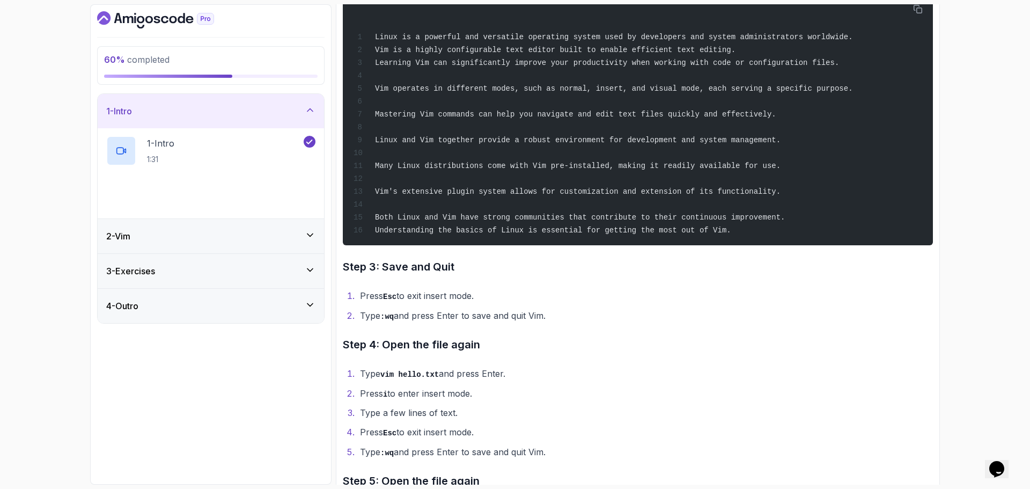
click at [197, 270] on div "3 - Exercises" at bounding box center [210, 271] width 209 height 13
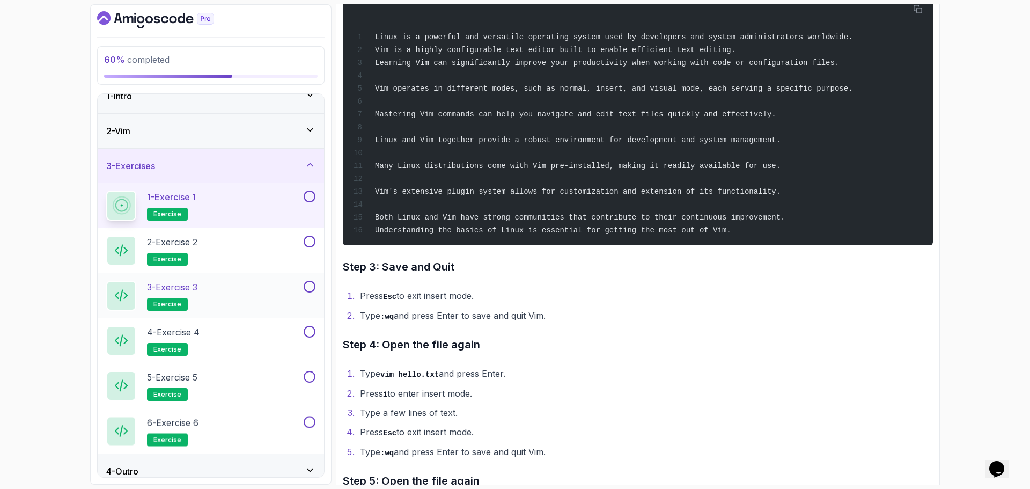
scroll to position [26, 0]
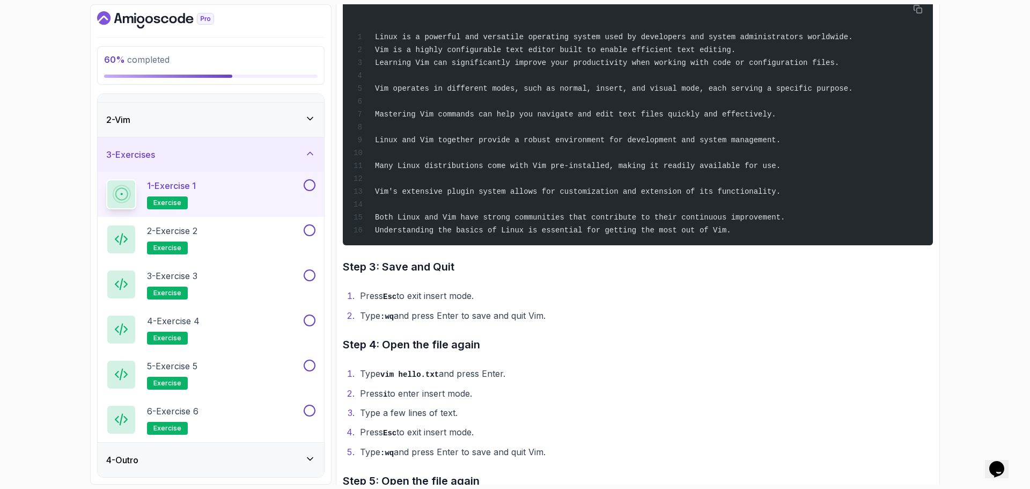
click at [784, 381] on li "Type vim hello.txt and press Enter." at bounding box center [645, 374] width 576 height 16
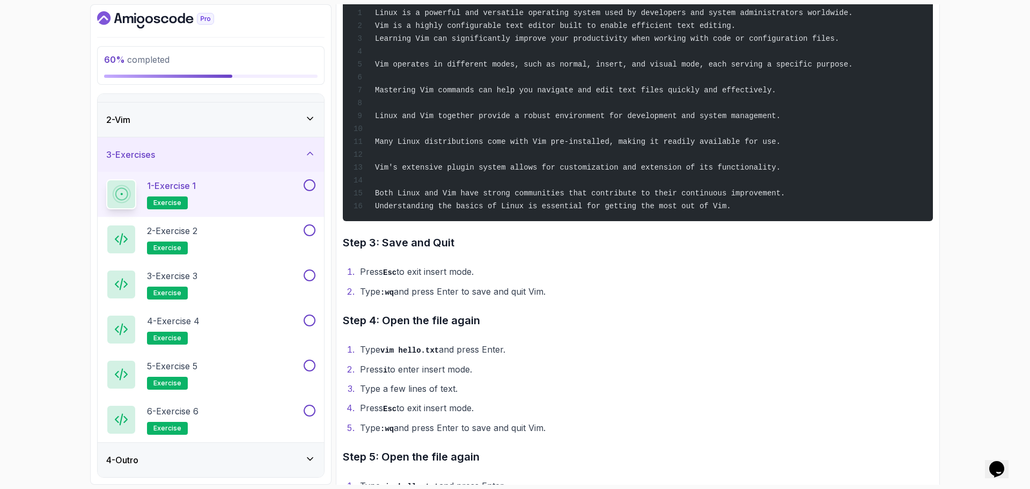
scroll to position [470, 0]
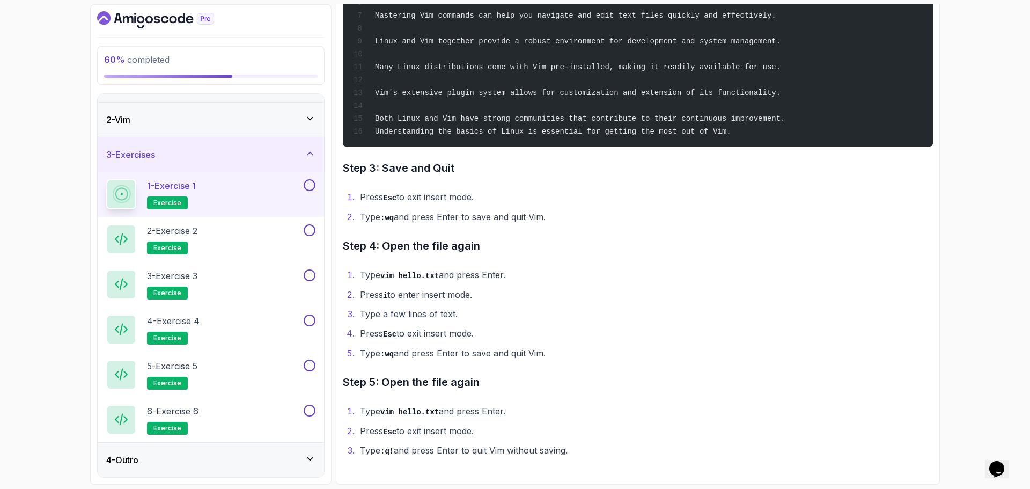
click at [305, 183] on button at bounding box center [310, 185] width 12 height 12
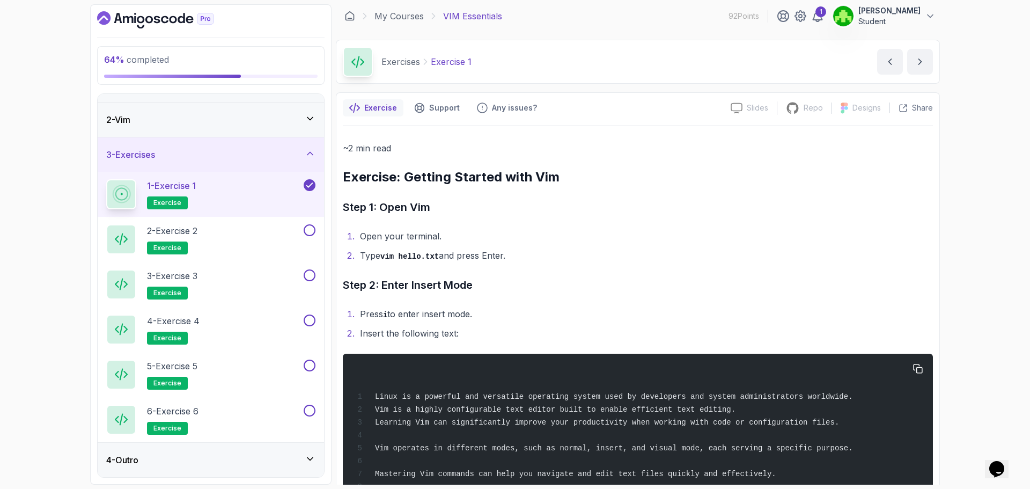
scroll to position [0, 0]
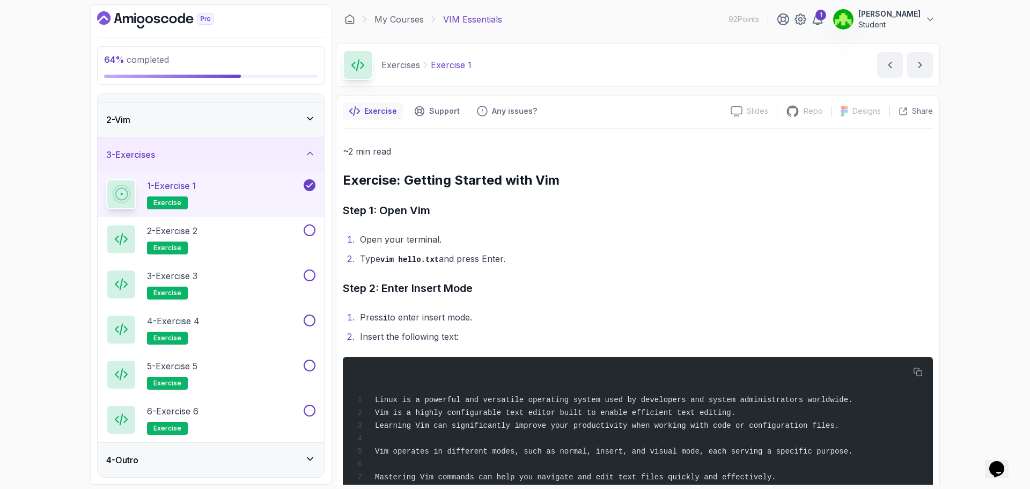
click at [278, 111] on div "2 - Vim" at bounding box center [211, 119] width 226 height 34
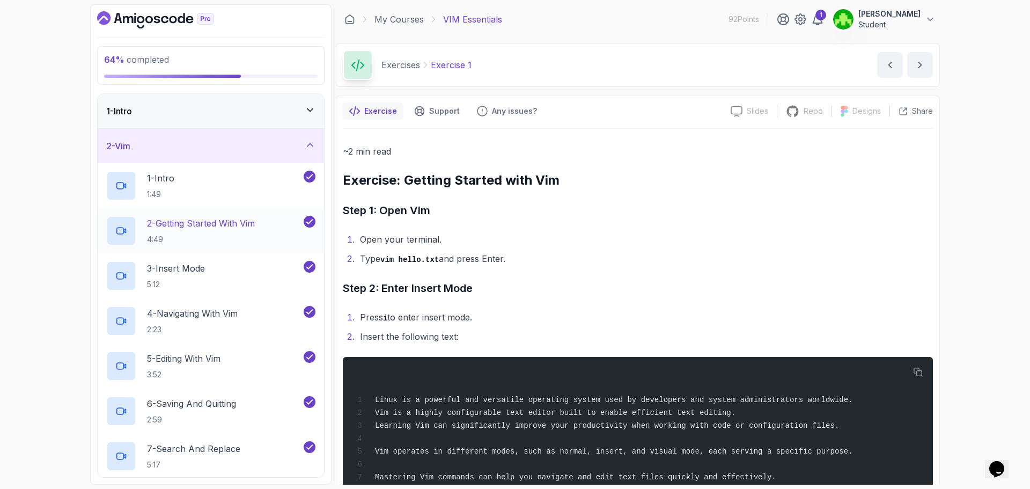
click at [232, 230] on h2 "2 - Getting Started With Vim 4:49" at bounding box center [201, 231] width 108 height 28
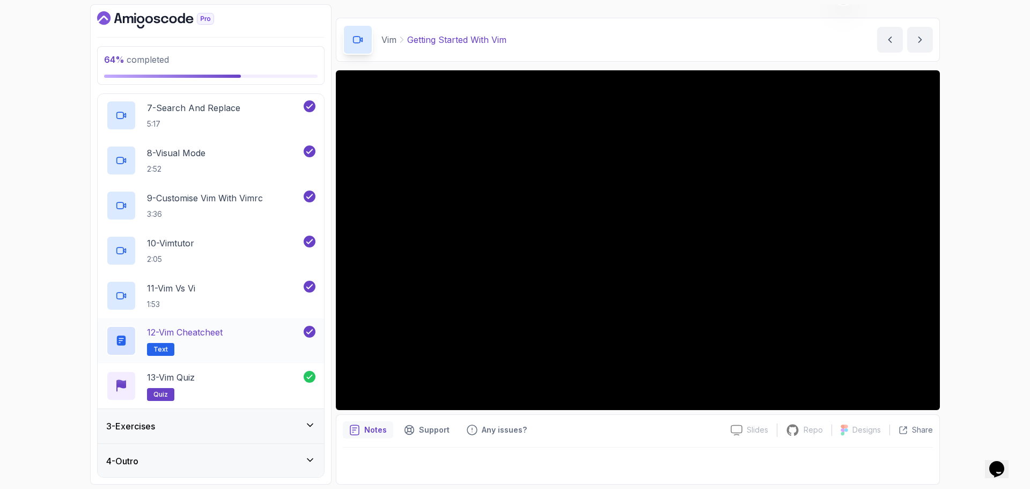
scroll to position [342, 0]
click at [154, 431] on h3 "3 - Exercises" at bounding box center [130, 424] width 49 height 13
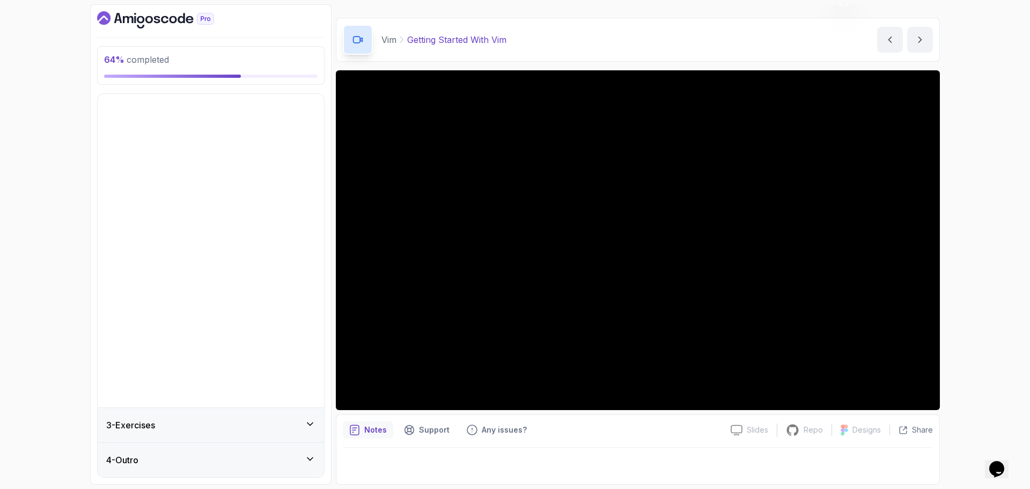
scroll to position [0, 0]
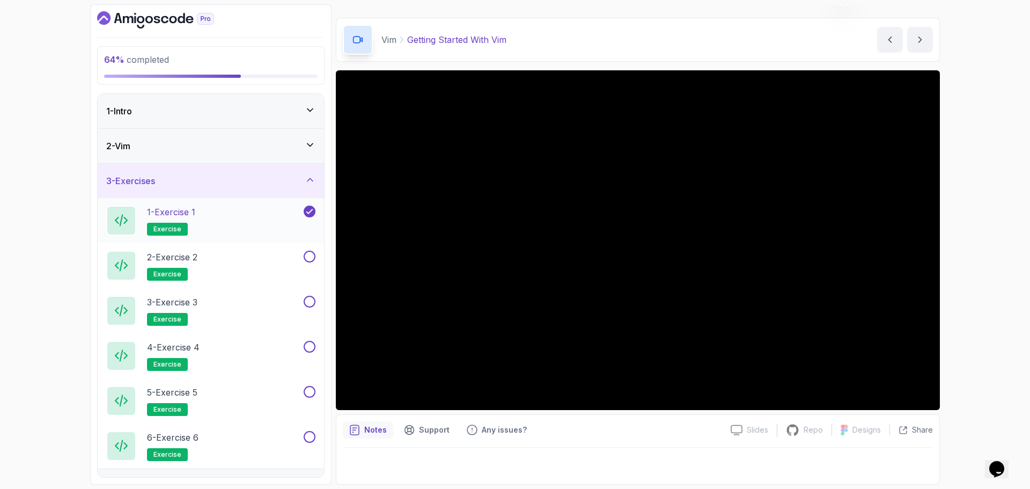
click at [186, 219] on h2 "1 - Exercise 1 exercise" at bounding box center [171, 220] width 48 height 30
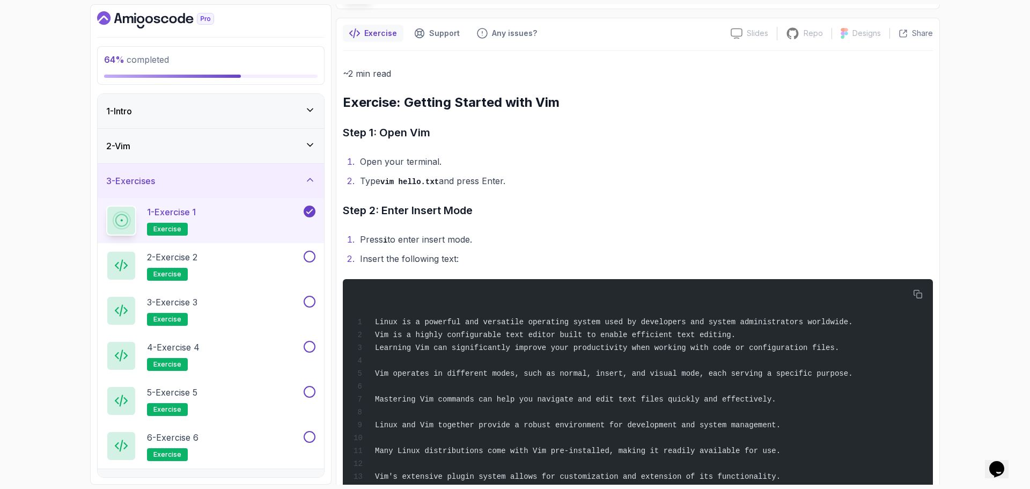
scroll to position [79, 0]
click at [193, 148] on div "2 - Vim" at bounding box center [210, 145] width 209 height 13
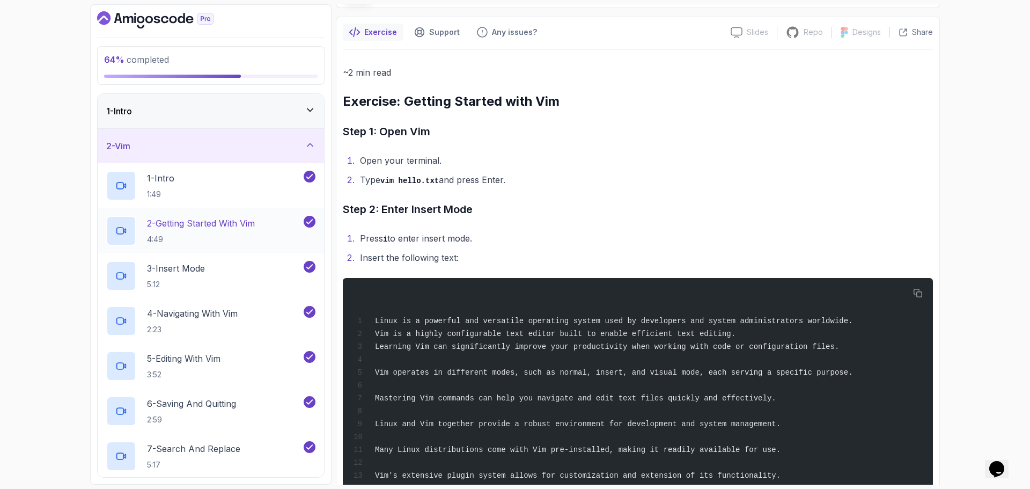
click at [212, 226] on p "2 - Getting Started With Vim" at bounding box center [201, 223] width 108 height 13
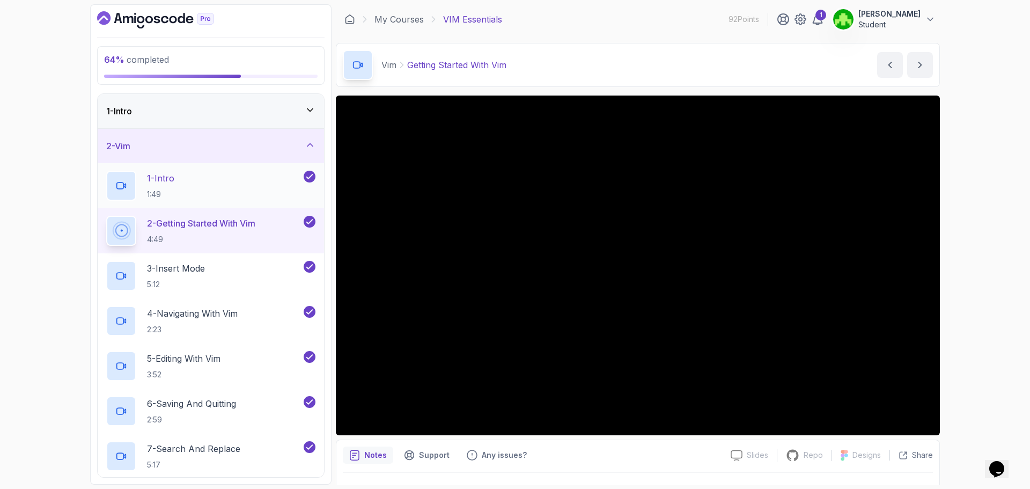
click at [212, 191] on div "1 - Intro 1:49" at bounding box center [203, 186] width 195 height 30
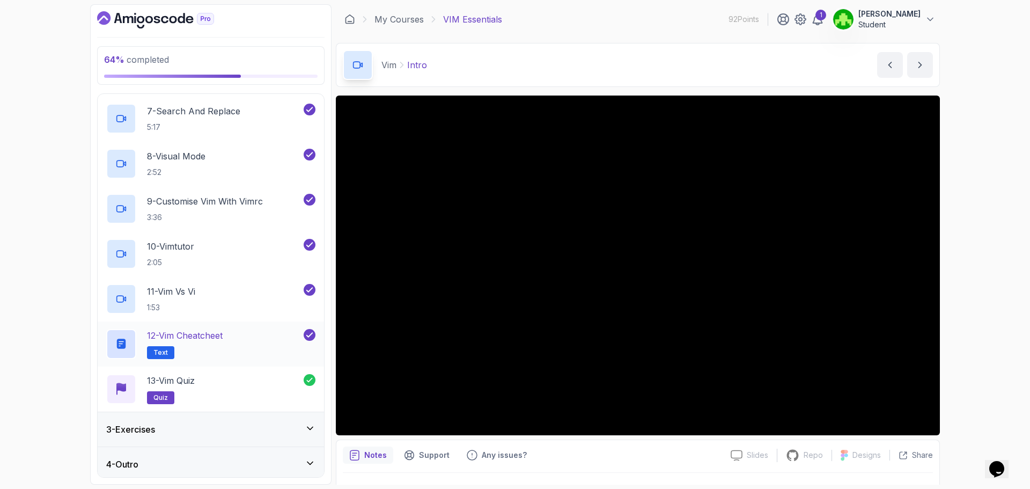
scroll to position [342, 0]
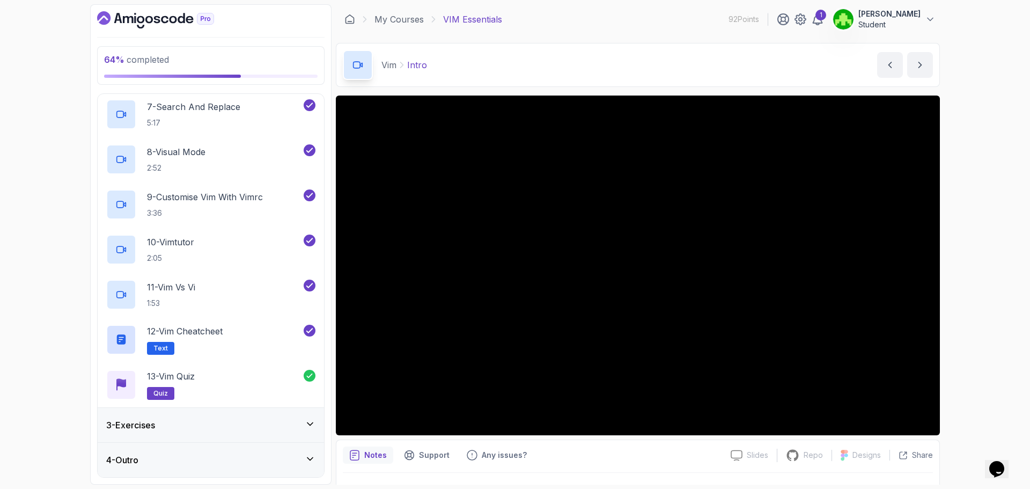
click at [173, 421] on div "3 - Exercises" at bounding box center [210, 424] width 209 height 13
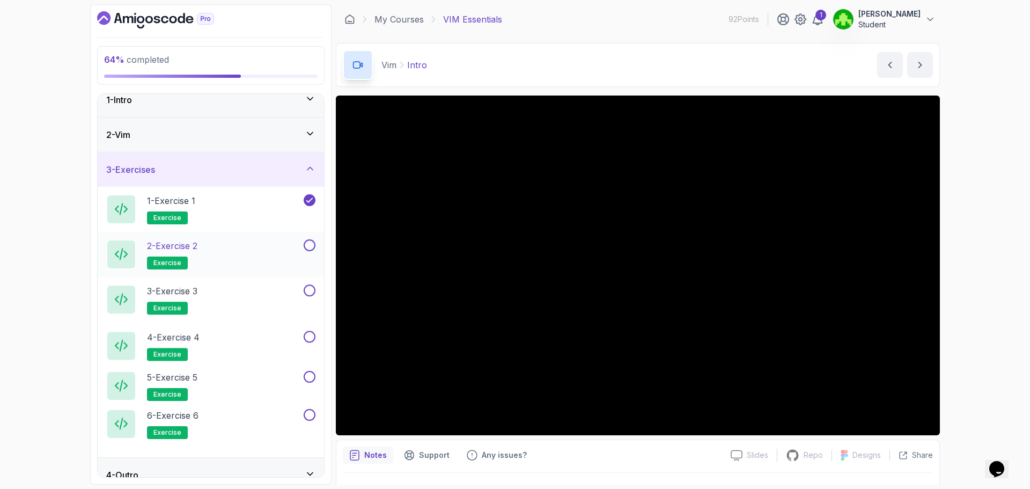
scroll to position [26, 0]
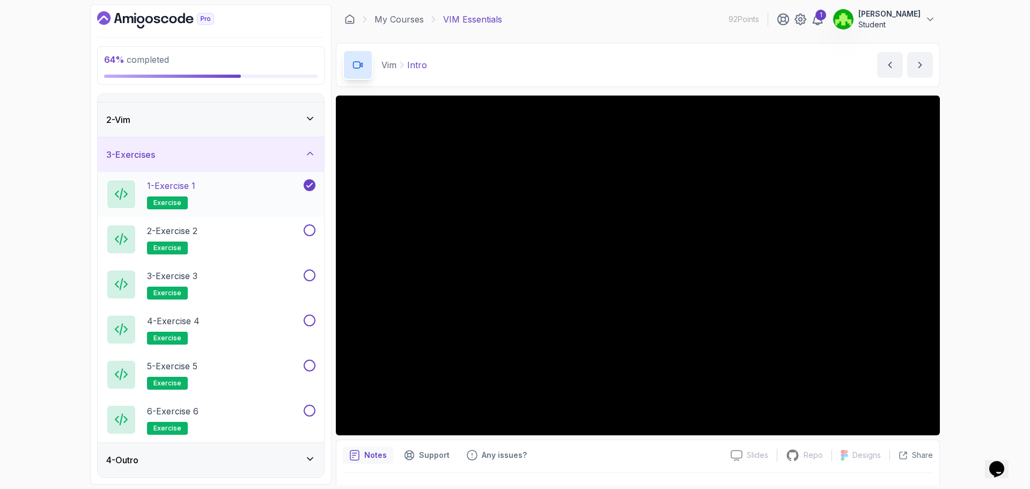
click at [194, 184] on p "1 - Exercise 1" at bounding box center [171, 185] width 48 height 13
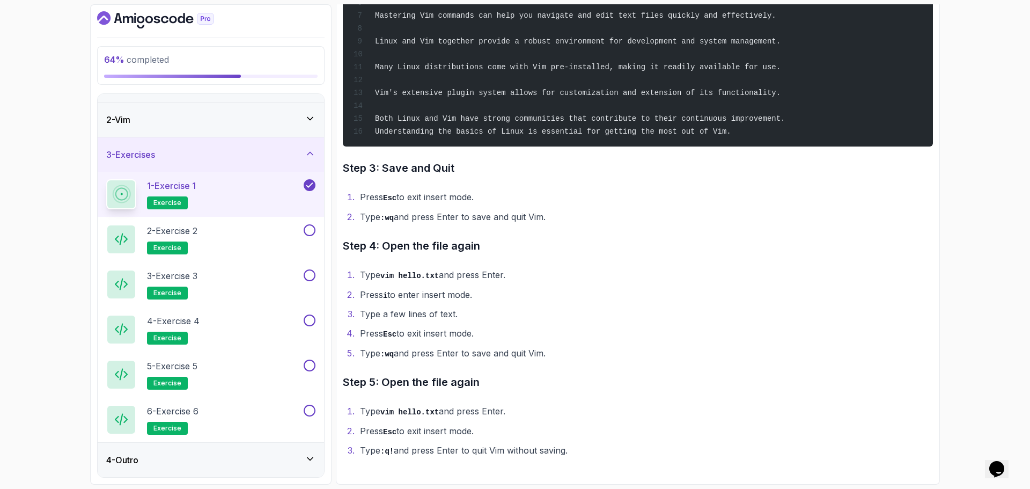
scroll to position [470, 0]
click at [190, 233] on p "2 - Exercise 2" at bounding box center [172, 230] width 50 height 13
